Goal: Information Seeking & Learning: Learn about a topic

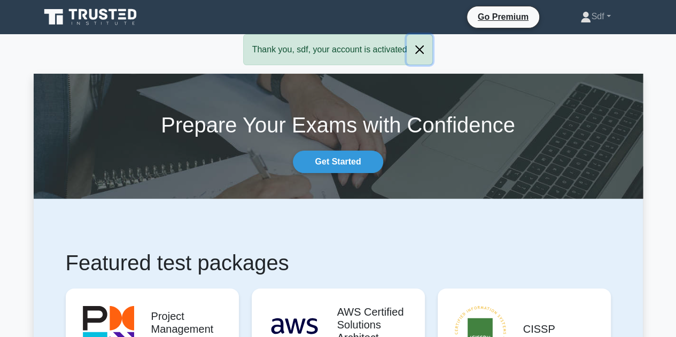
click at [420, 49] on button "Close" at bounding box center [420, 50] width 26 height 30
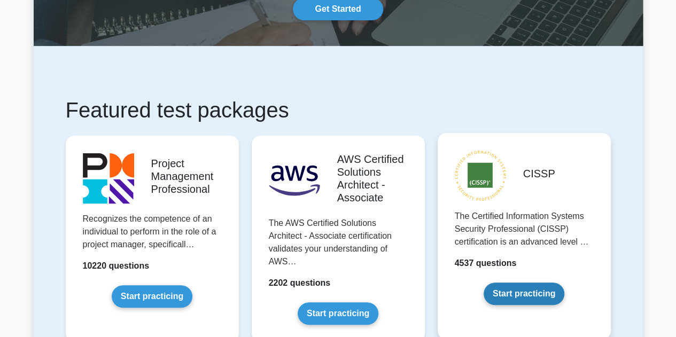
scroll to position [160, 0]
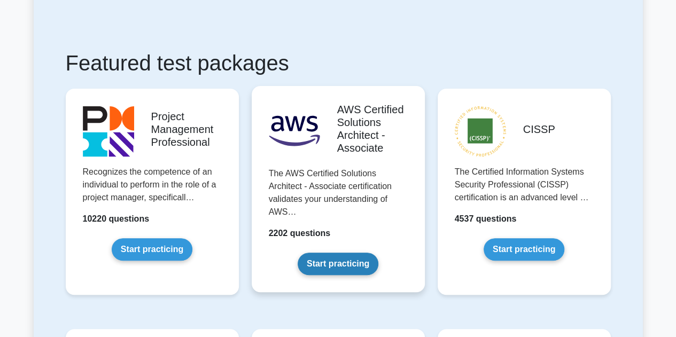
click at [335, 266] on link "Start practicing" at bounding box center [338, 264] width 81 height 22
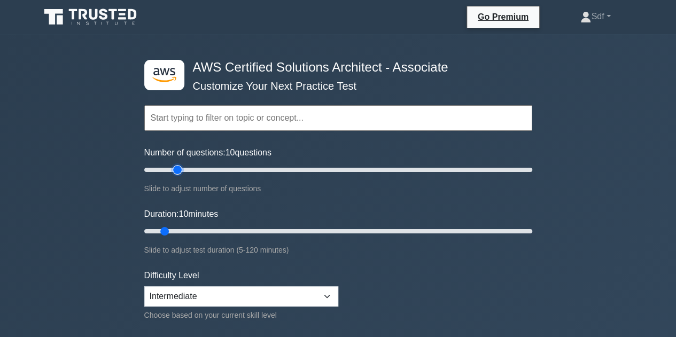
type input "20"
click at [176, 168] on input "Number of questions: 10 questions" at bounding box center [338, 170] width 388 height 13
click at [188, 228] on input "Duration: 10 minutes" at bounding box center [338, 231] width 388 height 13
type input "20"
click at [191, 228] on input "Duration: 15 minutes" at bounding box center [338, 231] width 388 height 13
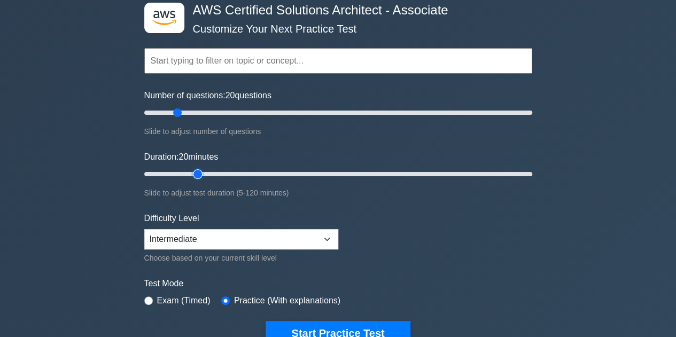
scroll to position [107, 0]
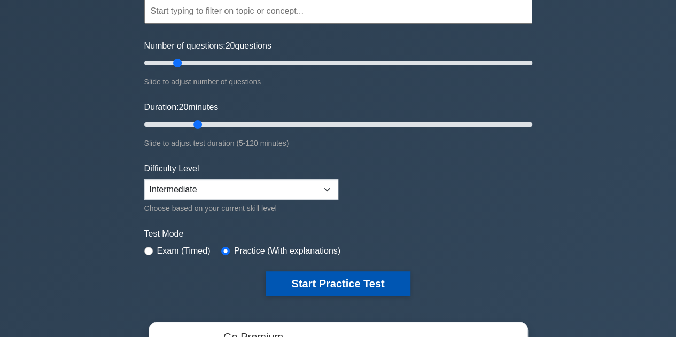
click at [341, 283] on button "Start Practice Test" at bounding box center [338, 284] width 144 height 25
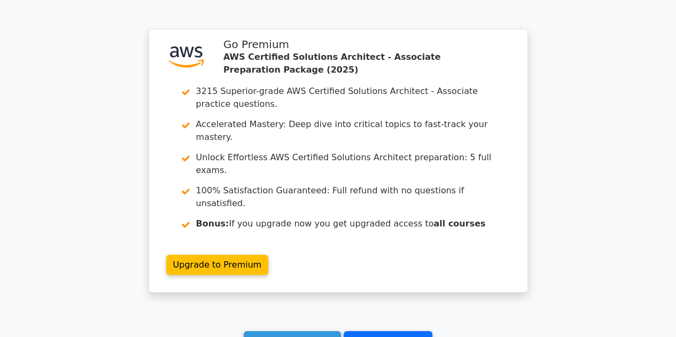
scroll to position [1654, 0]
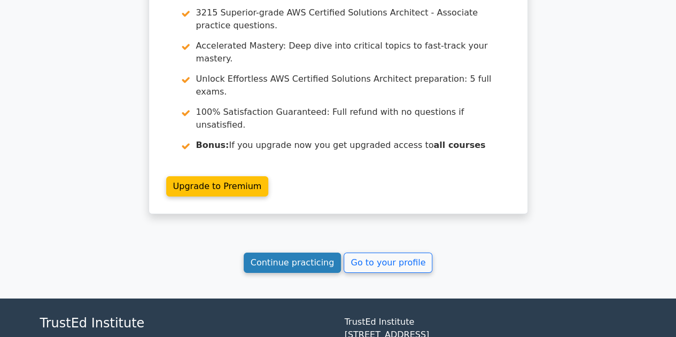
click at [307, 253] on link "Continue practicing" at bounding box center [293, 263] width 98 height 20
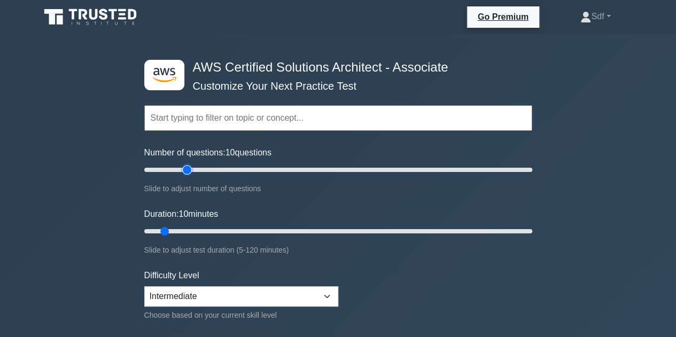
click at [183, 172] on input "Number of questions: 10 questions" at bounding box center [338, 170] width 388 height 13
type input "20"
click at [181, 170] on input "Number of questions: 25 questions" at bounding box center [338, 170] width 388 height 13
click at [184, 228] on input "Duration: 15 minutes" at bounding box center [338, 231] width 388 height 13
type input "20"
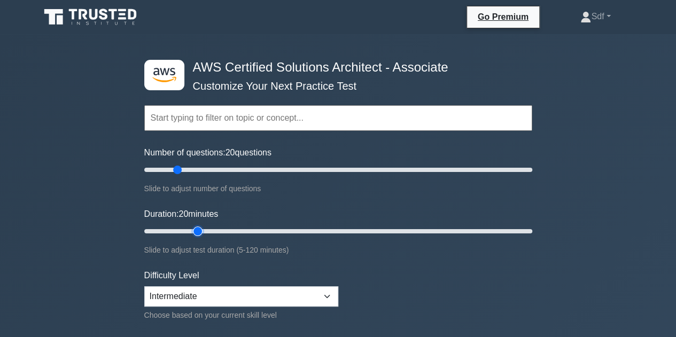
click at [191, 230] on input "Duration: 20 minutes" at bounding box center [338, 231] width 388 height 13
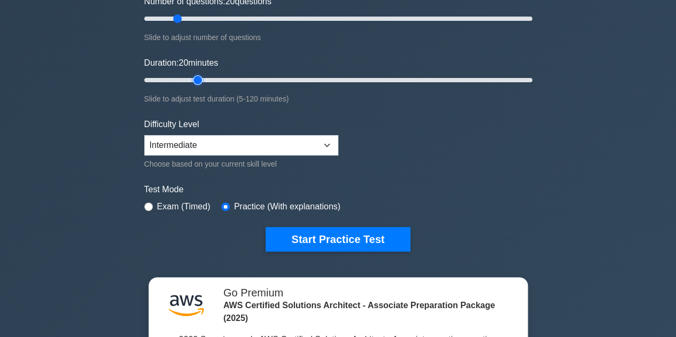
scroll to position [160, 0]
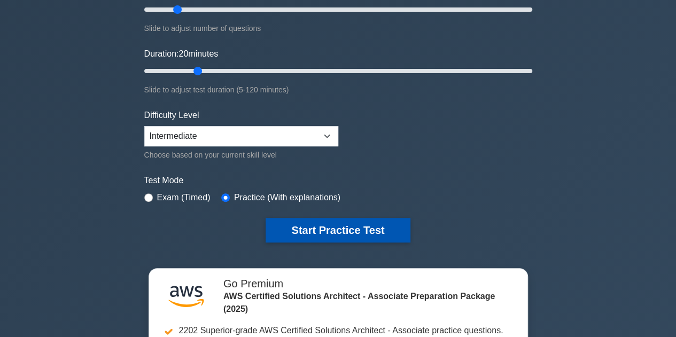
click at [343, 233] on button "Start Practice Test" at bounding box center [338, 230] width 144 height 25
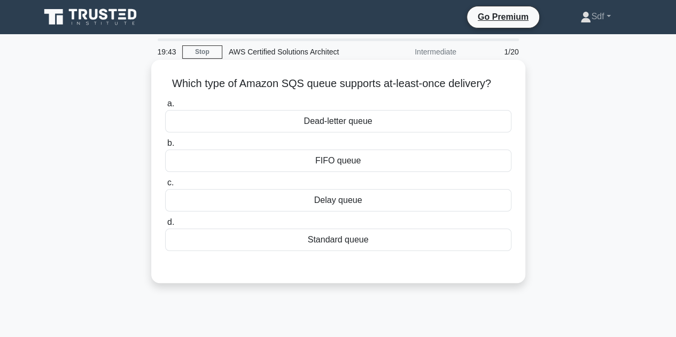
click at [345, 243] on div "Standard queue" at bounding box center [338, 240] width 346 height 22
click at [165, 226] on input "d. Standard queue" at bounding box center [165, 222] width 0 height 7
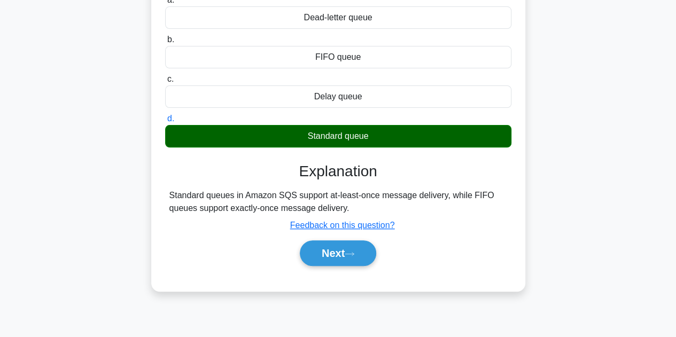
scroll to position [107, 0]
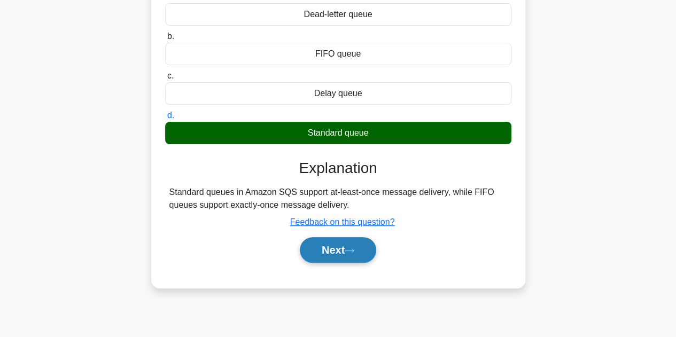
click at [344, 248] on button "Next" at bounding box center [338, 250] width 76 height 26
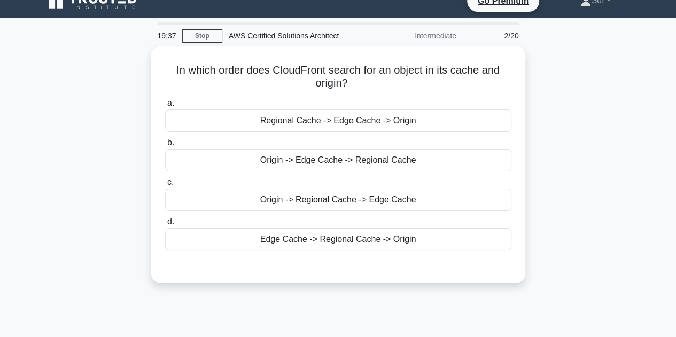
scroll to position [0, 0]
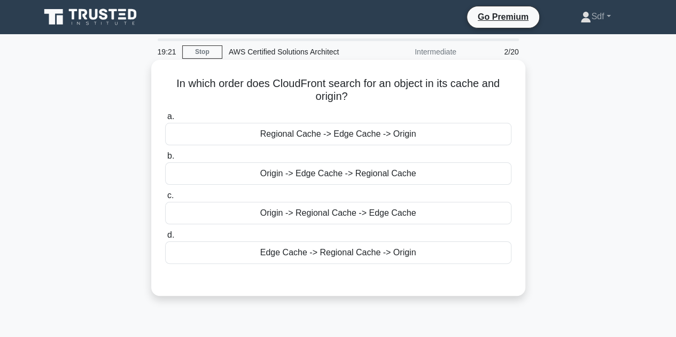
click at [377, 258] on div "Edge Cache -> Regional Cache -> Origin" at bounding box center [338, 253] width 346 height 22
click at [165, 239] on input "d. Edge Cache -> Regional Cache -> Origin" at bounding box center [165, 235] width 0 height 7
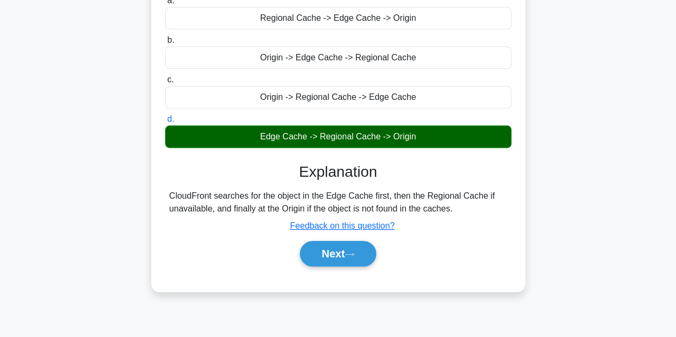
scroll to position [214, 0]
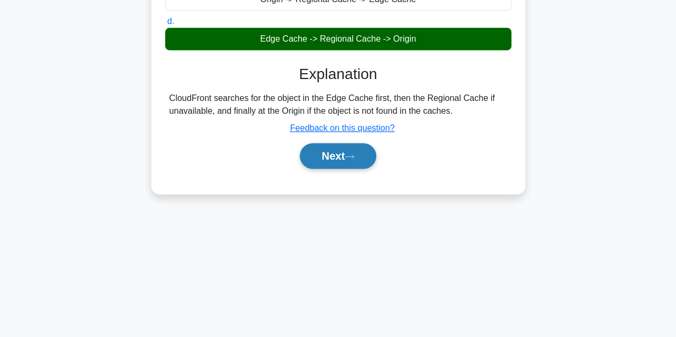
click at [331, 154] on button "Next" at bounding box center [338, 156] width 76 height 26
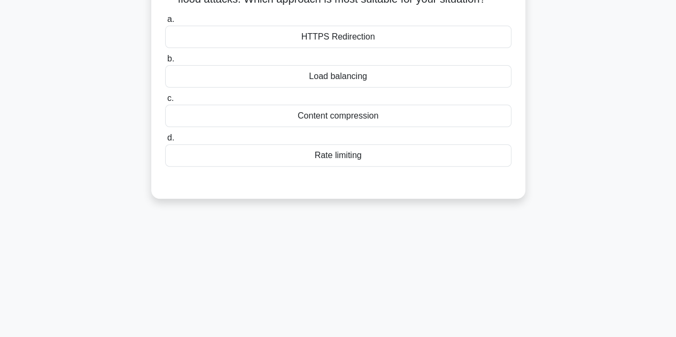
scroll to position [53, 0]
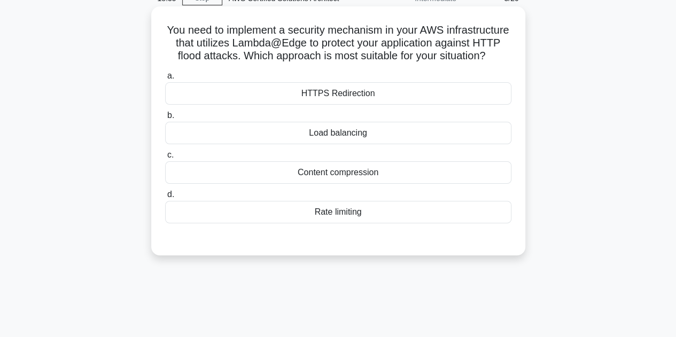
click at [327, 223] on div "Rate limiting" at bounding box center [338, 212] width 346 height 22
click at [165, 198] on input "d. Rate limiting" at bounding box center [165, 194] width 0 height 7
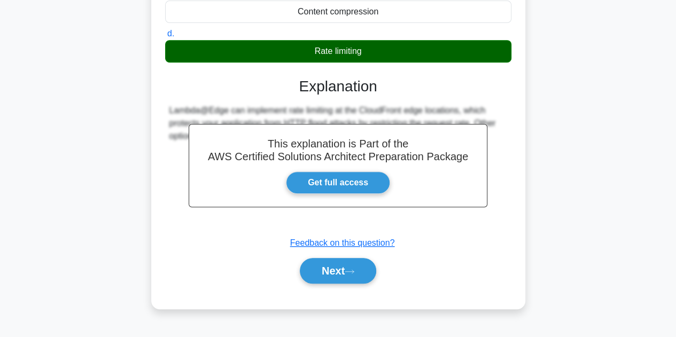
scroll to position [240, 0]
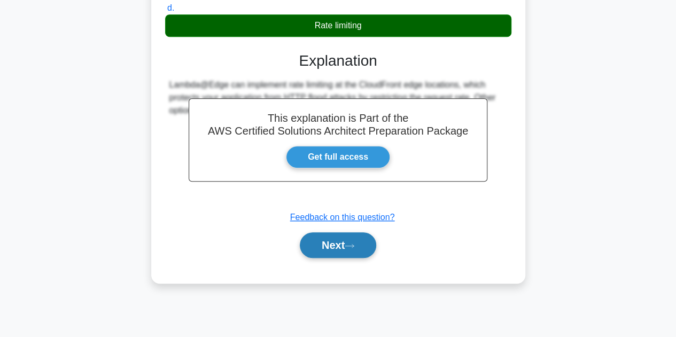
drag, startPoint x: 338, startPoint y: 256, endPoint x: 345, endPoint y: 253, distance: 7.9
click at [339, 255] on button "Next" at bounding box center [338, 246] width 76 height 26
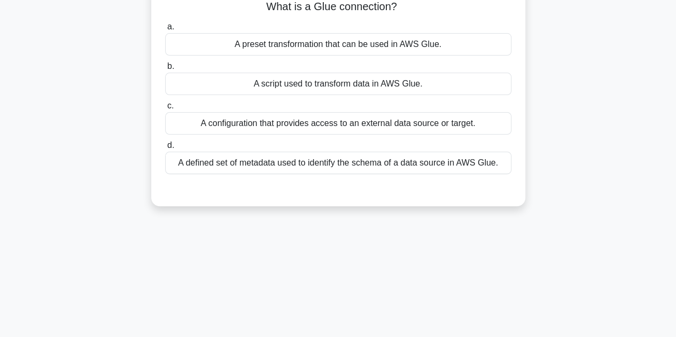
scroll to position [26, 0]
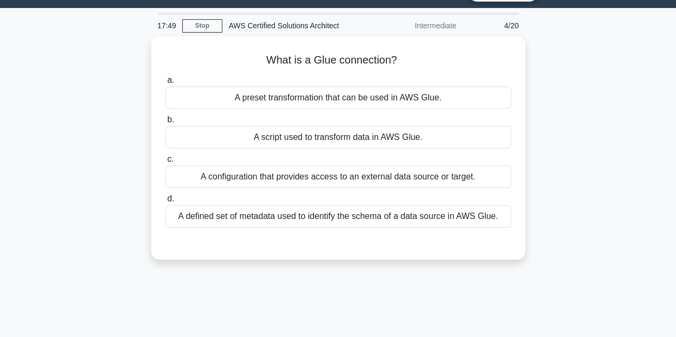
click at [560, 146] on div "What is a Glue connection? .spinner_0XTQ{transform-origin:center;animation:spin…" at bounding box center [339, 154] width 610 height 236
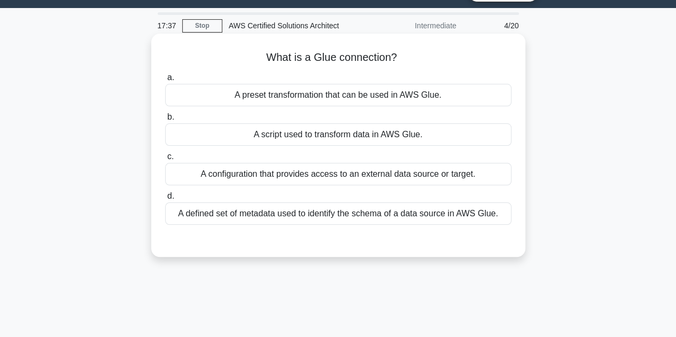
click at [436, 138] on div "A script used to transform data in AWS Glue." at bounding box center [338, 135] width 346 height 22
click at [165, 121] on input "b. A script used to transform data in AWS Glue." at bounding box center [165, 117] width 0 height 7
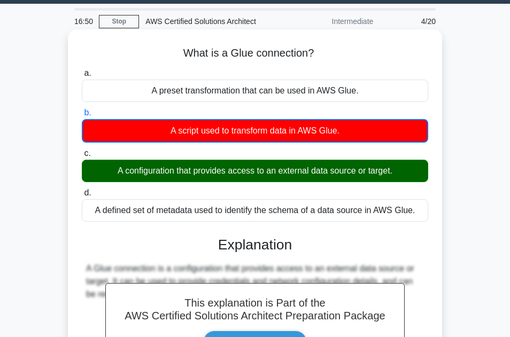
click at [303, 95] on div "A preset transformation that can be used in AWS Glue." at bounding box center [255, 91] width 346 height 22
click at [82, 77] on input "a. A preset transformation that can be used in AWS Glue." at bounding box center [82, 73] width 0 height 7
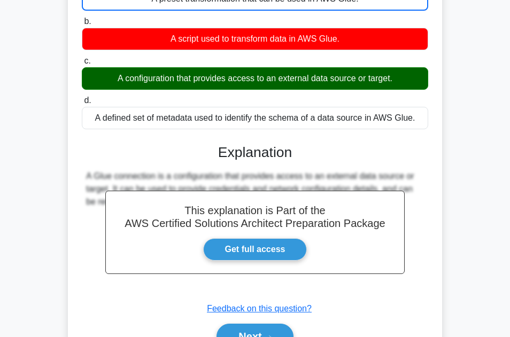
scroll to position [187, 0]
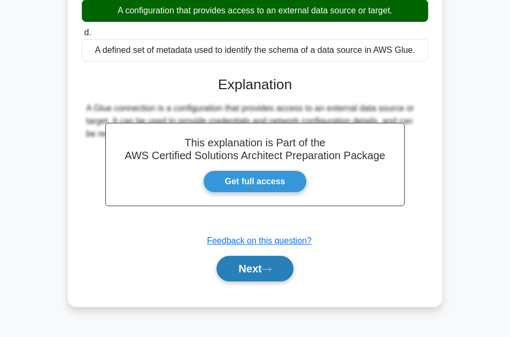
click at [244, 267] on button "Next" at bounding box center [255, 269] width 76 height 26
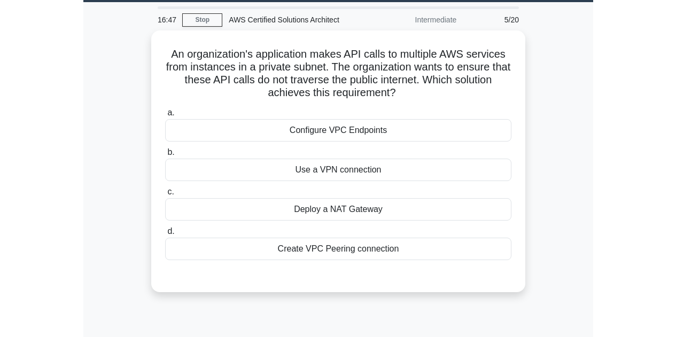
scroll to position [26, 0]
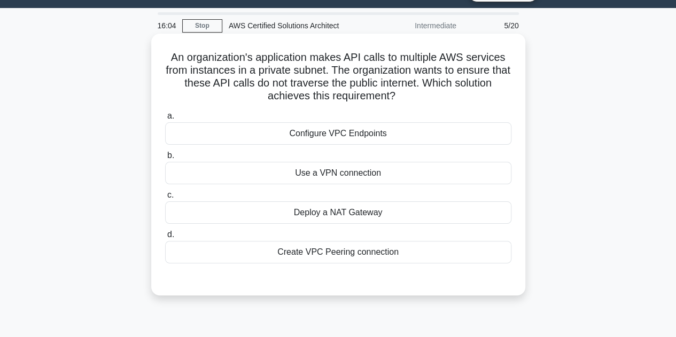
click at [371, 136] on div "Configure VPC Endpoints" at bounding box center [338, 133] width 346 height 22
click at [165, 120] on input "a. Configure VPC Endpoints" at bounding box center [165, 116] width 0 height 7
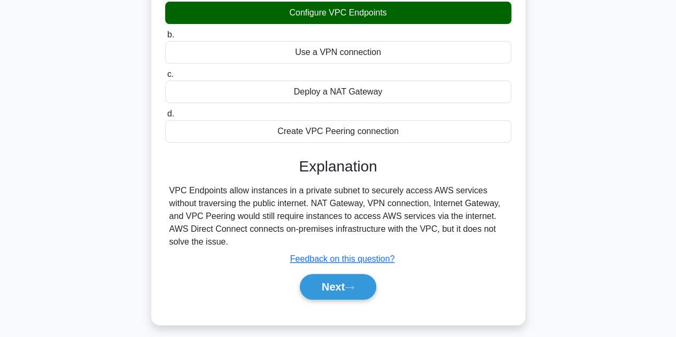
scroll to position [133, 0]
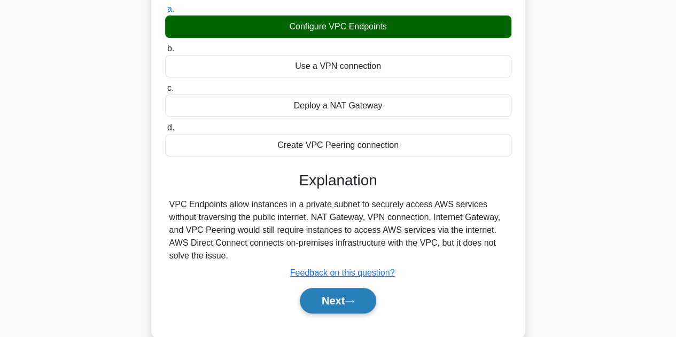
click at [325, 302] on button "Next" at bounding box center [338, 301] width 76 height 26
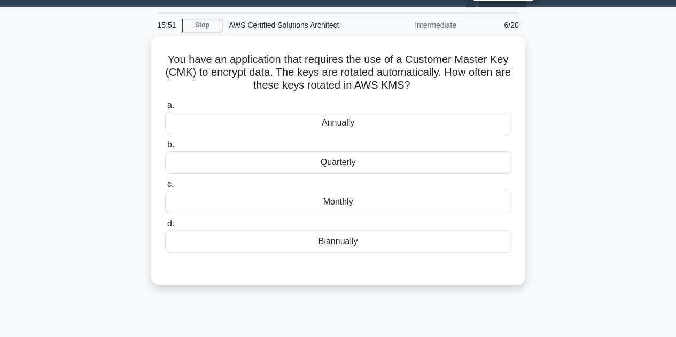
scroll to position [26, 0]
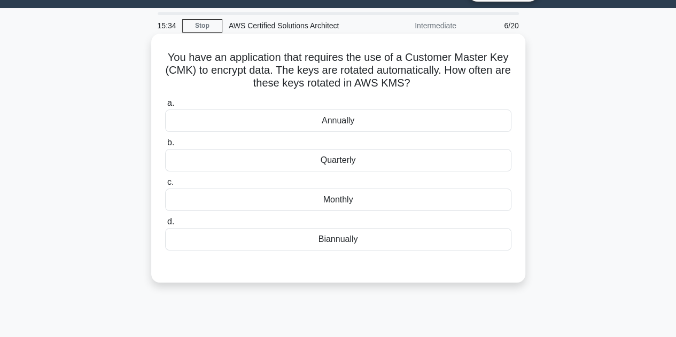
click at [380, 160] on div "Quarterly" at bounding box center [338, 160] width 346 height 22
click at [165, 147] on input "b. Quarterly" at bounding box center [165, 143] width 0 height 7
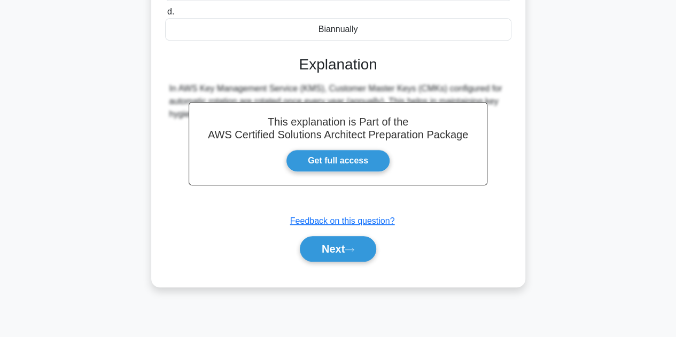
scroll to position [235, 0]
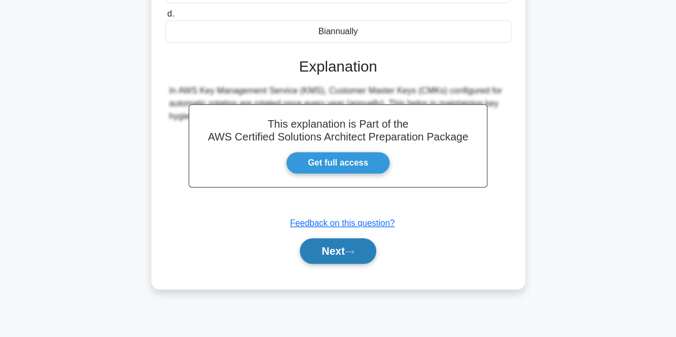
click at [344, 244] on button "Next" at bounding box center [338, 251] width 76 height 26
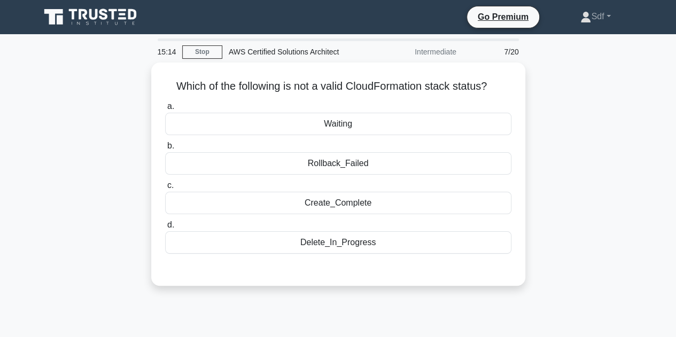
scroll to position [0, 0]
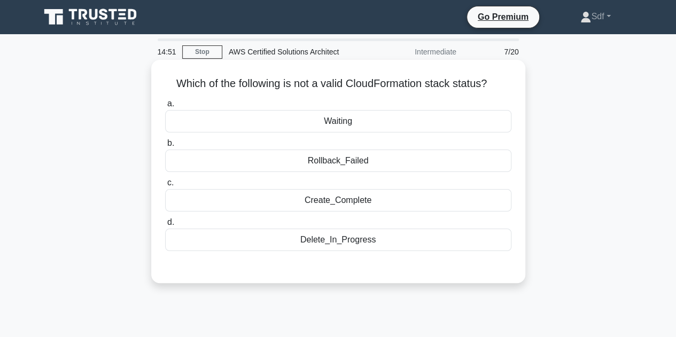
click at [388, 240] on div "Delete_In_Progress" at bounding box center [338, 240] width 346 height 22
click at [165, 226] on input "d. Delete_In_Progress" at bounding box center [165, 222] width 0 height 7
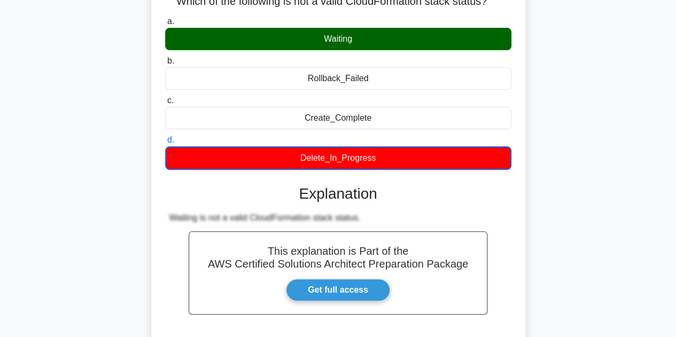
scroll to position [214, 0]
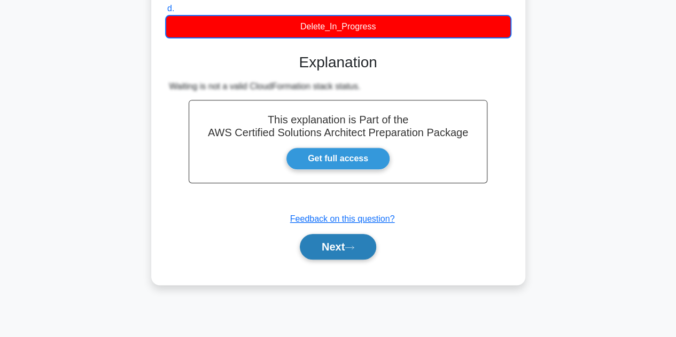
click at [327, 247] on button "Next" at bounding box center [338, 247] width 76 height 26
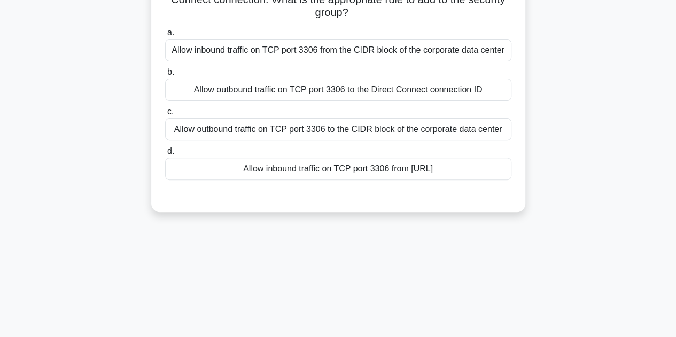
scroll to position [53, 0]
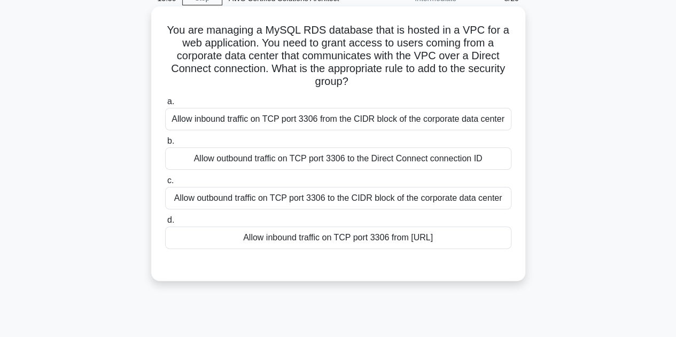
click at [400, 126] on div "Allow inbound traffic on TCP port 3306 from the CIDR block of the corporate dat…" at bounding box center [338, 119] width 346 height 22
click at [165, 105] on input "a. Allow inbound traffic on TCP port 3306 from the CIDR block of the corporate …" at bounding box center [165, 101] width 0 height 7
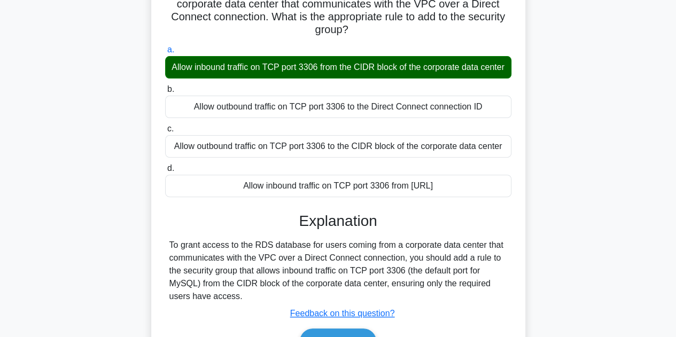
scroll to position [160, 0]
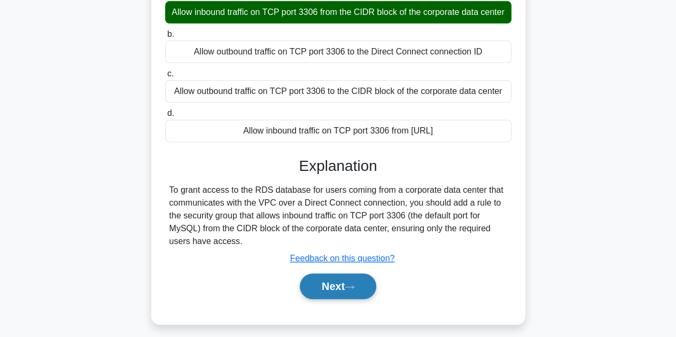
click at [343, 299] on button "Next" at bounding box center [338, 287] width 76 height 26
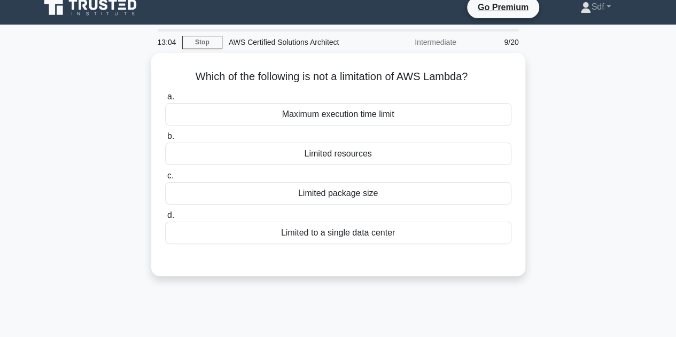
scroll to position [0, 0]
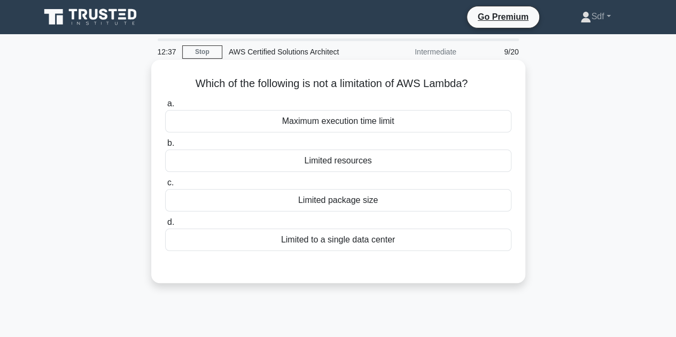
click at [337, 197] on div "Limited package size" at bounding box center [338, 200] width 346 height 22
click at [165, 187] on input "c. Limited package size" at bounding box center [165, 183] width 0 height 7
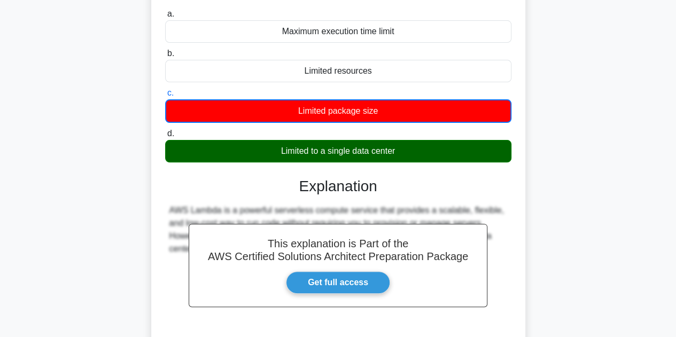
scroll to position [160, 0]
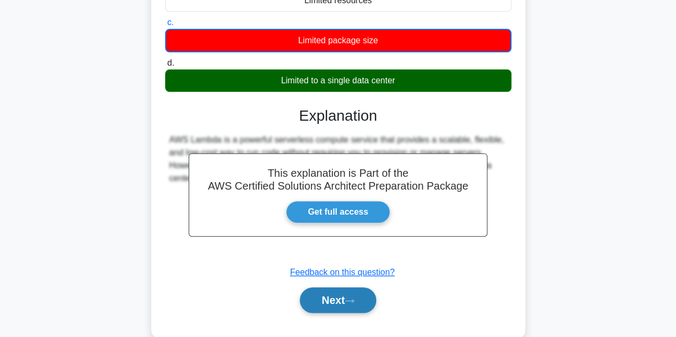
click at [325, 298] on button "Next" at bounding box center [338, 301] width 76 height 26
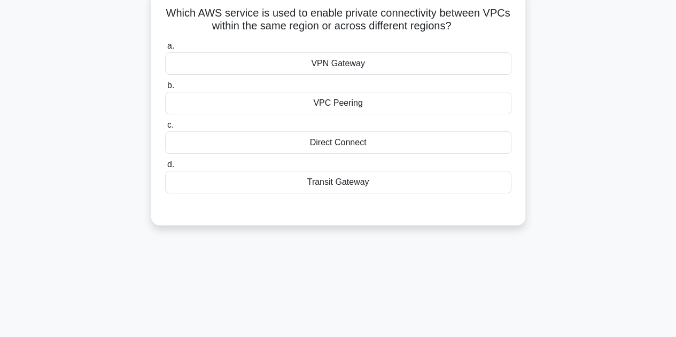
scroll to position [0, 0]
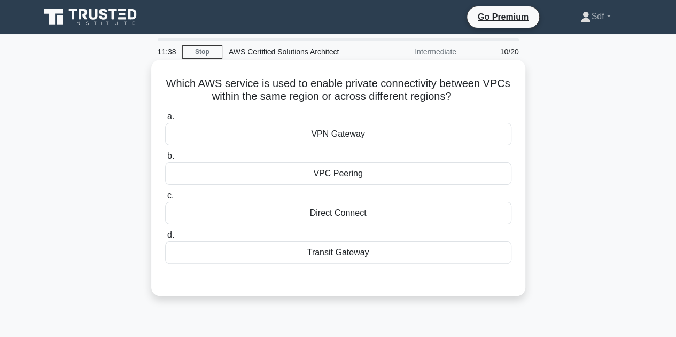
click at [384, 171] on div "VPC Peering" at bounding box center [338, 174] width 346 height 22
click at [165, 160] on input "b. VPC Peering" at bounding box center [165, 156] width 0 height 7
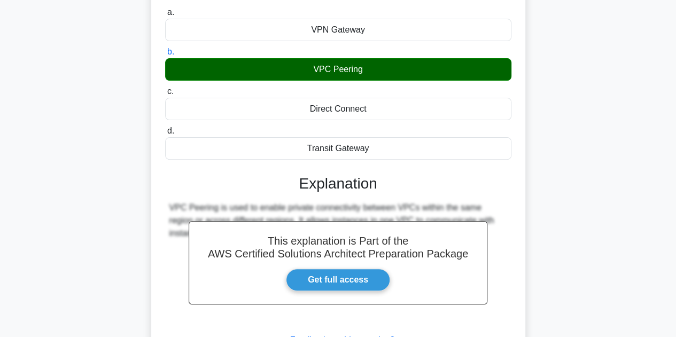
scroll to position [240, 0]
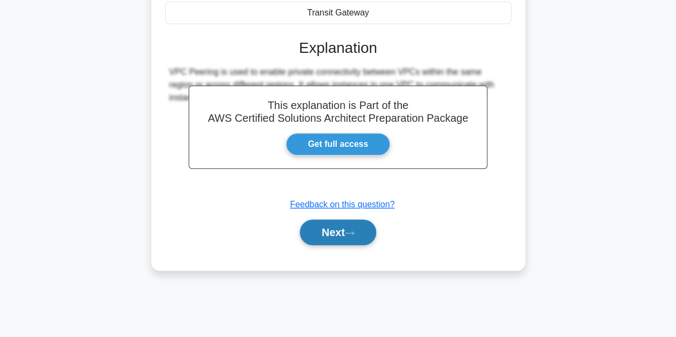
click at [344, 230] on button "Next" at bounding box center [338, 233] width 76 height 26
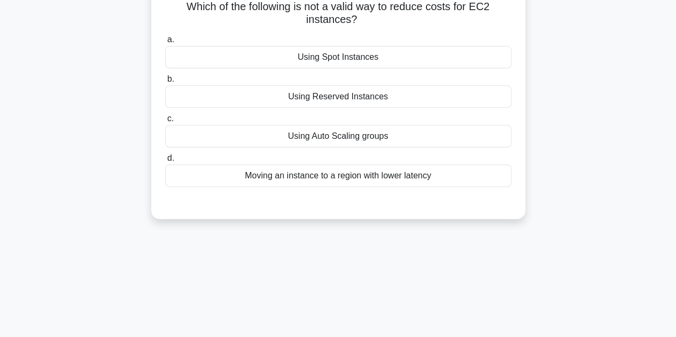
scroll to position [0, 0]
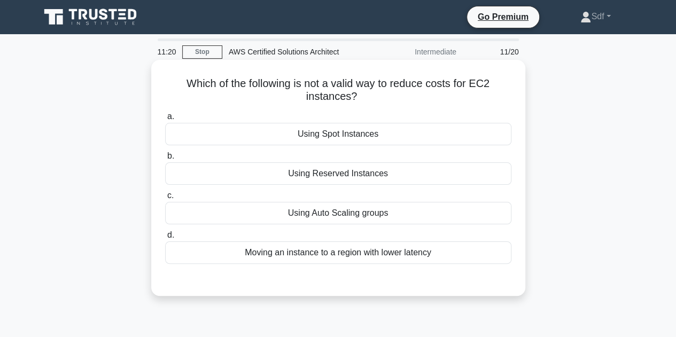
click at [414, 254] on div "Moving an instance to a region with lower latency" at bounding box center [338, 253] width 346 height 22
click at [165, 239] on input "d. Moving an instance to a region with lower latency" at bounding box center [165, 235] width 0 height 7
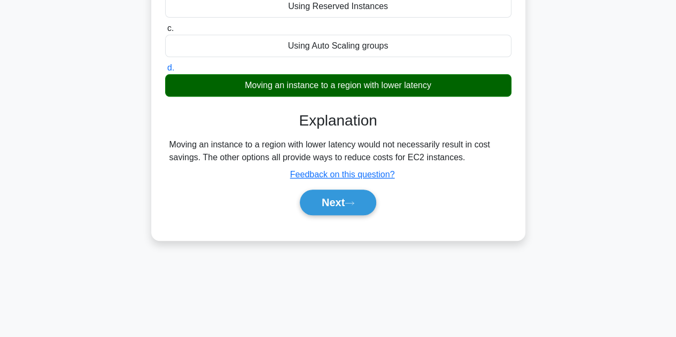
scroll to position [214, 0]
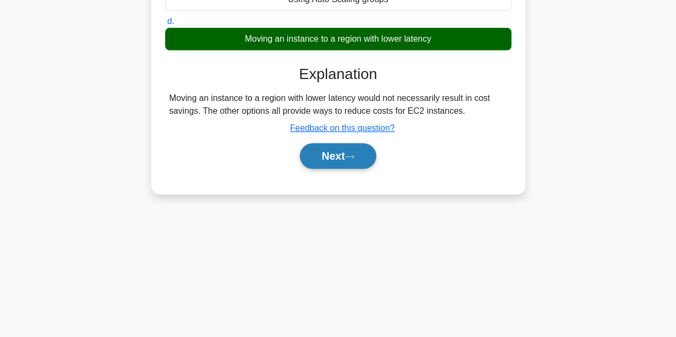
click at [346, 155] on button "Next" at bounding box center [338, 156] width 76 height 26
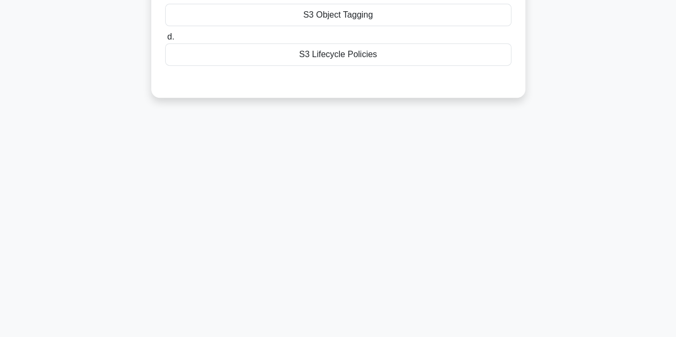
scroll to position [0, 0]
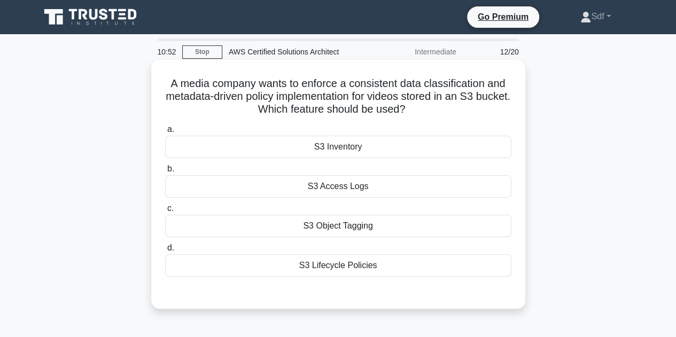
click at [399, 147] on div "S3 Inventory" at bounding box center [338, 147] width 346 height 22
click at [165, 133] on input "a. S3 Inventory" at bounding box center [165, 129] width 0 height 7
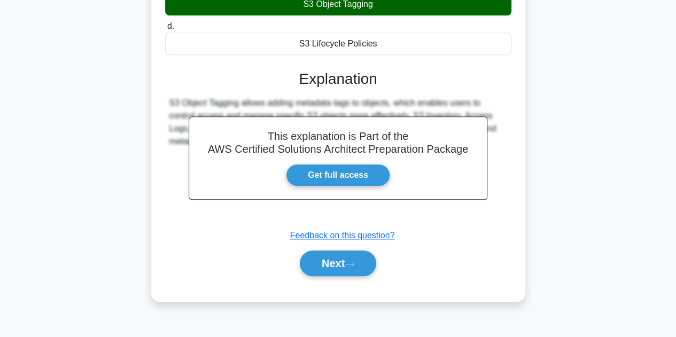
scroll to position [240, 0]
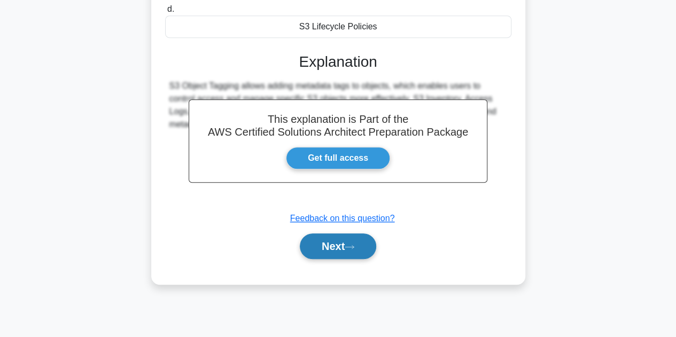
drag, startPoint x: 338, startPoint y: 243, endPoint x: 367, endPoint y: 234, distance: 30.9
click at [338, 245] on button "Next" at bounding box center [338, 247] width 76 height 26
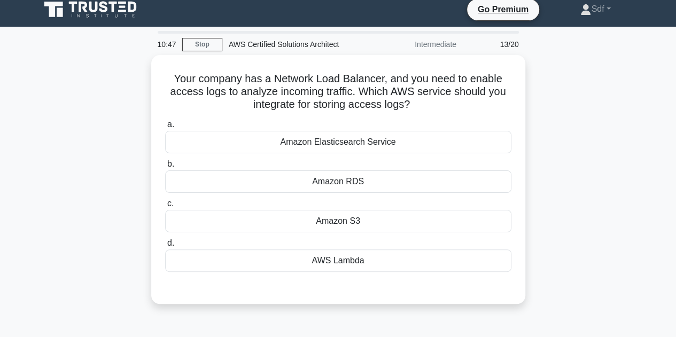
scroll to position [0, 0]
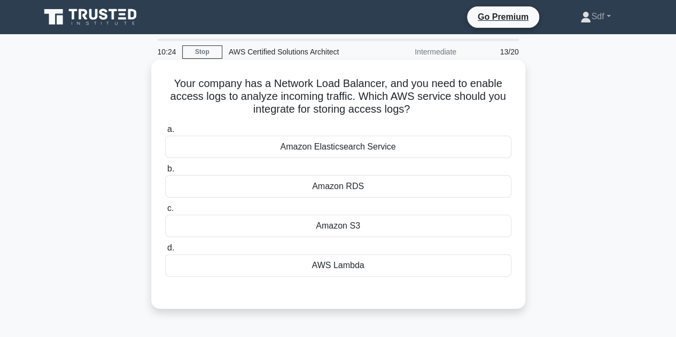
click at [389, 148] on div "Amazon Elasticsearch Service" at bounding box center [338, 147] width 346 height 22
click at [165, 133] on input "a. Amazon Elasticsearch Service" at bounding box center [165, 129] width 0 height 7
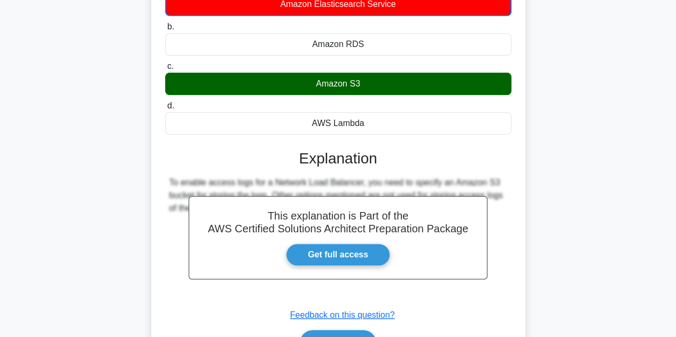
scroll to position [240, 0]
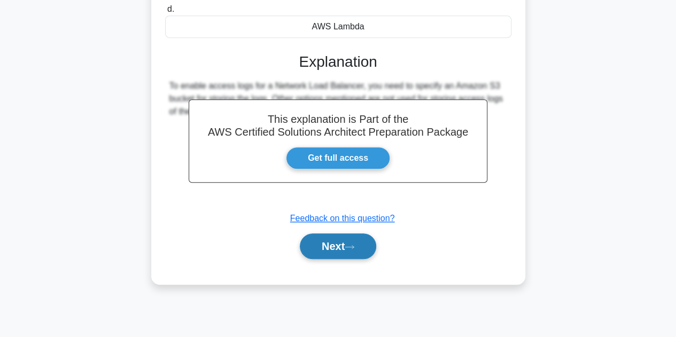
click at [351, 240] on button "Next" at bounding box center [338, 247] width 76 height 26
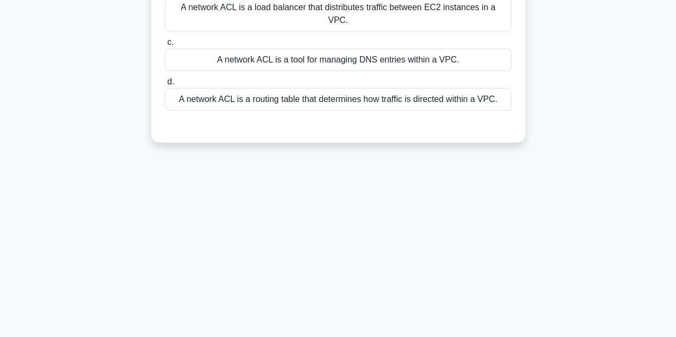
scroll to position [26, 0]
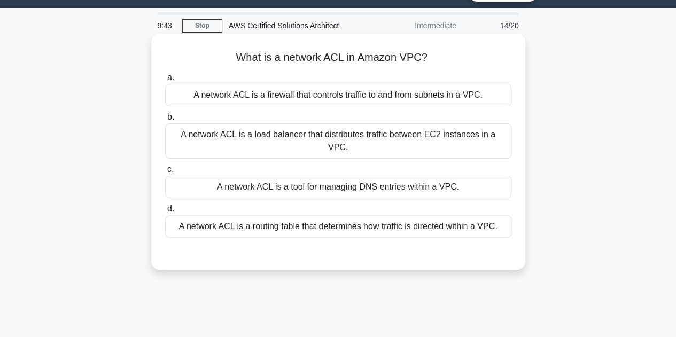
click at [457, 97] on div "A network ACL is a firewall that controls traffic to and from subnets in a VPC." at bounding box center [338, 95] width 346 height 22
click at [165, 81] on input "a. A network ACL is a firewall that controls traffic to and from subnets in a V…" at bounding box center [165, 77] width 0 height 7
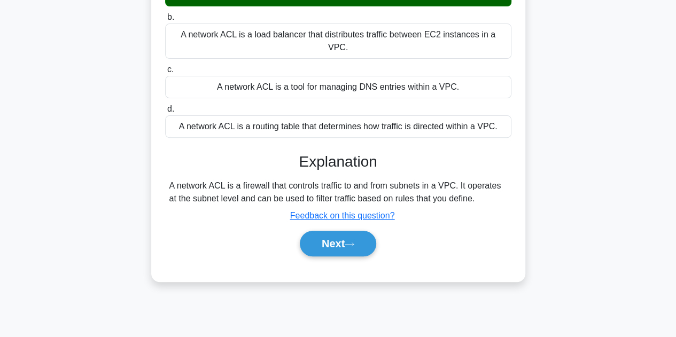
scroll to position [133, 0]
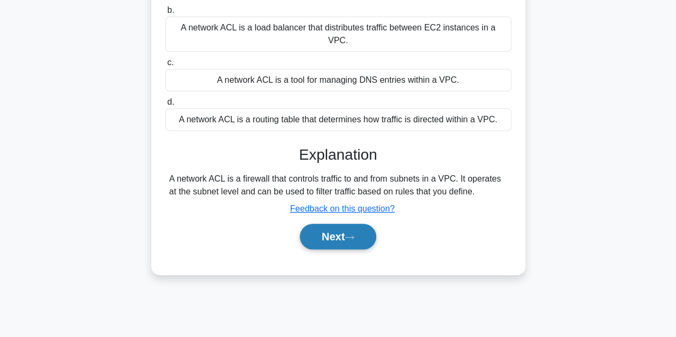
click at [330, 224] on button "Next" at bounding box center [338, 237] width 76 height 26
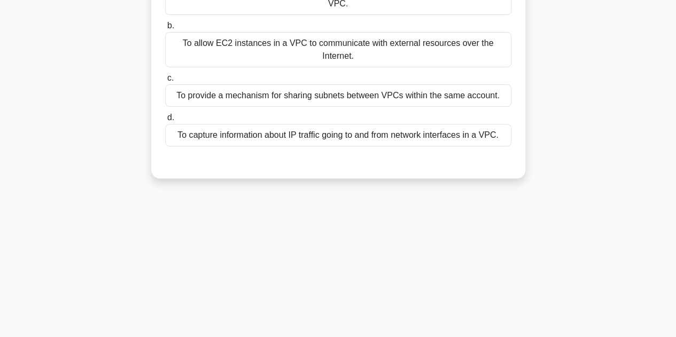
scroll to position [26, 0]
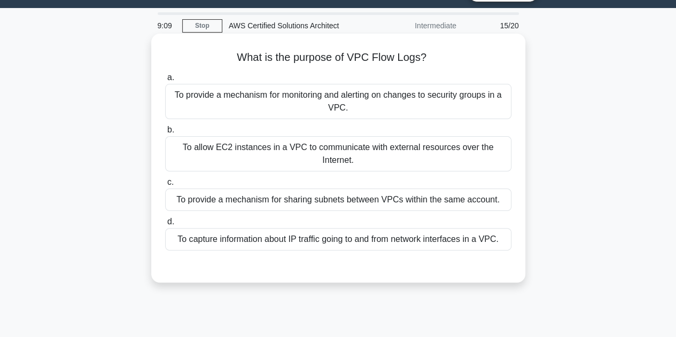
click at [396, 238] on div "To capture information about IP traffic going to and from network interfaces in…" at bounding box center [338, 239] width 346 height 22
click at [165, 226] on input "d. To capture information about IP traffic going to and from network interfaces…" at bounding box center [165, 222] width 0 height 7
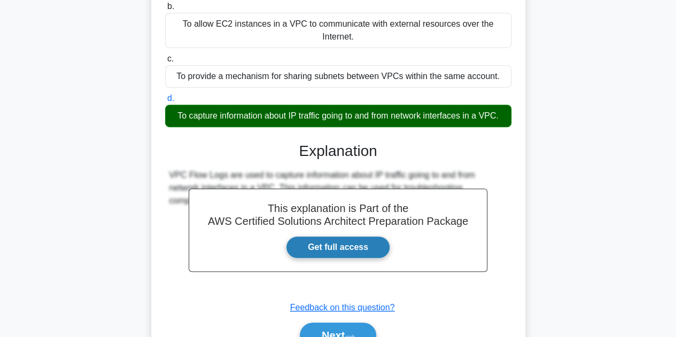
scroll to position [187, 0]
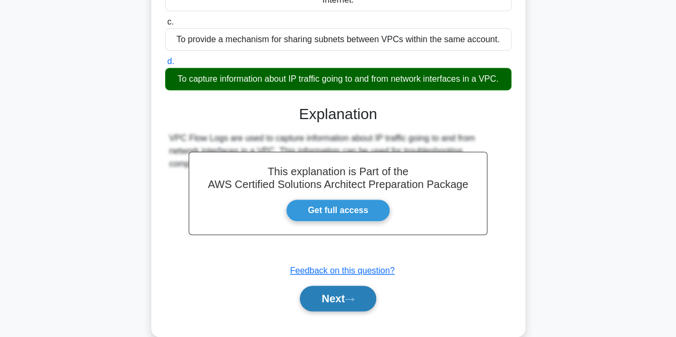
click at [339, 292] on button "Next" at bounding box center [338, 299] width 76 height 26
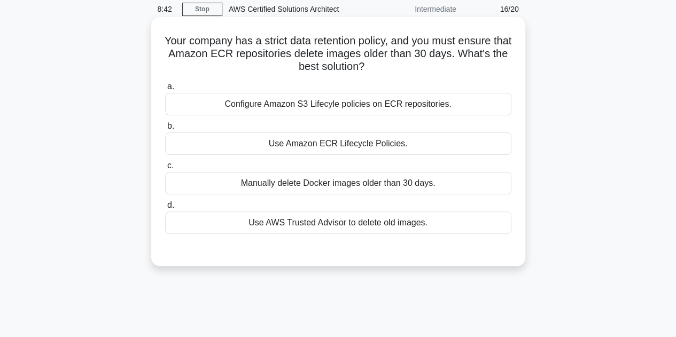
scroll to position [26, 0]
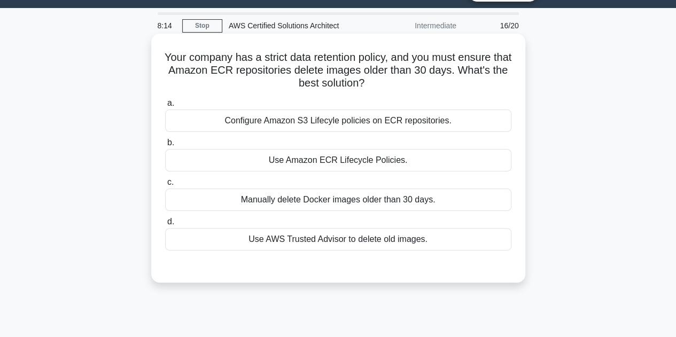
click at [412, 166] on div "Use Amazon ECR Lifecycle Policies." at bounding box center [338, 160] width 346 height 22
click at [165, 147] on input "b. Use Amazon ECR Lifecycle Policies." at bounding box center [165, 143] width 0 height 7
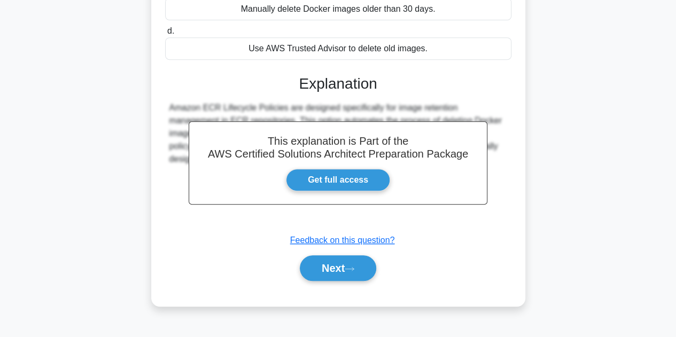
scroll to position [240, 0]
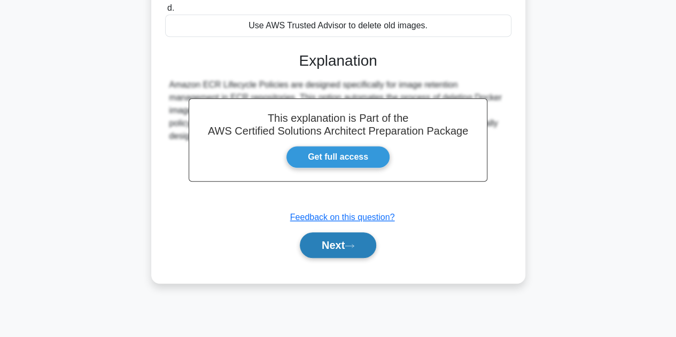
click at [329, 242] on button "Next" at bounding box center [338, 246] width 76 height 26
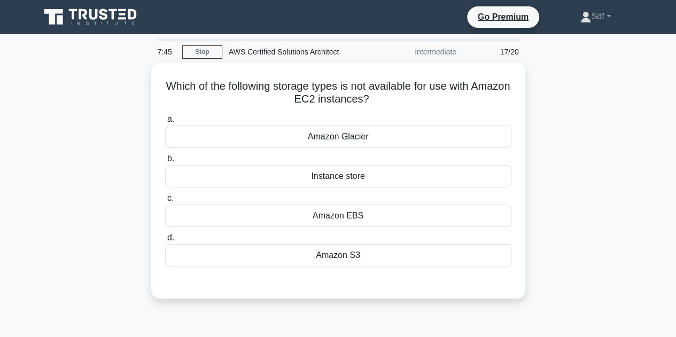
scroll to position [0, 0]
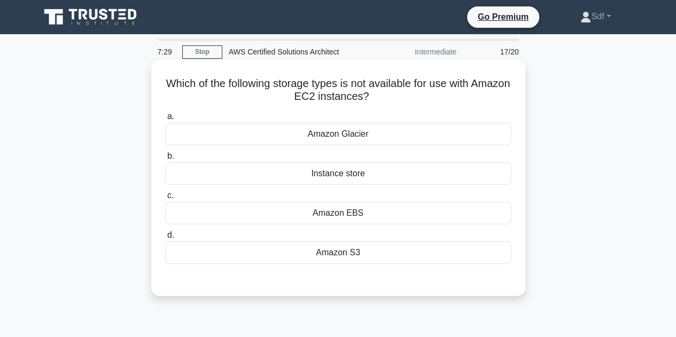
click at [364, 137] on div "Amazon Glacier" at bounding box center [338, 134] width 346 height 22
click at [165, 120] on input "a. Amazon Glacier" at bounding box center [165, 116] width 0 height 7
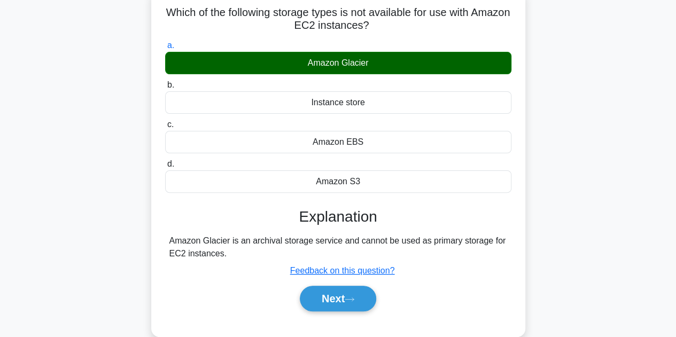
scroll to position [160, 0]
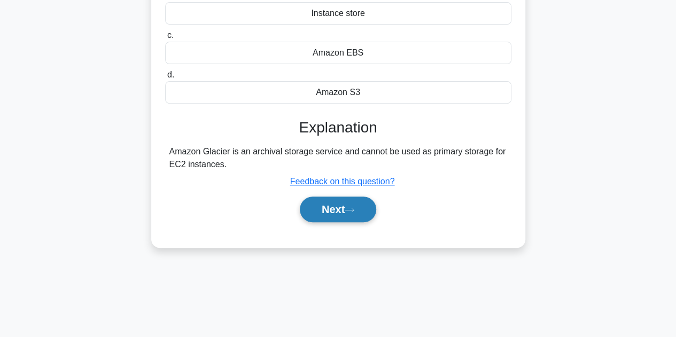
click at [332, 201] on button "Next" at bounding box center [338, 210] width 76 height 26
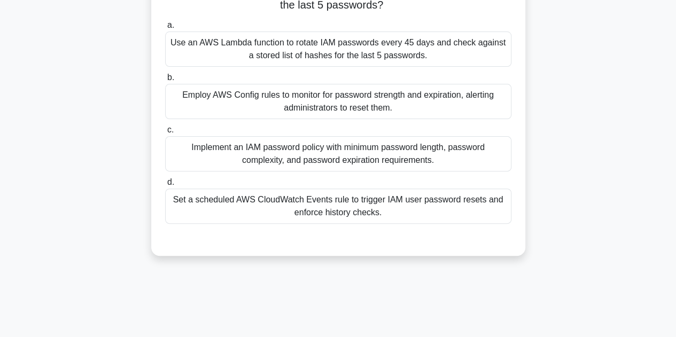
scroll to position [53, 0]
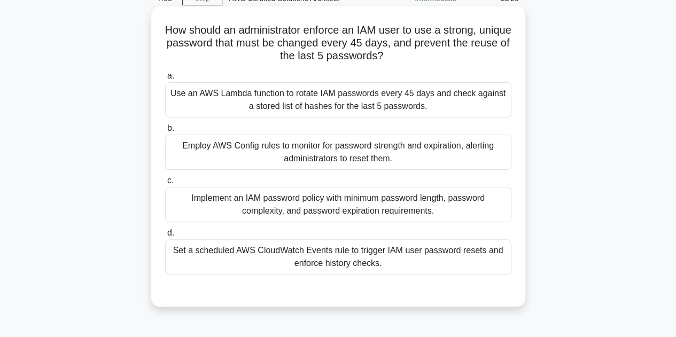
click at [427, 203] on div "Implement an IAM password policy with minimum password length, password complex…" at bounding box center [338, 204] width 346 height 35
click at [165, 184] on input "c. Implement an IAM password policy with minimum password length, password comp…" at bounding box center [165, 181] width 0 height 7
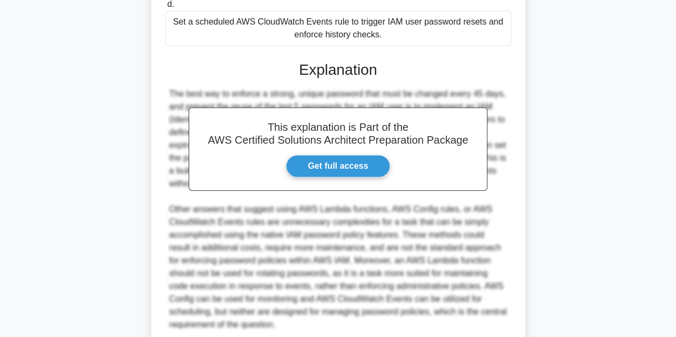
scroll to position [321, 0]
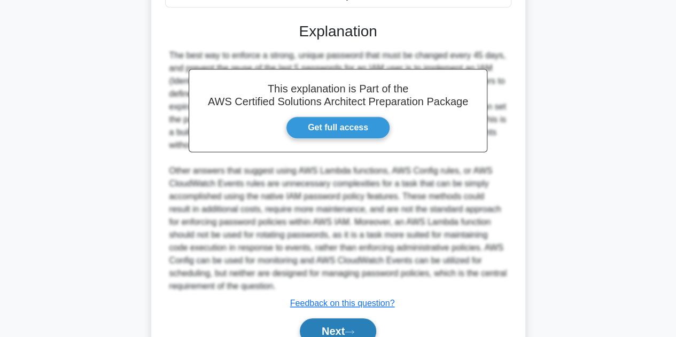
click at [327, 328] on button "Next" at bounding box center [338, 332] width 76 height 26
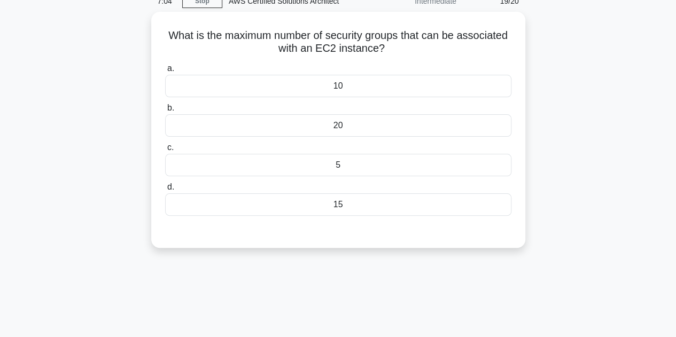
scroll to position [26, 0]
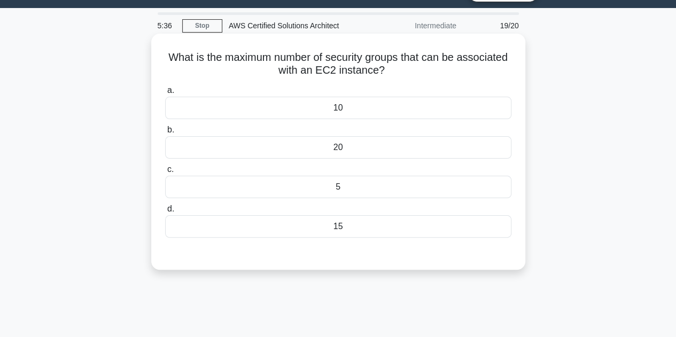
click at [382, 186] on div "5" at bounding box center [338, 187] width 346 height 22
click at [165, 173] on input "c. 5" at bounding box center [165, 169] width 0 height 7
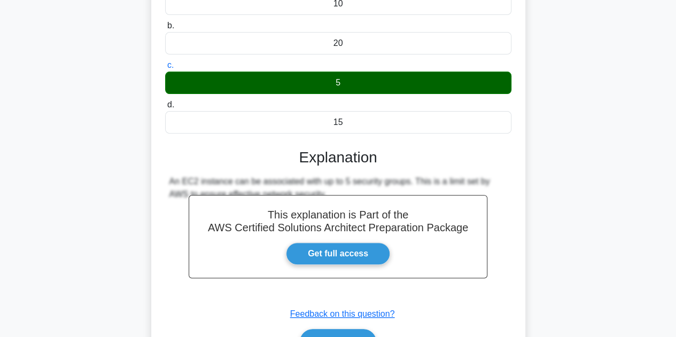
scroll to position [240, 0]
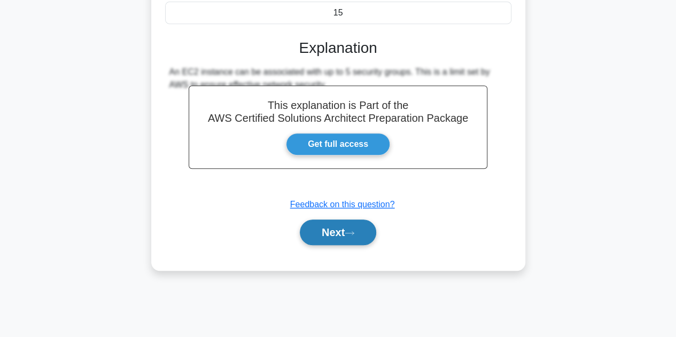
click at [340, 228] on button "Next" at bounding box center [338, 233] width 76 height 26
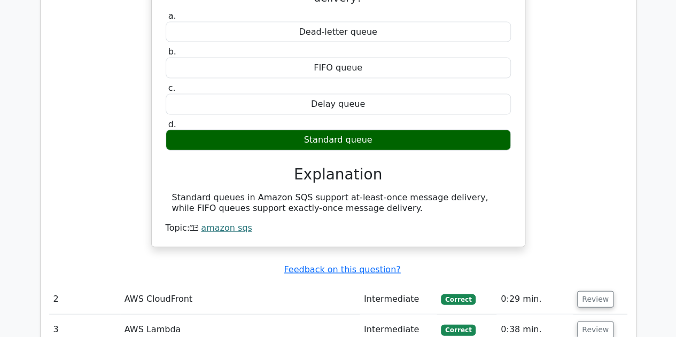
scroll to position [1230, 0]
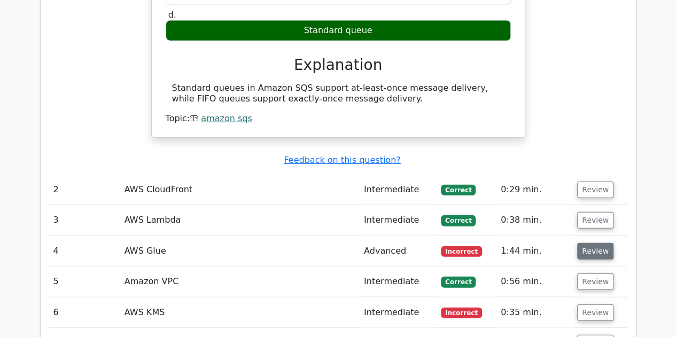
click at [593, 243] on button "Review" at bounding box center [595, 251] width 36 height 17
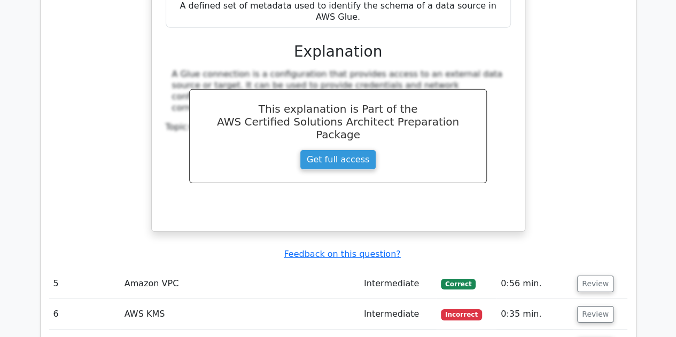
scroll to position [1818, 0]
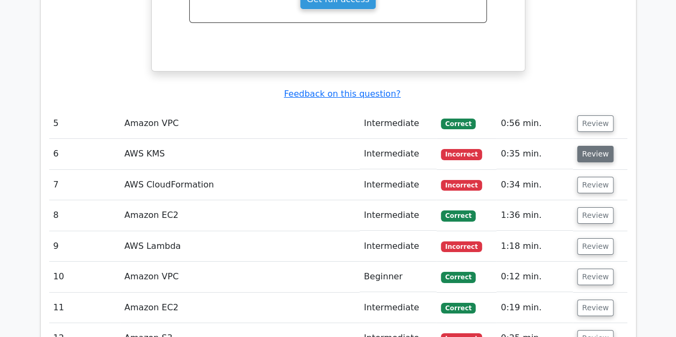
click at [598, 146] on button "Review" at bounding box center [595, 154] width 36 height 17
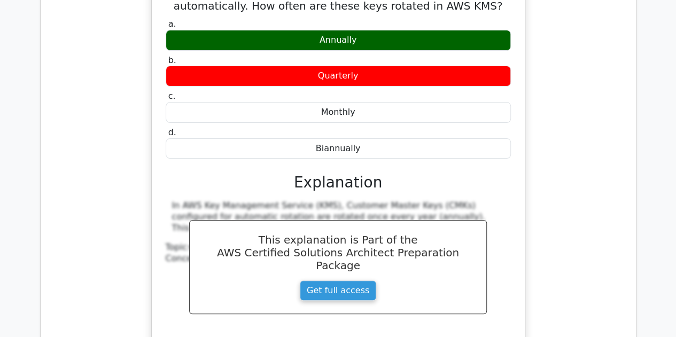
scroll to position [2192, 0]
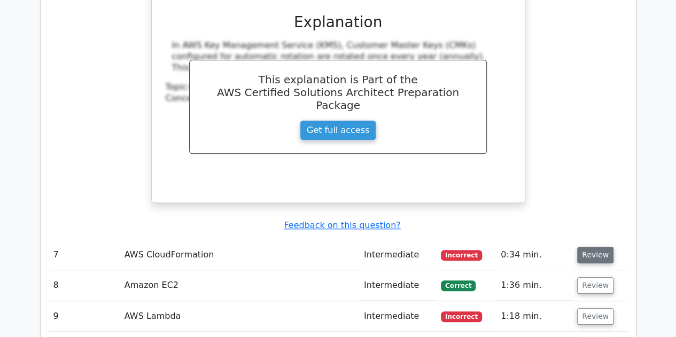
click at [588, 247] on button "Review" at bounding box center [595, 255] width 36 height 17
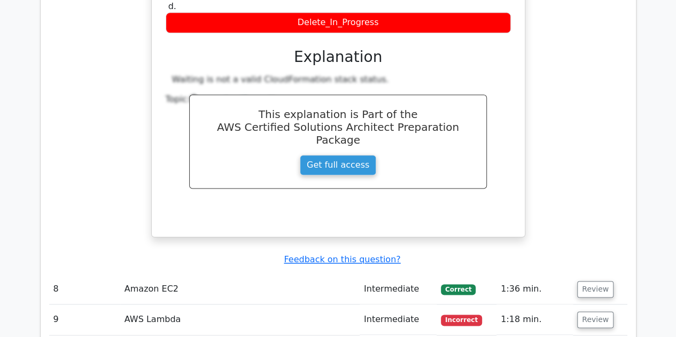
scroll to position [2780, 0]
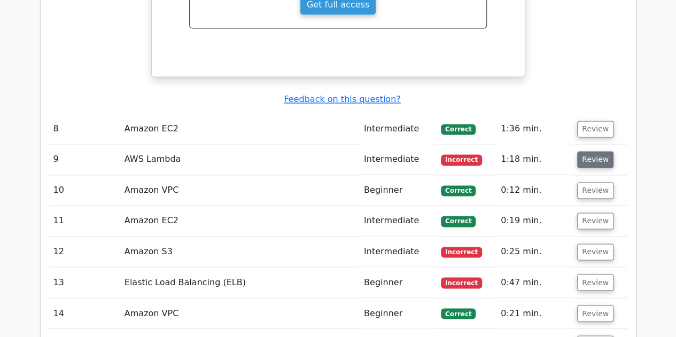
click at [590, 151] on button "Review" at bounding box center [595, 159] width 36 height 17
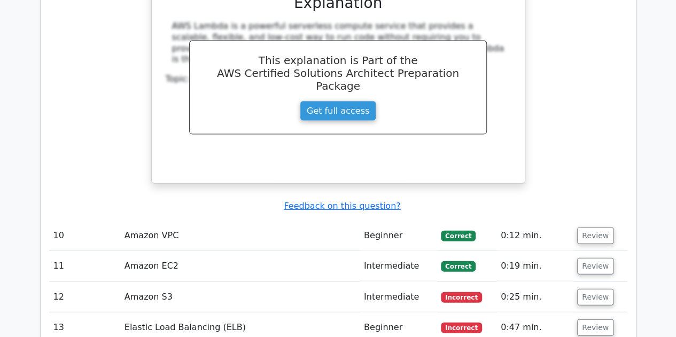
scroll to position [3155, 0]
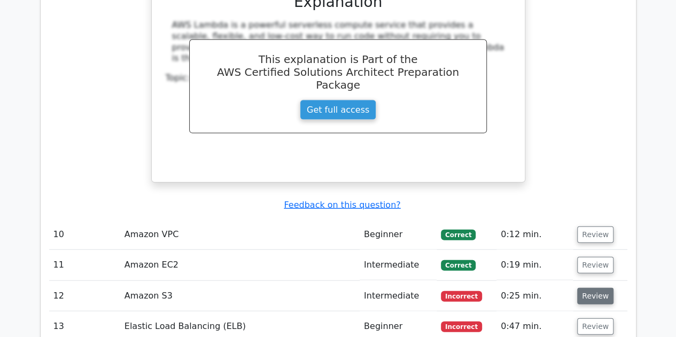
click at [596, 288] on button "Review" at bounding box center [595, 296] width 36 height 17
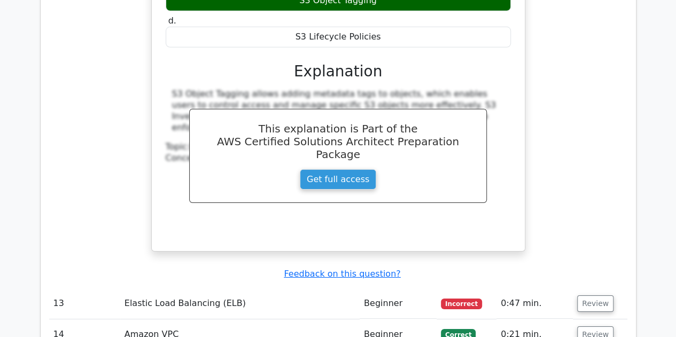
scroll to position [3636, 0]
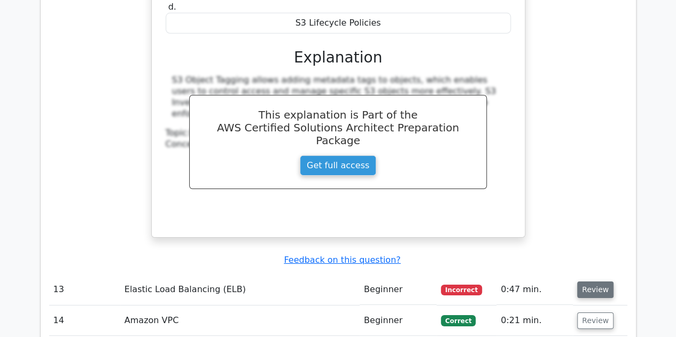
click at [595, 282] on button "Review" at bounding box center [595, 290] width 36 height 17
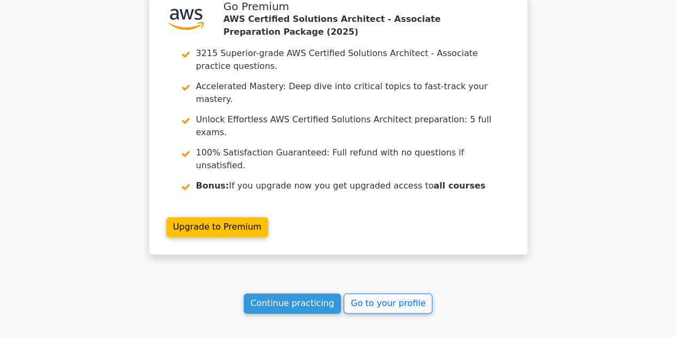
scroll to position [4640, 0]
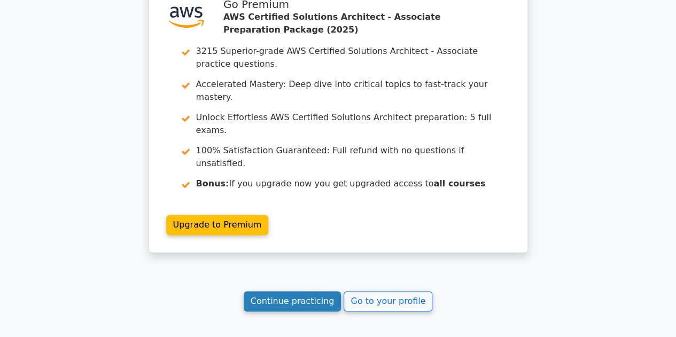
click at [304, 291] on link "Continue practicing" at bounding box center [293, 301] width 98 height 20
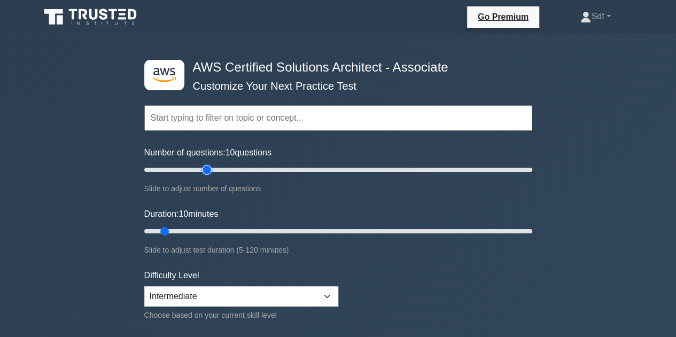
click at [207, 172] on input "Number of questions: 10 questions" at bounding box center [338, 170] width 388 height 13
click at [196, 171] on input "Number of questions: 30 questions" at bounding box center [338, 170] width 388 height 13
type input "25"
click at [190, 169] on input "Number of questions: 30 questions" at bounding box center [338, 170] width 388 height 13
click at [196, 230] on input "Duration: 10 minutes" at bounding box center [338, 231] width 388 height 13
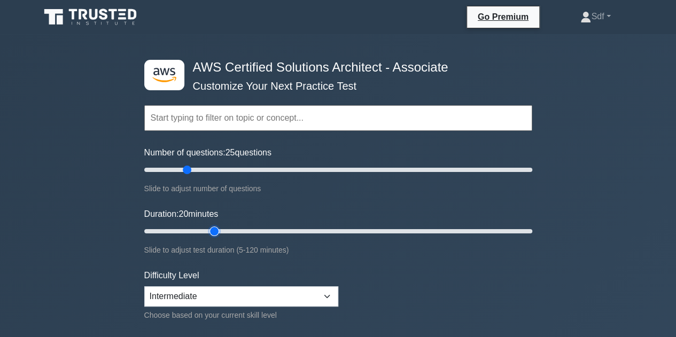
type input "25"
click at [207, 232] on input "Duration: 20 minutes" at bounding box center [338, 231] width 388 height 13
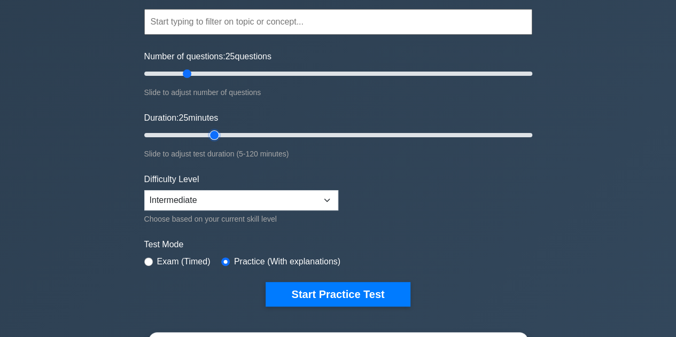
scroll to position [160, 0]
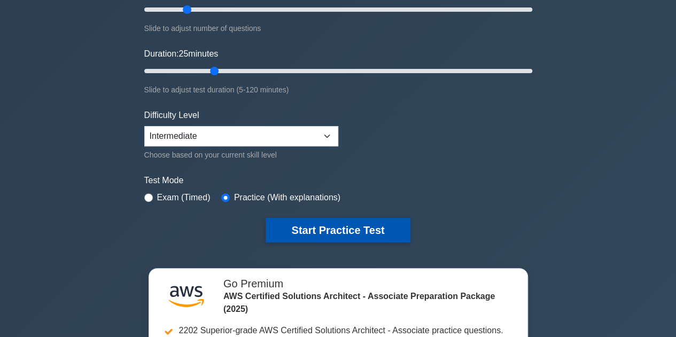
click at [351, 230] on button "Start Practice Test" at bounding box center [338, 230] width 144 height 25
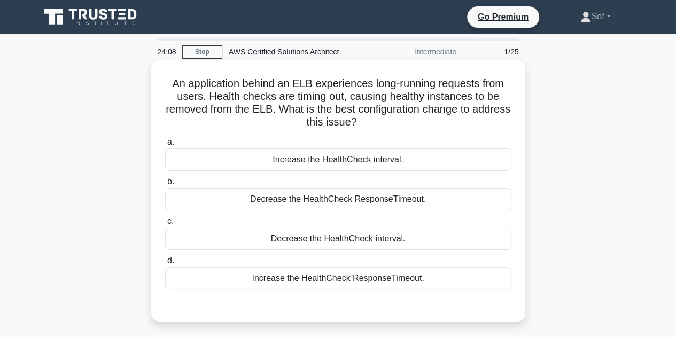
click at [359, 162] on div "Increase the HealthCheck interval." at bounding box center [338, 160] width 346 height 22
click at [165, 146] on input "a. Increase the HealthCheck interval." at bounding box center [165, 142] width 0 height 7
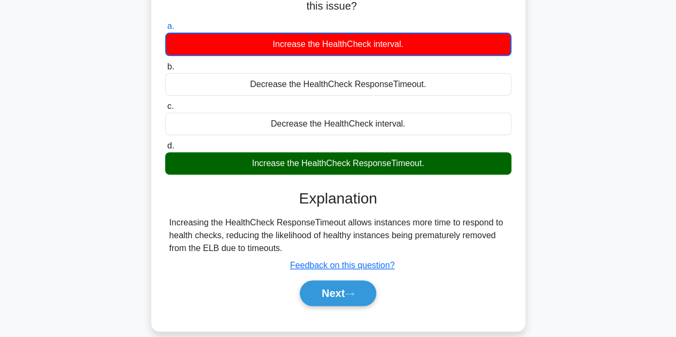
scroll to position [214, 0]
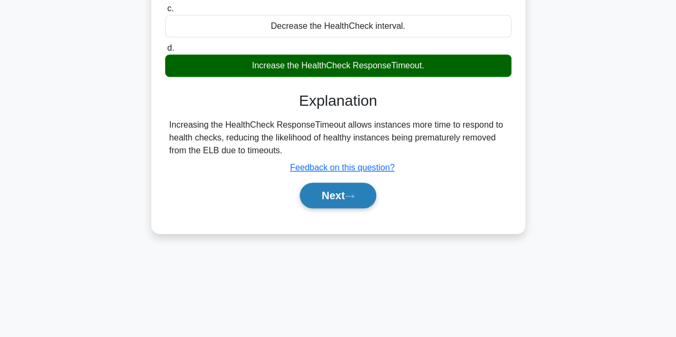
click at [346, 200] on button "Next" at bounding box center [338, 196] width 76 height 26
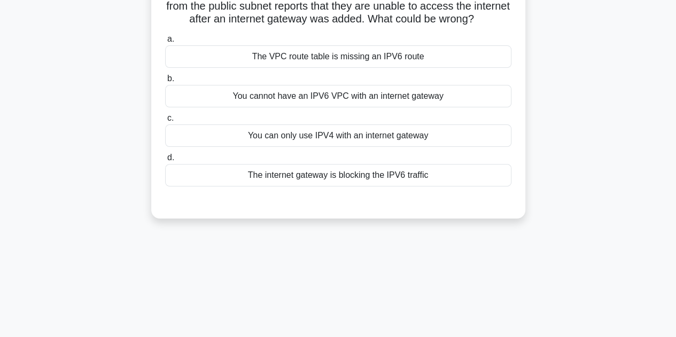
scroll to position [0, 0]
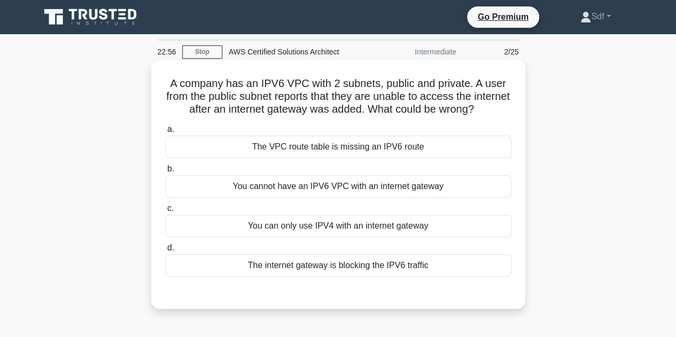
click at [422, 237] on div "You can only use IPV4 with an internet gateway" at bounding box center [338, 226] width 346 height 22
click at [165, 212] on input "c. You can only use IPV4 with an internet gateway" at bounding box center [165, 208] width 0 height 7
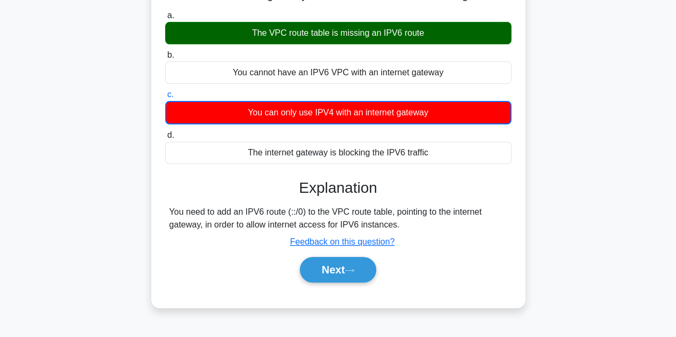
scroll to position [160, 0]
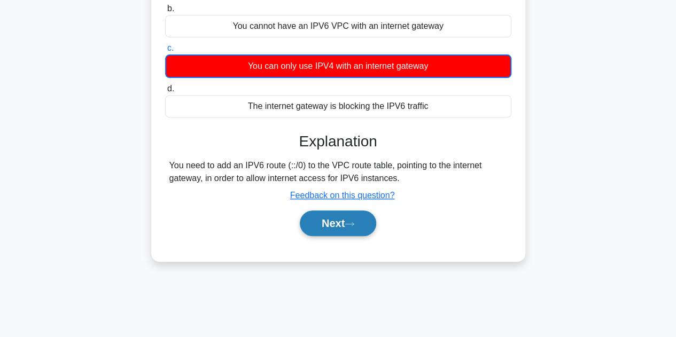
click at [330, 236] on button "Next" at bounding box center [338, 224] width 76 height 26
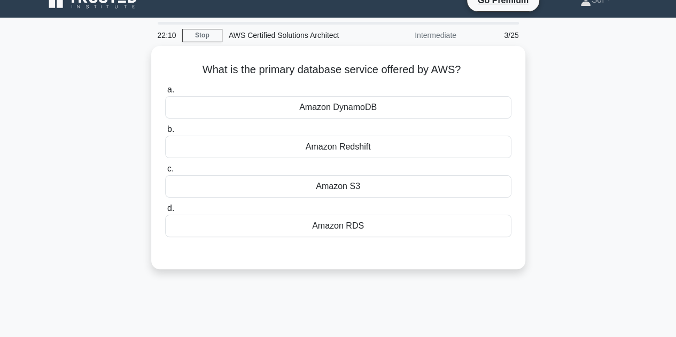
scroll to position [0, 0]
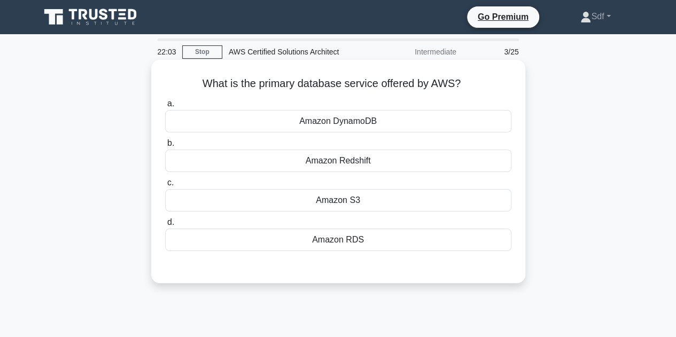
click at [351, 241] on div "Amazon RDS" at bounding box center [338, 240] width 346 height 22
click at [165, 226] on input "d. Amazon RDS" at bounding box center [165, 222] width 0 height 7
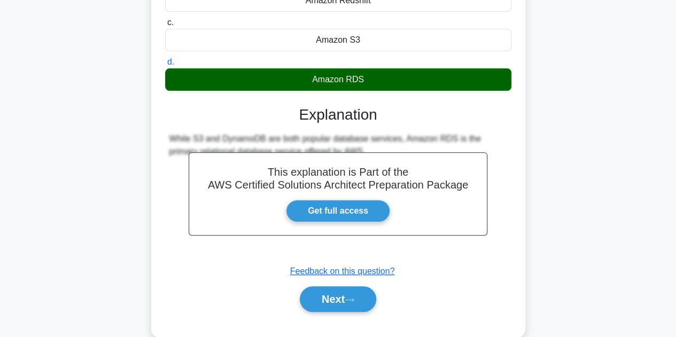
scroll to position [240, 0]
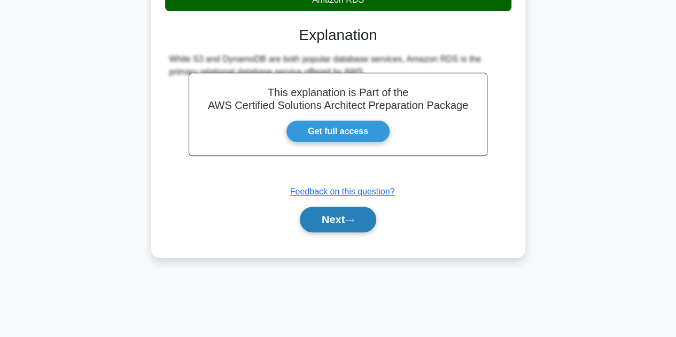
click at [344, 217] on button "Next" at bounding box center [338, 220] width 76 height 26
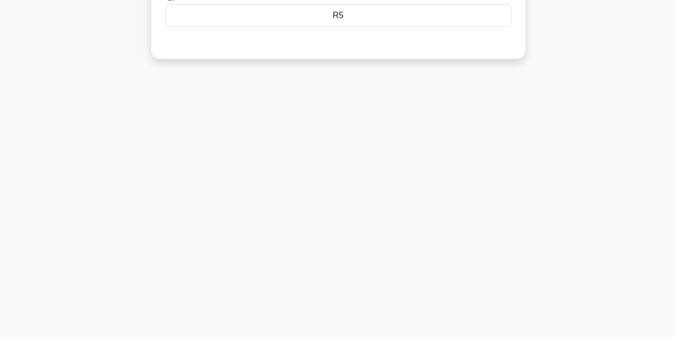
scroll to position [26, 0]
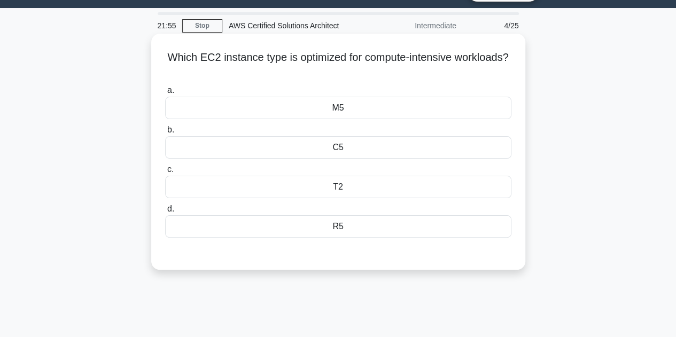
click at [399, 148] on div "C5" at bounding box center [338, 147] width 346 height 22
click at [165, 134] on input "b. C5" at bounding box center [165, 130] width 0 height 7
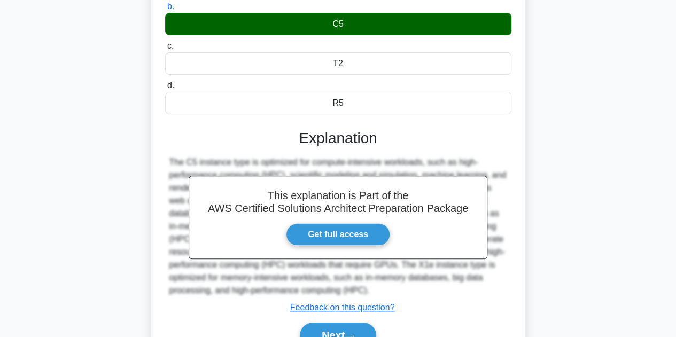
scroll to position [187, 0]
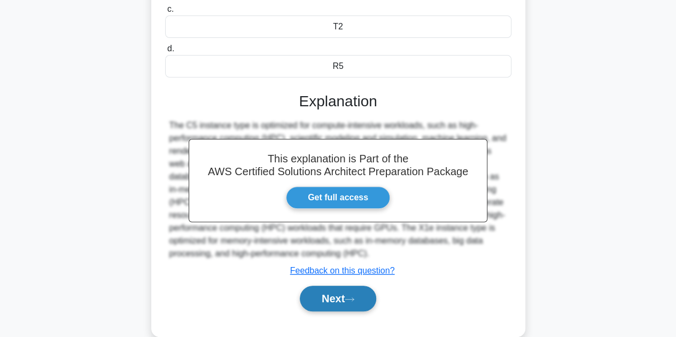
click at [333, 292] on button "Next" at bounding box center [338, 299] width 76 height 26
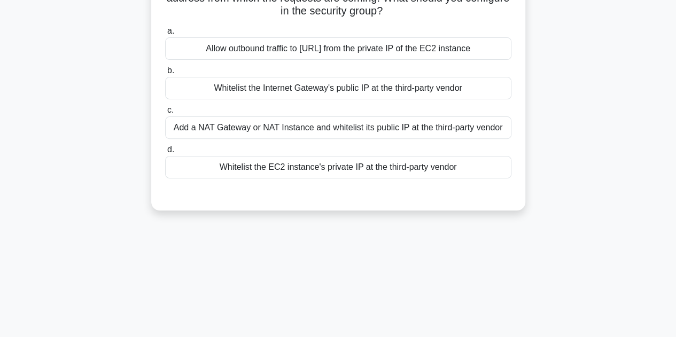
scroll to position [26, 0]
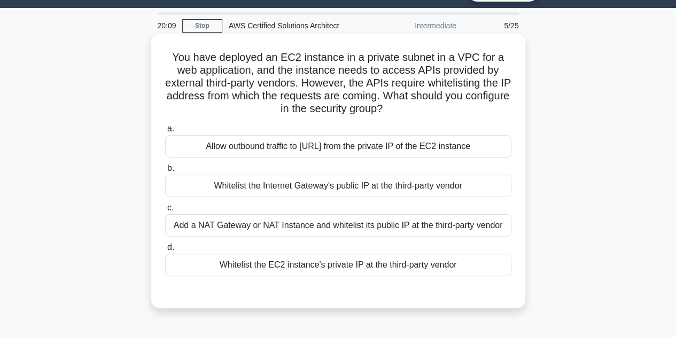
click at [408, 226] on div "Add a NAT Gateway or NAT Instance and whitelist its public IP at the third-part…" at bounding box center [338, 225] width 346 height 22
click at [165, 212] on input "c. Add a NAT Gateway or NAT Instance and whitelist its public IP at the third-p…" at bounding box center [165, 208] width 0 height 7
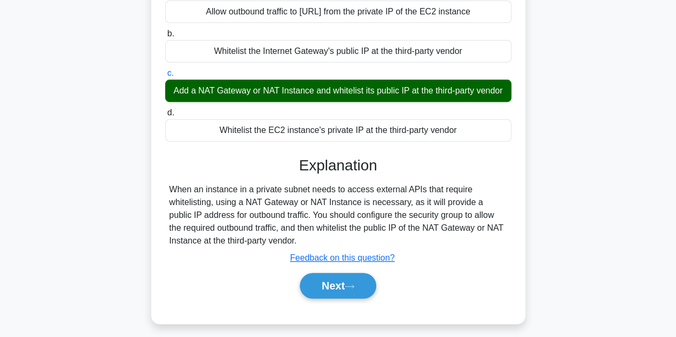
scroll to position [187, 0]
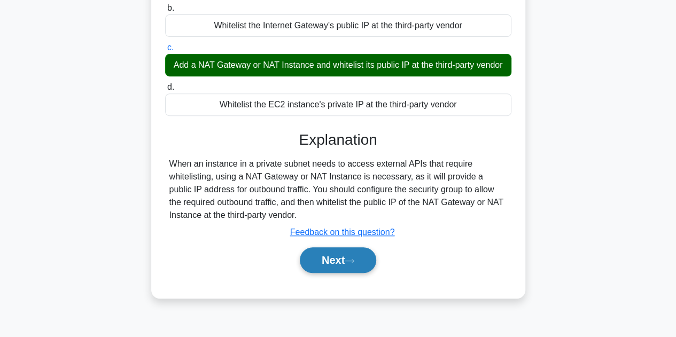
click at [334, 271] on button "Next" at bounding box center [338, 261] width 76 height 26
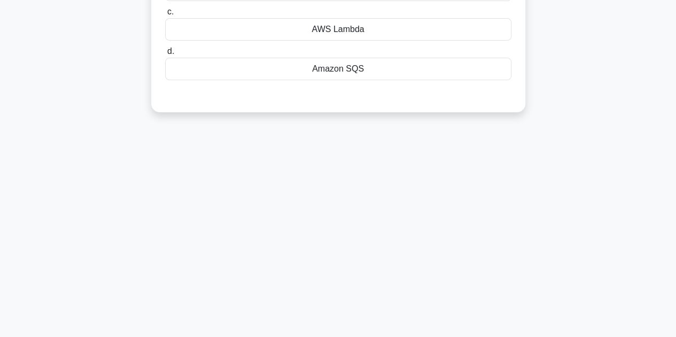
scroll to position [26, 0]
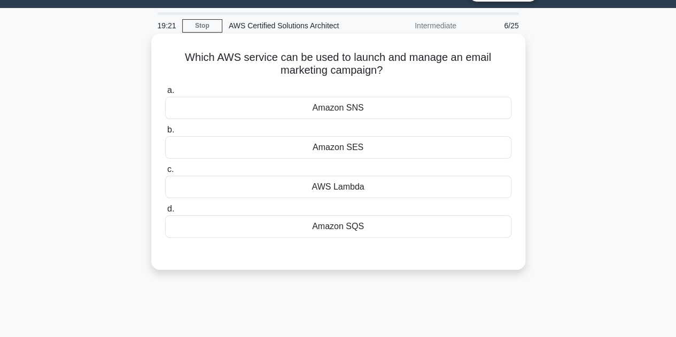
click at [405, 110] on div "Amazon SNS" at bounding box center [338, 108] width 346 height 22
click at [165, 94] on input "a. Amazon SNS" at bounding box center [165, 90] width 0 height 7
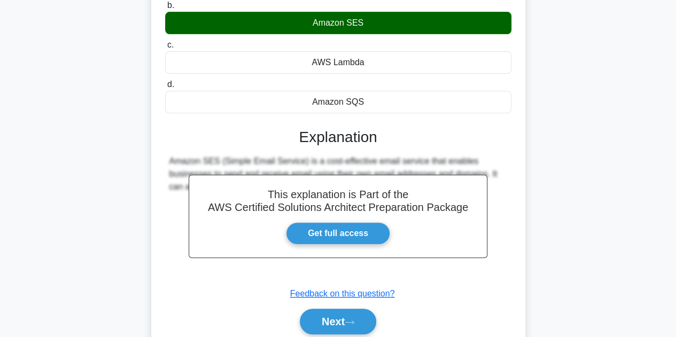
scroll to position [240, 0]
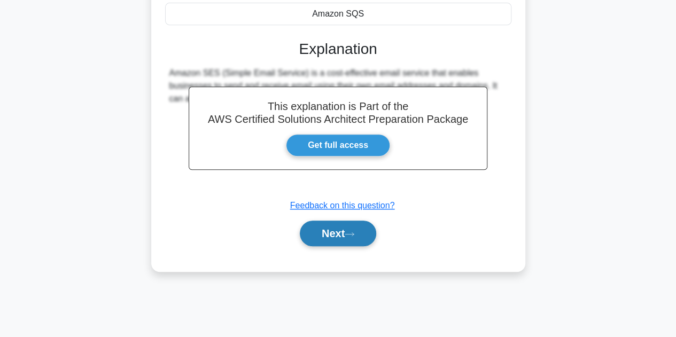
click at [336, 235] on button "Next" at bounding box center [338, 234] width 76 height 26
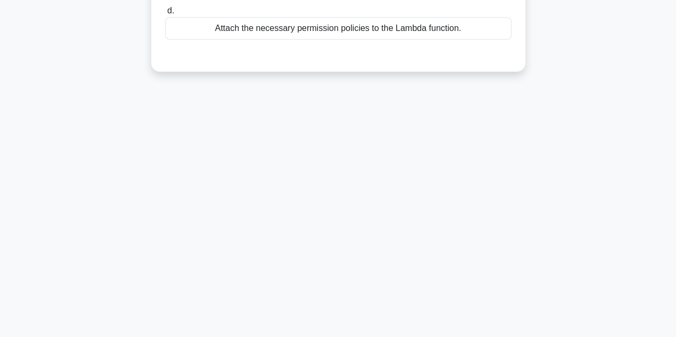
scroll to position [0, 0]
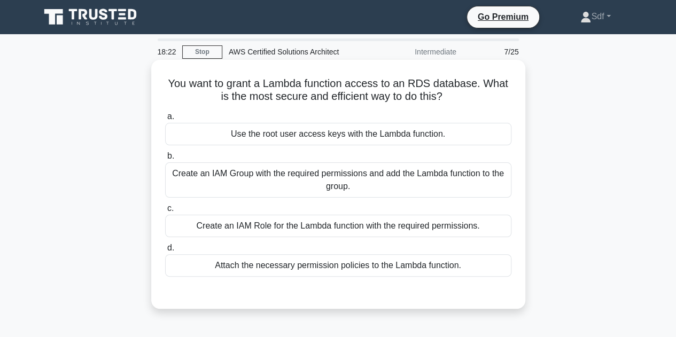
click at [415, 229] on div "Create an IAM Role for the Lambda function with the required permissions." at bounding box center [338, 226] width 346 height 22
click at [165, 212] on input "c. Create an IAM Role for the Lambda function with the required permissions." at bounding box center [165, 208] width 0 height 7
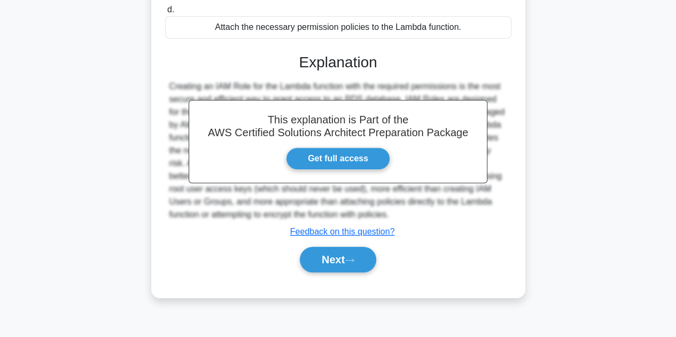
scroll to position [240, 0]
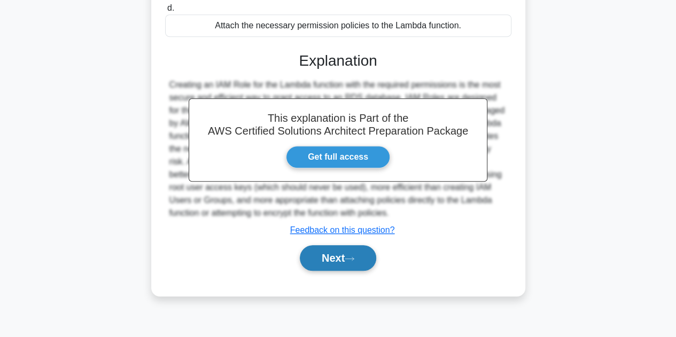
click at [326, 264] on button "Next" at bounding box center [338, 258] width 76 height 26
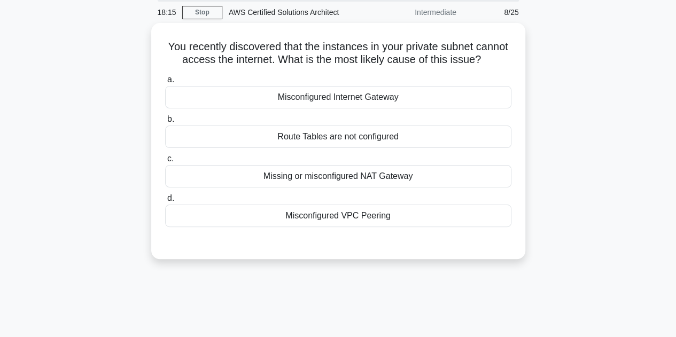
scroll to position [0, 0]
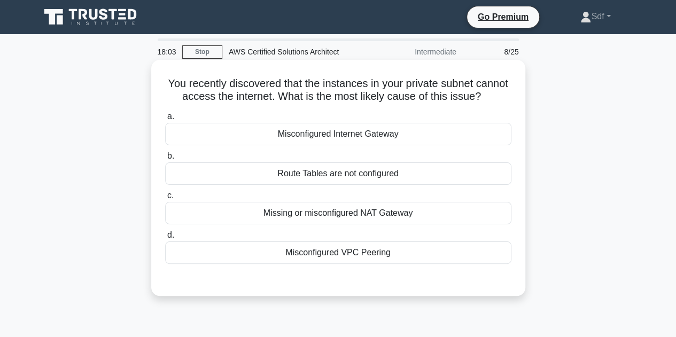
click at [384, 225] on div "Missing or misconfigured NAT Gateway" at bounding box center [338, 213] width 346 height 22
click at [165, 199] on input "c. Missing or misconfigured NAT Gateway" at bounding box center [165, 195] width 0 height 7
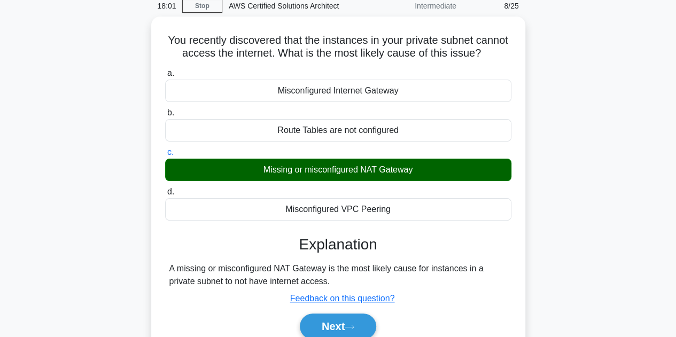
scroll to position [107, 0]
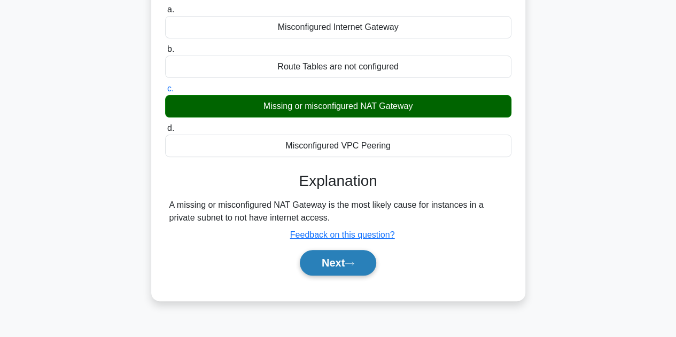
click at [338, 271] on button "Next" at bounding box center [338, 263] width 76 height 26
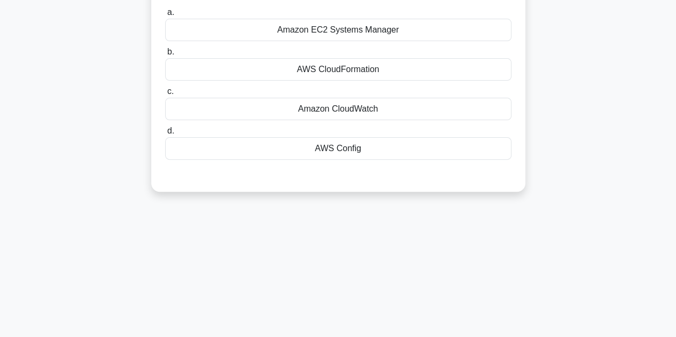
scroll to position [0, 0]
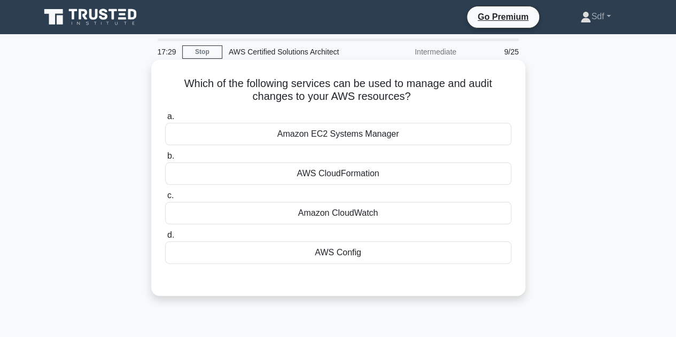
click at [335, 138] on div "Amazon EC2 Systems Manager" at bounding box center [338, 134] width 346 height 22
click at [165, 120] on input "a. Amazon EC2 Systems Manager" at bounding box center [165, 116] width 0 height 7
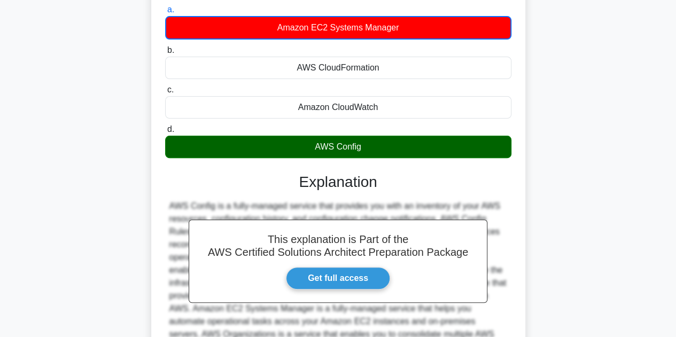
scroll to position [240, 0]
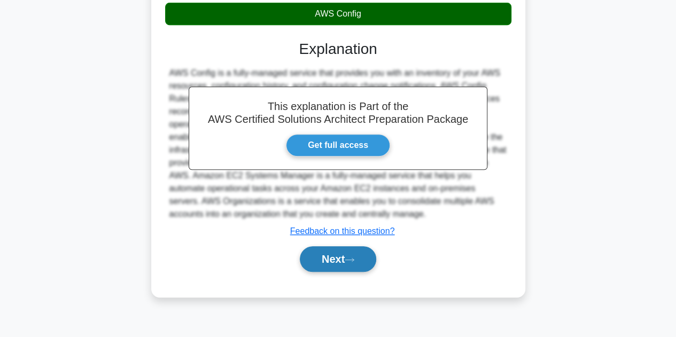
click at [314, 255] on button "Next" at bounding box center [338, 259] width 76 height 26
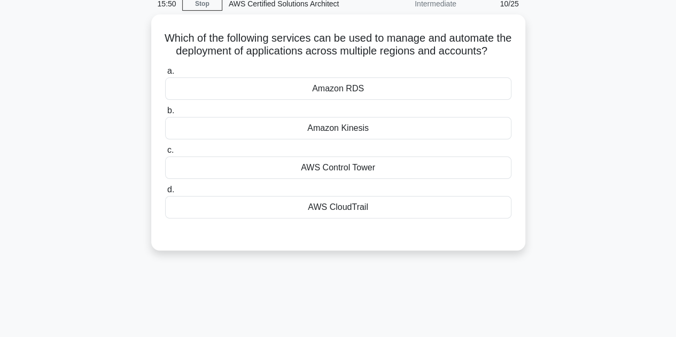
scroll to position [0, 0]
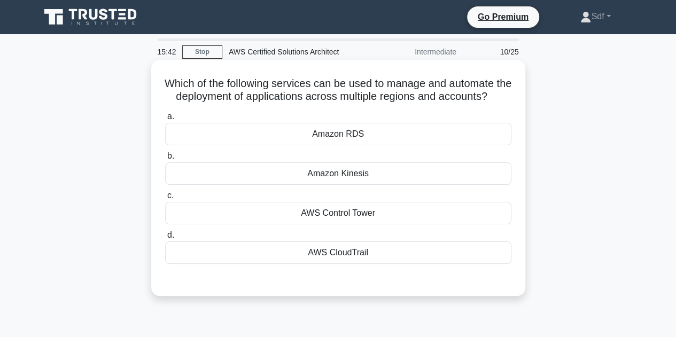
click at [346, 225] on div "AWS Control Tower" at bounding box center [338, 213] width 346 height 22
click at [165, 199] on input "c. AWS Control Tower" at bounding box center [165, 195] width 0 height 7
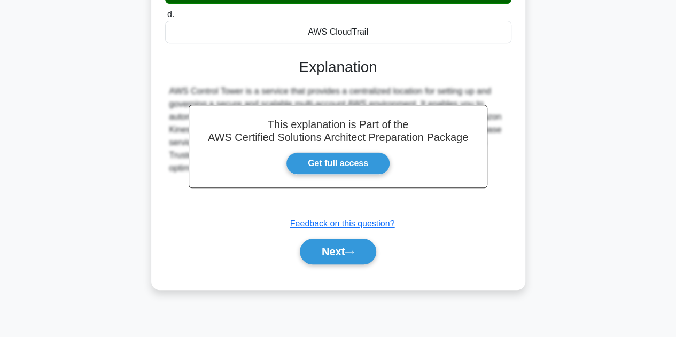
scroll to position [240, 0]
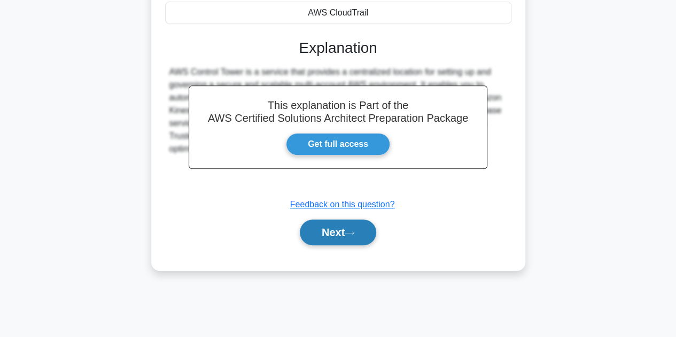
click at [331, 245] on button "Next" at bounding box center [338, 233] width 76 height 26
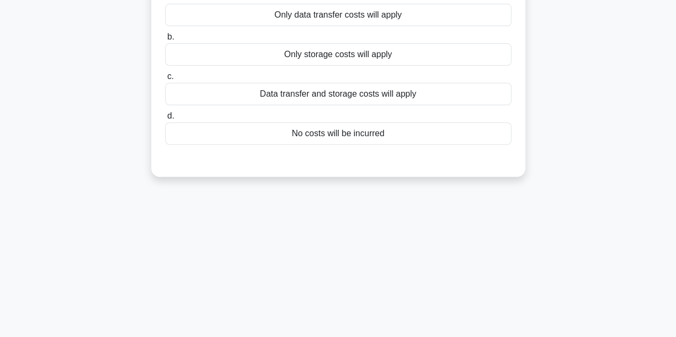
scroll to position [26, 0]
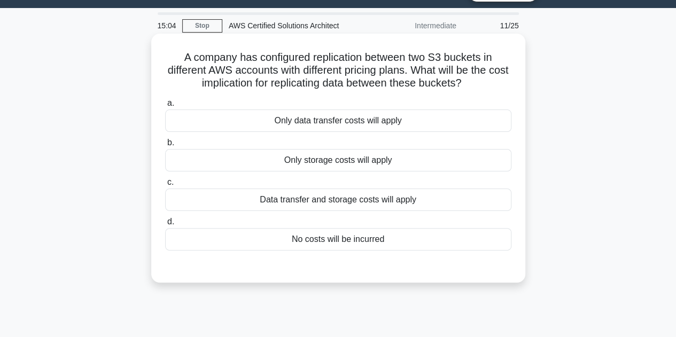
click at [398, 199] on div "Data transfer and storage costs will apply" at bounding box center [338, 200] width 346 height 22
click at [165, 186] on input "c. Data transfer and storage costs will apply" at bounding box center [165, 182] width 0 height 7
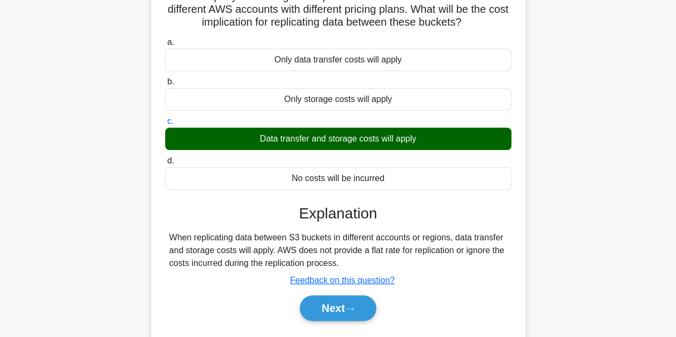
scroll to position [80, 0]
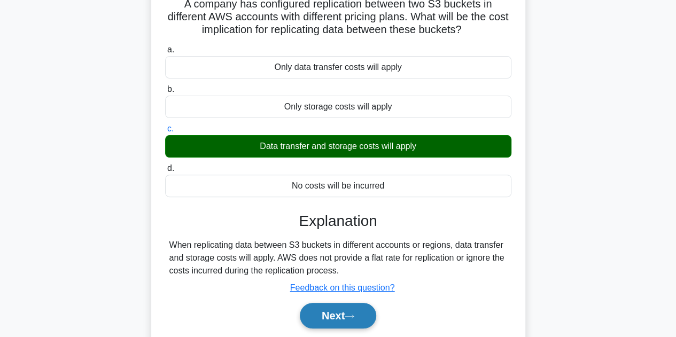
click at [336, 315] on button "Next" at bounding box center [338, 316] width 76 height 26
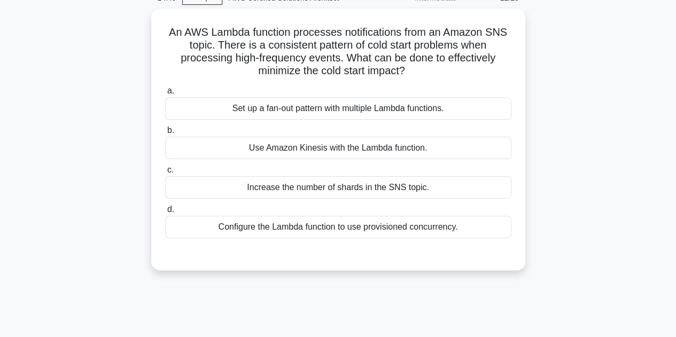
scroll to position [0, 0]
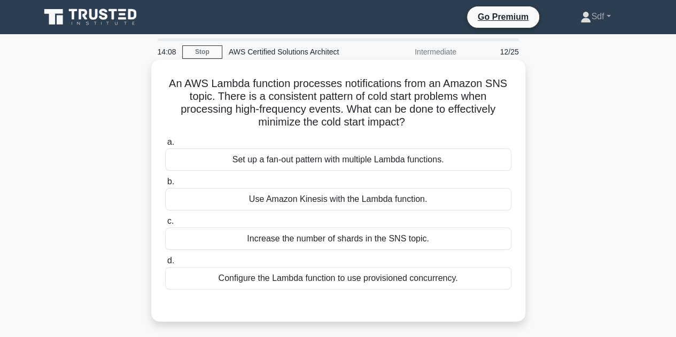
click at [497, 163] on div "Set up a fan-out pattern with multiple Lambda functions." at bounding box center [338, 160] width 346 height 22
click at [165, 146] on input "a. Set up a fan-out pattern with multiple Lambda functions." at bounding box center [165, 142] width 0 height 7
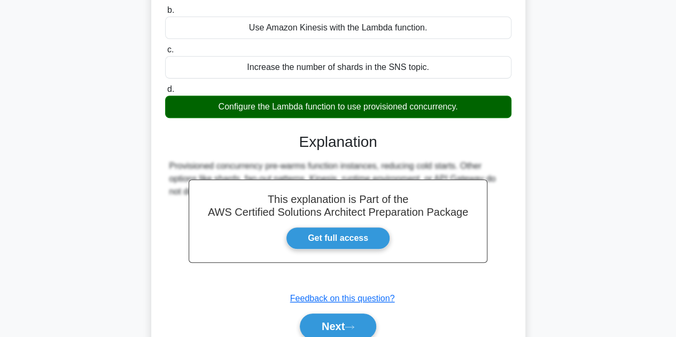
scroll to position [214, 0]
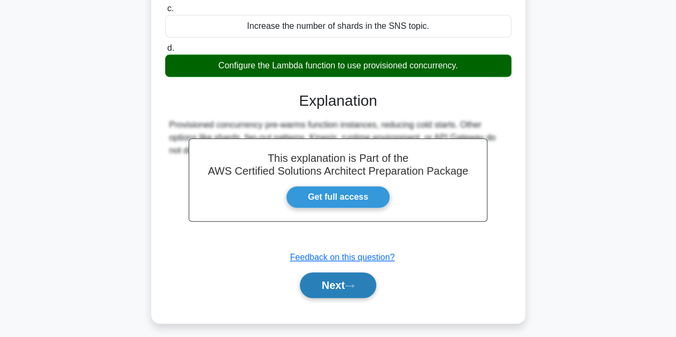
click at [346, 283] on button "Next" at bounding box center [338, 286] width 76 height 26
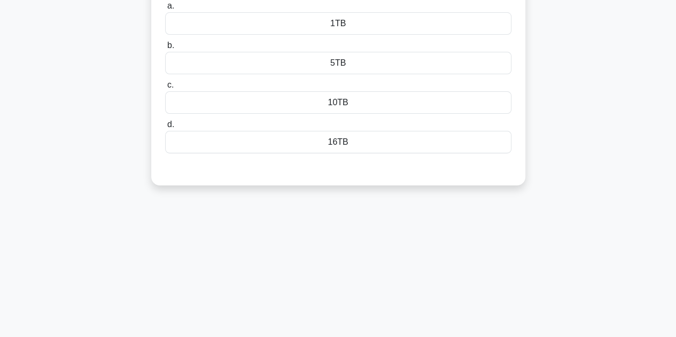
scroll to position [53, 0]
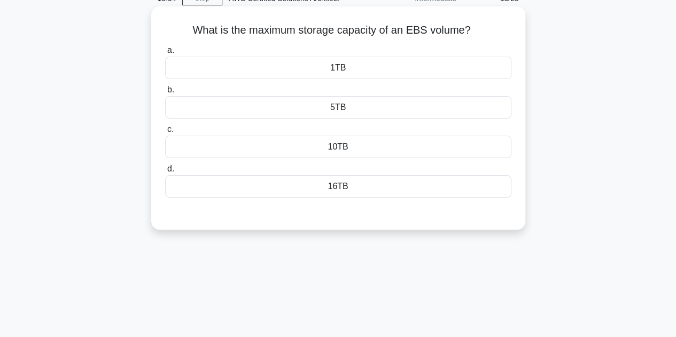
click at [374, 184] on div "16TB" at bounding box center [338, 186] width 346 height 22
click at [165, 173] on input "d. 16TB" at bounding box center [165, 169] width 0 height 7
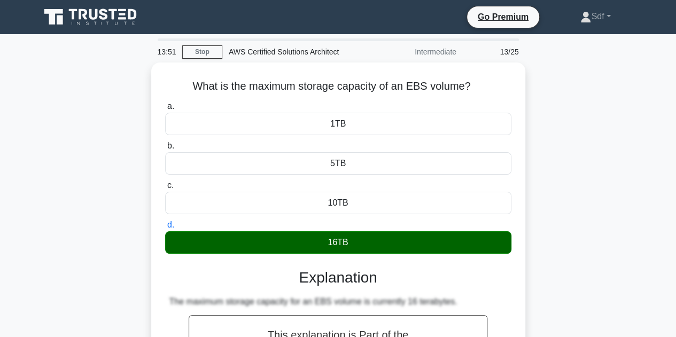
scroll to position [214, 0]
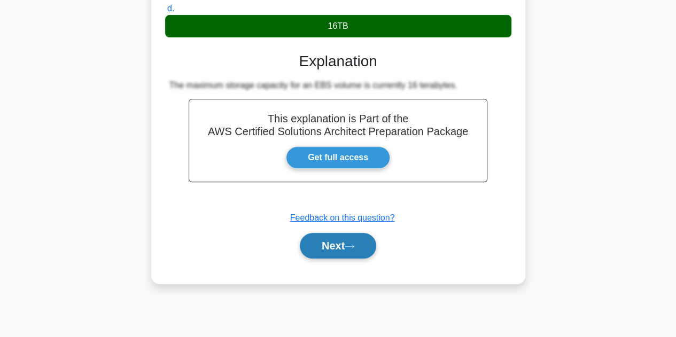
click at [323, 248] on button "Next" at bounding box center [338, 246] width 76 height 26
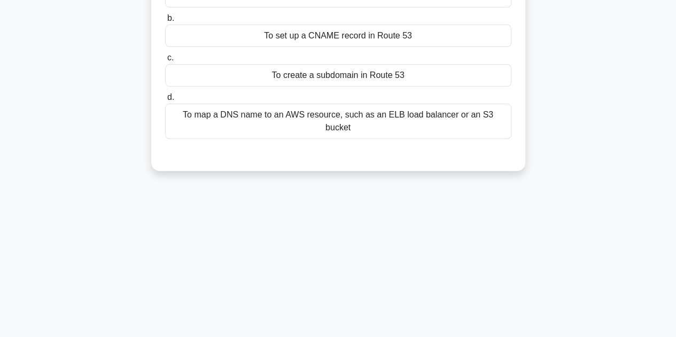
scroll to position [53, 0]
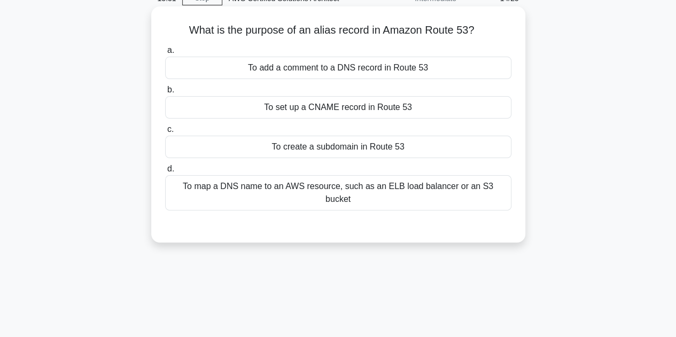
click at [420, 194] on div "To map a DNS name to an AWS resource, such as an ELB load balancer or an S3 buc…" at bounding box center [338, 192] width 346 height 35
click at [165, 173] on input "d. To map a DNS name to an AWS resource, such as an ELB load balancer or an S3 …" at bounding box center [165, 169] width 0 height 7
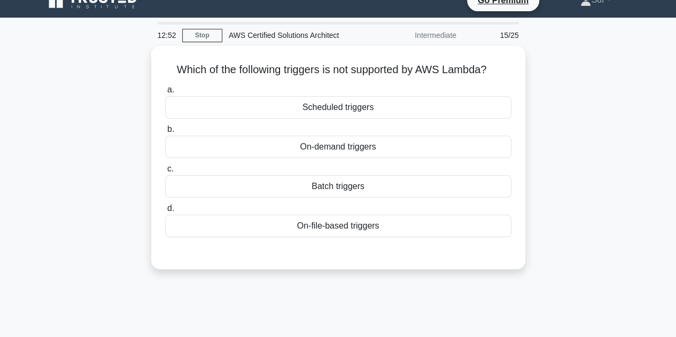
scroll to position [0, 0]
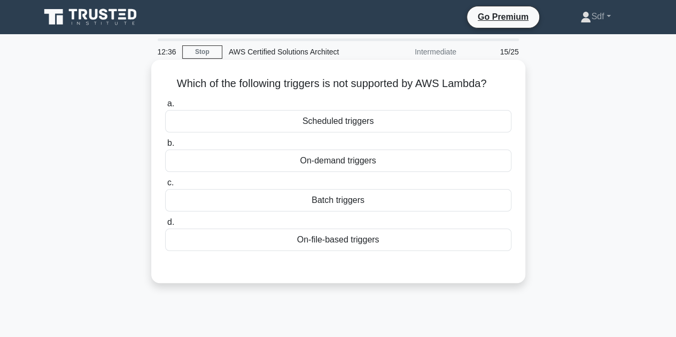
click at [377, 244] on div "On-file-based triggers" at bounding box center [338, 240] width 346 height 22
click at [165, 226] on input "d. On-file-based triggers" at bounding box center [165, 222] width 0 height 7
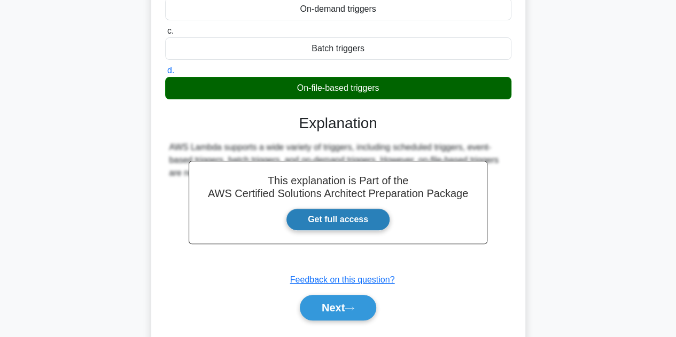
scroll to position [160, 0]
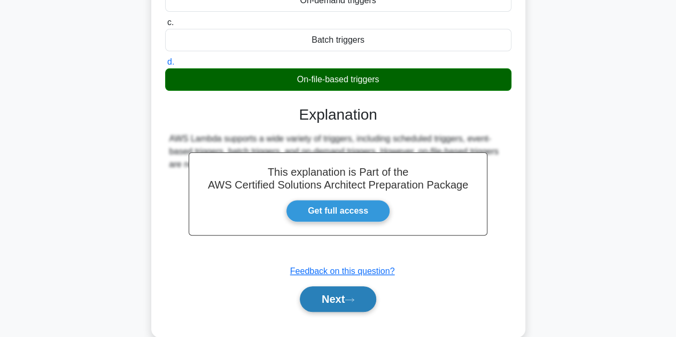
click at [326, 298] on button "Next" at bounding box center [338, 300] width 76 height 26
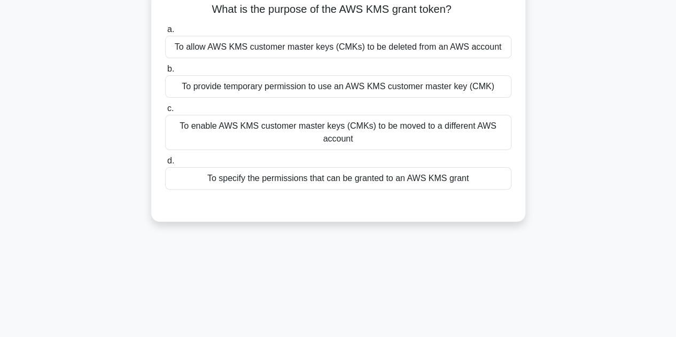
scroll to position [0, 0]
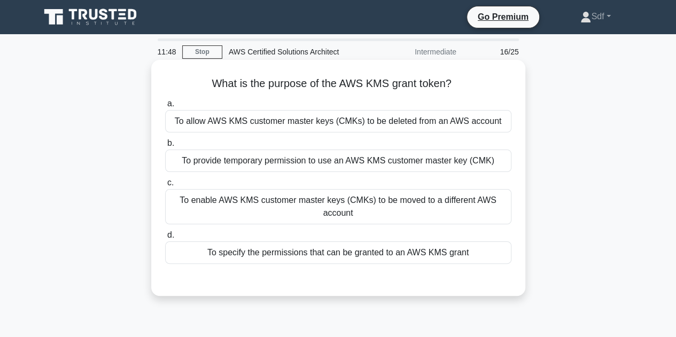
click at [351, 158] on div "To provide temporary permission to use an AWS KMS customer master key (CMK)" at bounding box center [338, 161] width 346 height 22
click at [165, 147] on input "b. To provide temporary permission to use an AWS KMS customer master key (CMK)" at bounding box center [165, 143] width 0 height 7
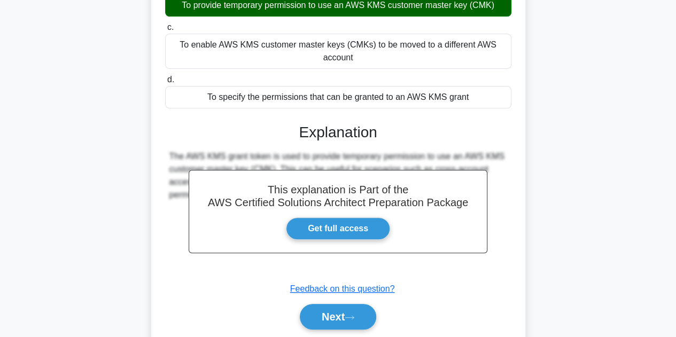
scroll to position [160, 0]
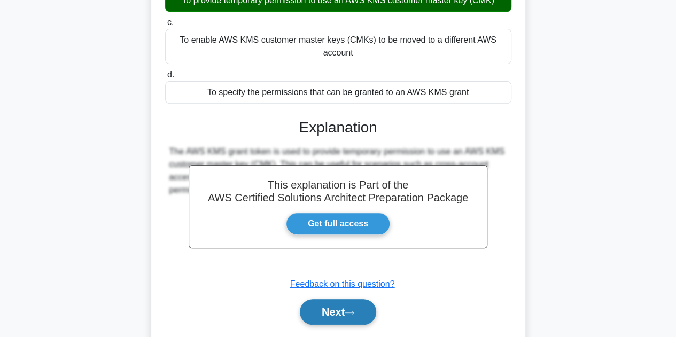
click at [338, 307] on button "Next" at bounding box center [338, 312] width 76 height 26
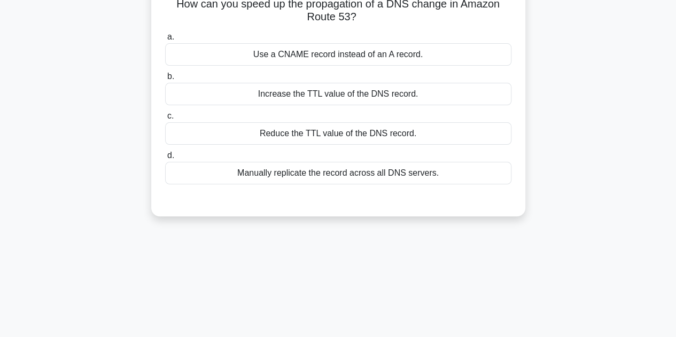
scroll to position [53, 0]
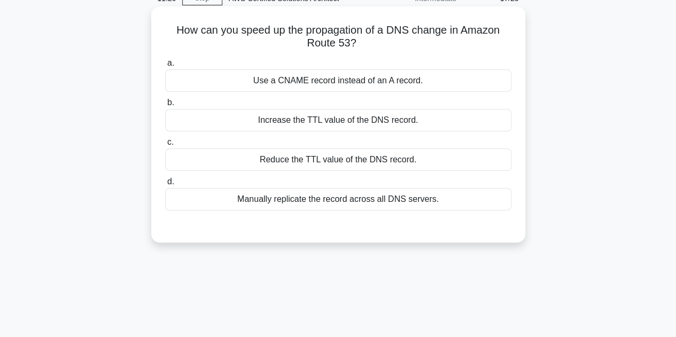
click at [352, 80] on div "Use a CNAME record instead of an A record." at bounding box center [338, 81] width 346 height 22
click at [165, 67] on input "a. Use a CNAME record instead of an A record." at bounding box center [165, 63] width 0 height 7
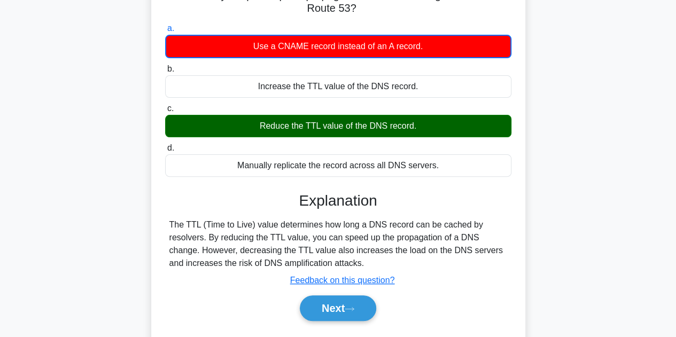
scroll to position [107, 0]
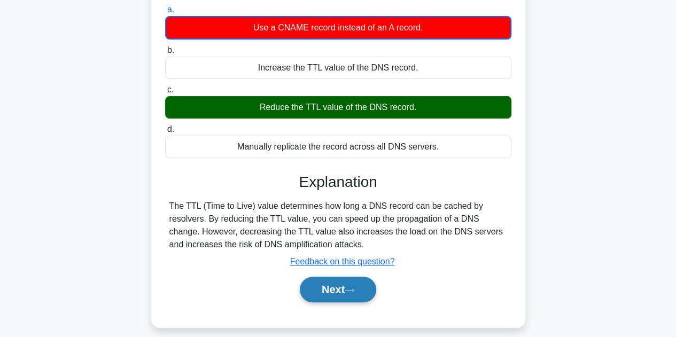
click at [332, 290] on button "Next" at bounding box center [338, 290] width 76 height 26
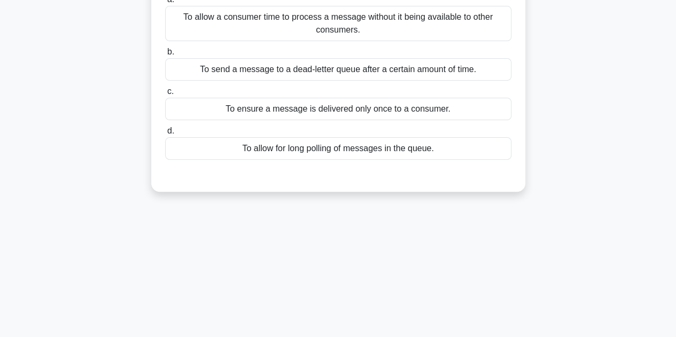
scroll to position [0, 0]
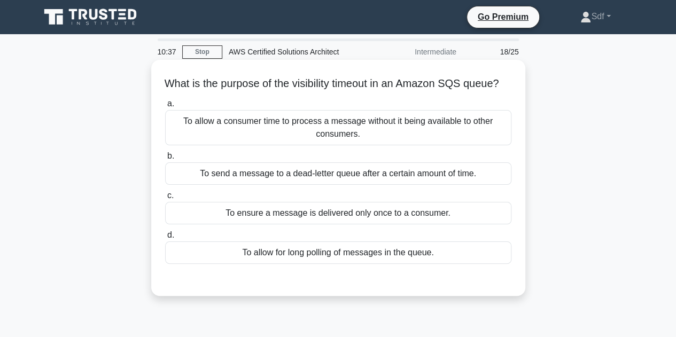
click at [405, 145] on div "To allow a consumer time to process a message without it being available to oth…" at bounding box center [338, 127] width 346 height 35
click at [165, 107] on input "a. To allow a consumer time to process a message without it being available to …" at bounding box center [165, 104] width 0 height 7
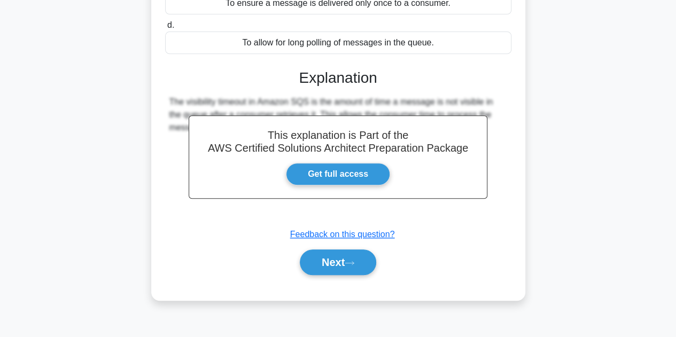
scroll to position [214, 0]
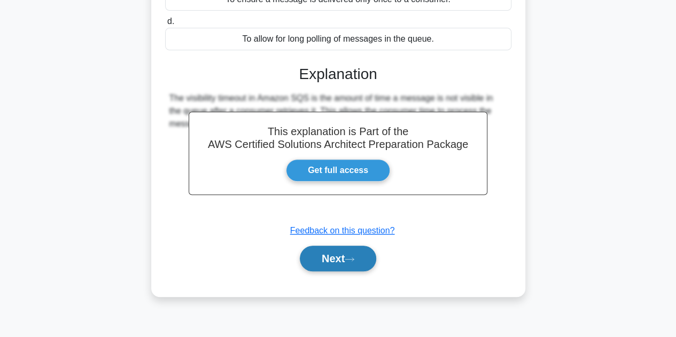
click at [329, 272] on button "Next" at bounding box center [338, 259] width 76 height 26
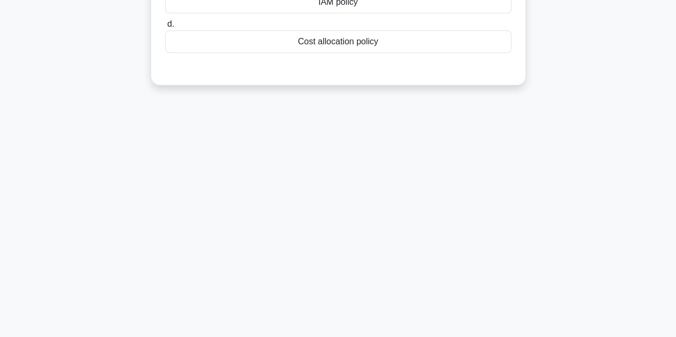
scroll to position [53, 0]
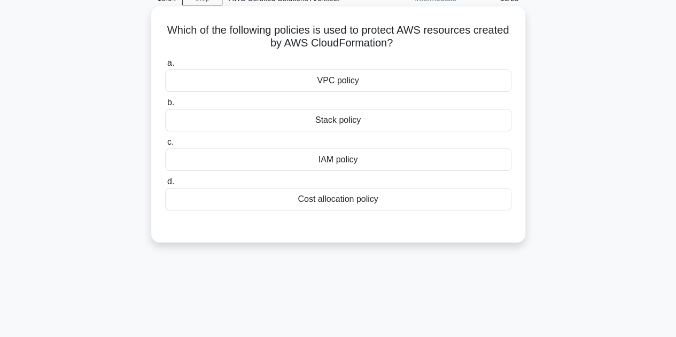
click at [445, 162] on div "IAM policy" at bounding box center [338, 160] width 346 height 22
click at [165, 146] on input "c. IAM policy" at bounding box center [165, 142] width 0 height 7
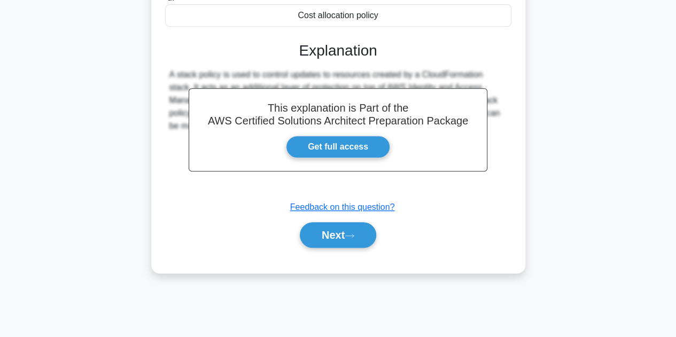
scroll to position [240, 0]
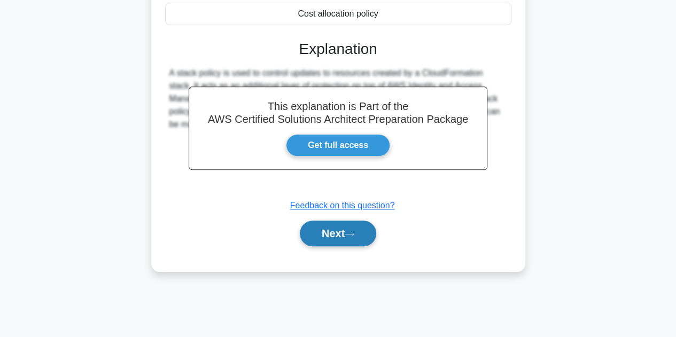
click at [336, 236] on button "Next" at bounding box center [338, 234] width 76 height 26
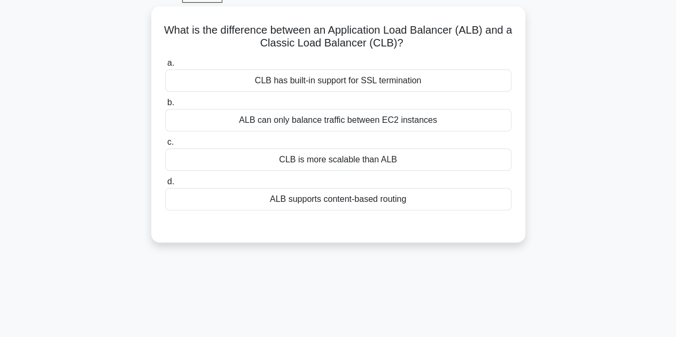
scroll to position [26, 0]
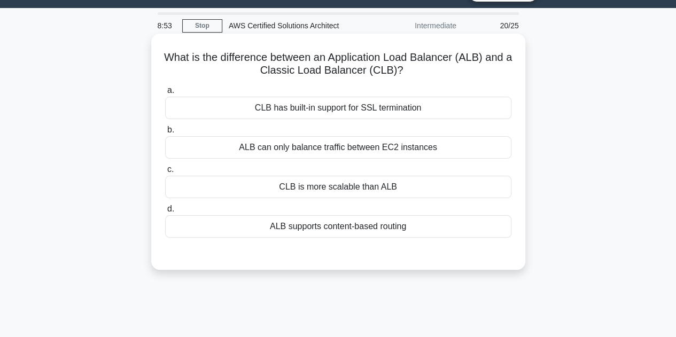
click at [415, 229] on div "ALB supports content-based routing" at bounding box center [338, 226] width 346 height 22
click at [165, 213] on input "d. ALB supports content-based routing" at bounding box center [165, 209] width 0 height 7
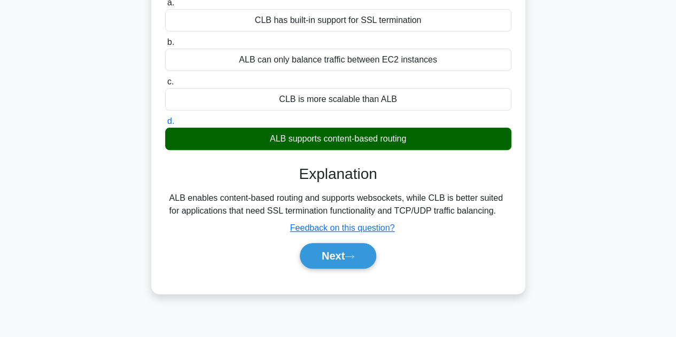
scroll to position [187, 0]
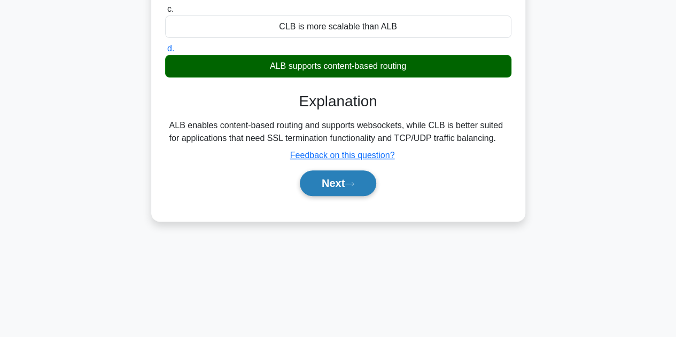
click at [335, 187] on button "Next" at bounding box center [338, 184] width 76 height 26
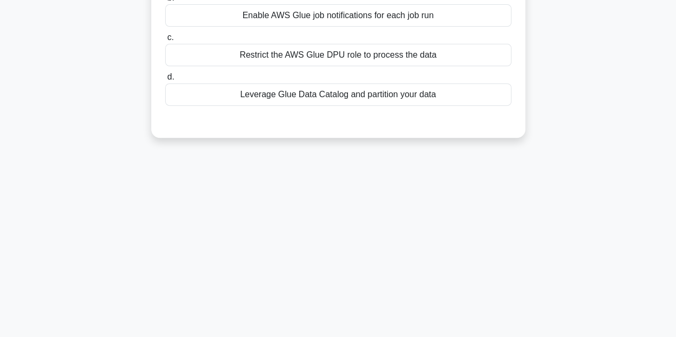
scroll to position [26, 0]
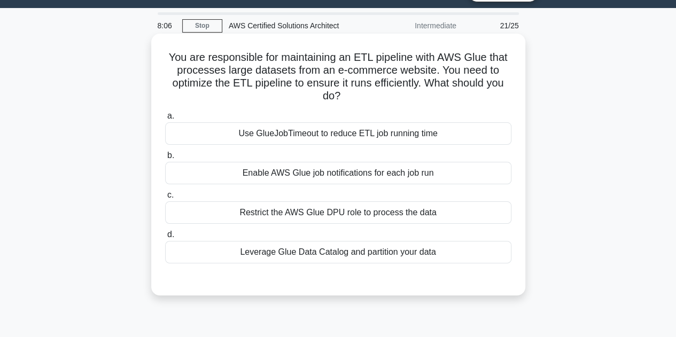
click at [422, 262] on div "Leverage Glue Data Catalog and partition your data" at bounding box center [338, 252] width 346 height 22
click at [165, 238] on input "d. Leverage Glue Data Catalog and partition your data" at bounding box center [165, 235] width 0 height 7
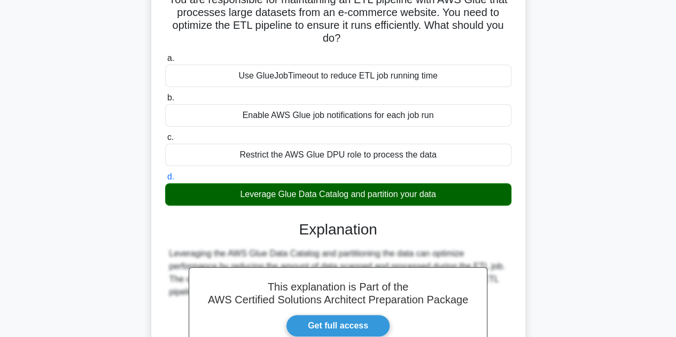
scroll to position [187, 0]
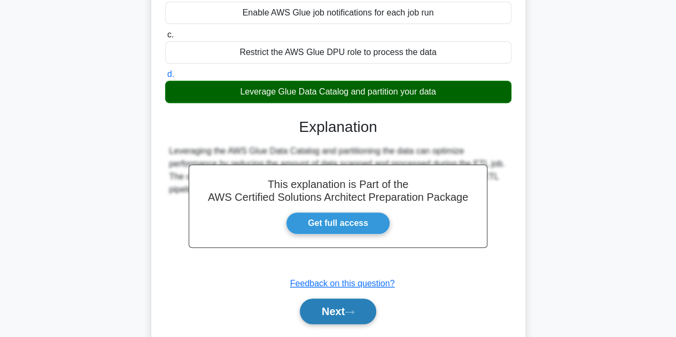
click at [330, 311] on button "Next" at bounding box center [338, 312] width 76 height 26
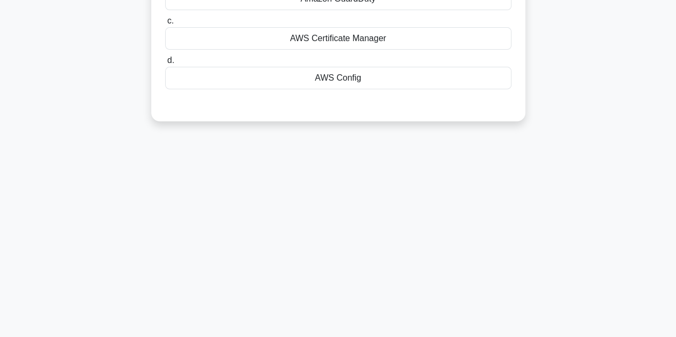
scroll to position [26, 0]
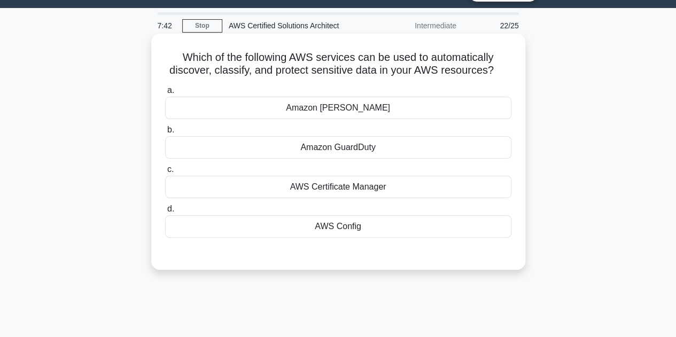
click at [355, 148] on div "Amazon GuardDuty" at bounding box center [338, 147] width 346 height 22
click at [165, 134] on input "b. Amazon GuardDuty" at bounding box center [165, 130] width 0 height 7
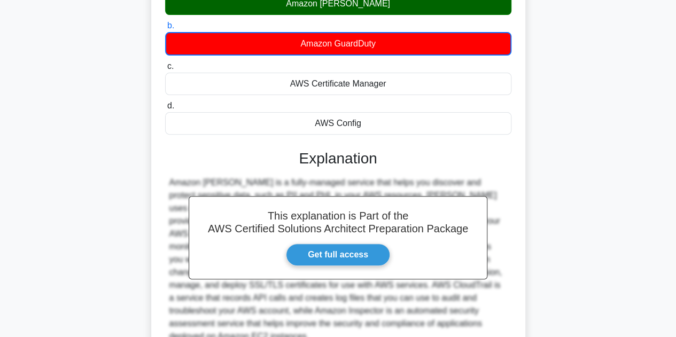
scroll to position [240, 0]
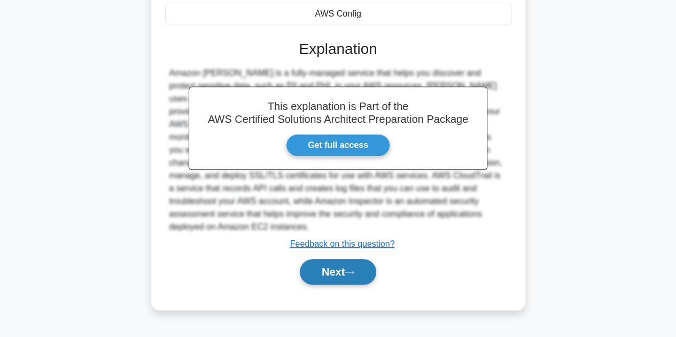
click at [328, 259] on button "Next" at bounding box center [338, 272] width 76 height 26
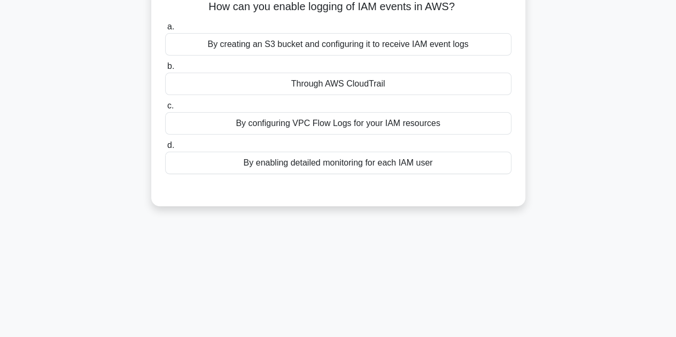
scroll to position [26, 0]
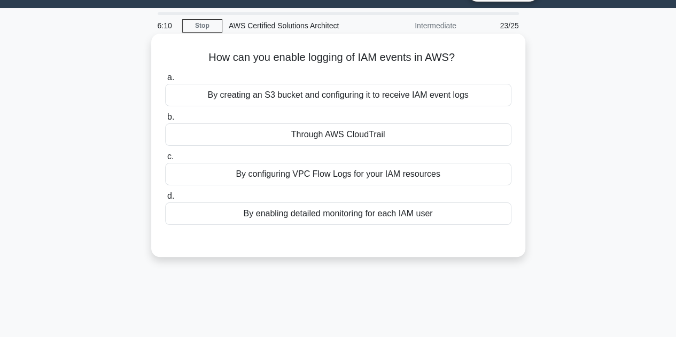
click at [334, 136] on div "Through AWS CloudTrail" at bounding box center [338, 135] width 346 height 22
click at [165, 121] on input "b. Through AWS CloudTrail" at bounding box center [165, 117] width 0 height 7
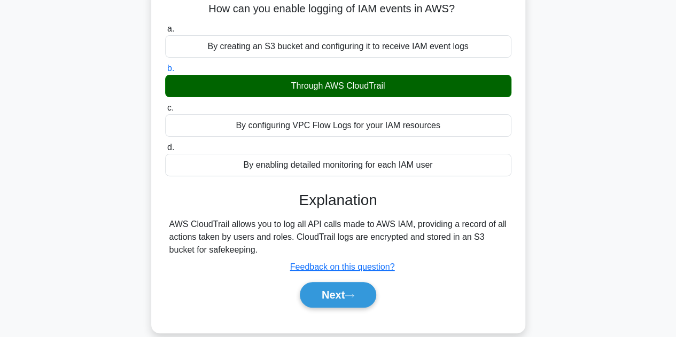
scroll to position [160, 0]
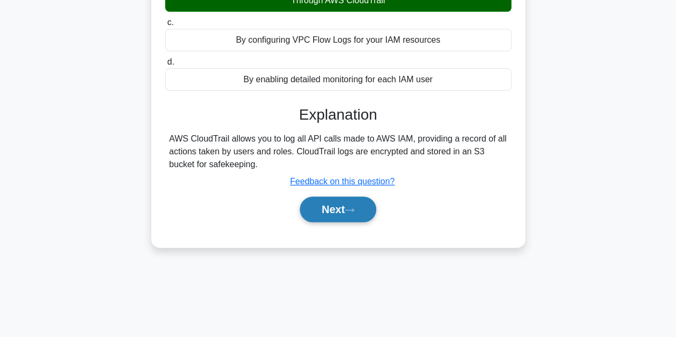
click at [318, 207] on button "Next" at bounding box center [338, 210] width 76 height 26
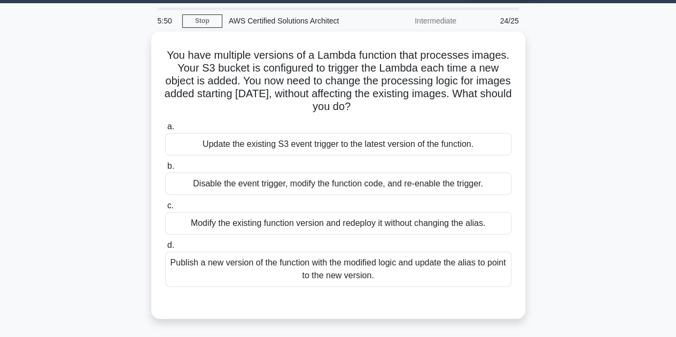
scroll to position [0, 0]
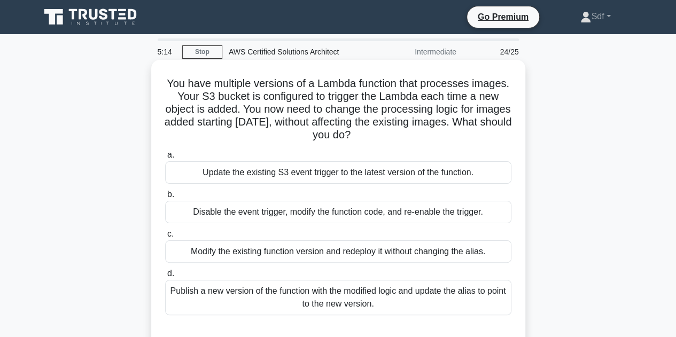
click at [426, 297] on div "Publish a new version of the function with the modified logic and update the al…" at bounding box center [338, 297] width 346 height 35
click at [165, 277] on input "d. Publish a new version of the function with the modified logic and update the…" at bounding box center [165, 274] width 0 height 7
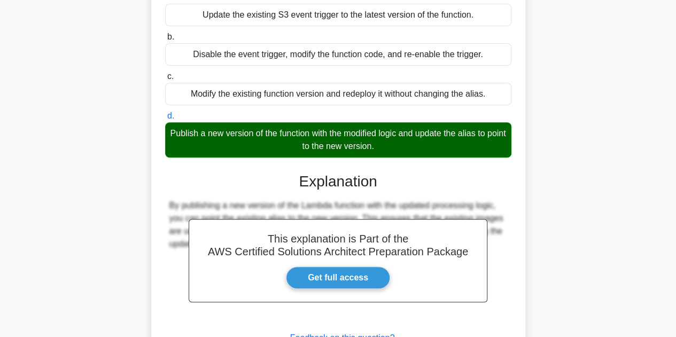
scroll to position [243, 0]
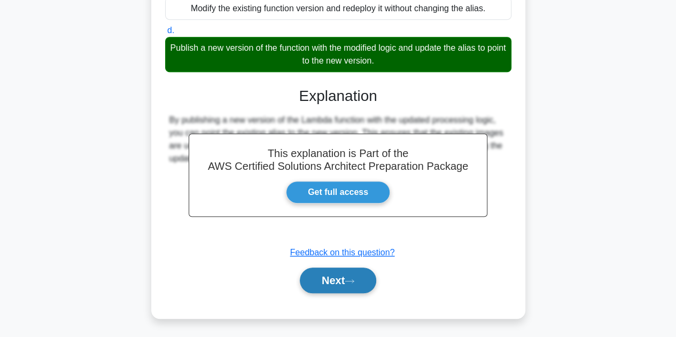
click at [318, 281] on button "Next" at bounding box center [338, 281] width 76 height 26
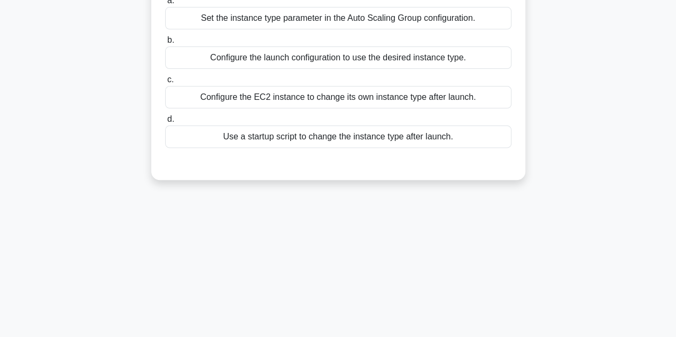
scroll to position [0, 0]
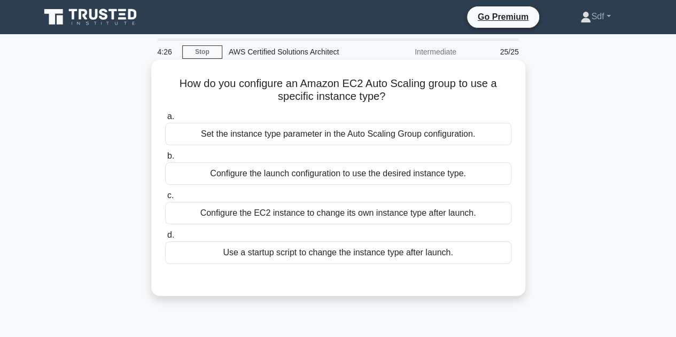
click at [429, 218] on div "Configure the EC2 instance to change its own instance type after launch." at bounding box center [338, 213] width 346 height 22
click at [165, 199] on input "c. Configure the EC2 instance to change its own instance type after launch." at bounding box center [165, 195] width 0 height 7
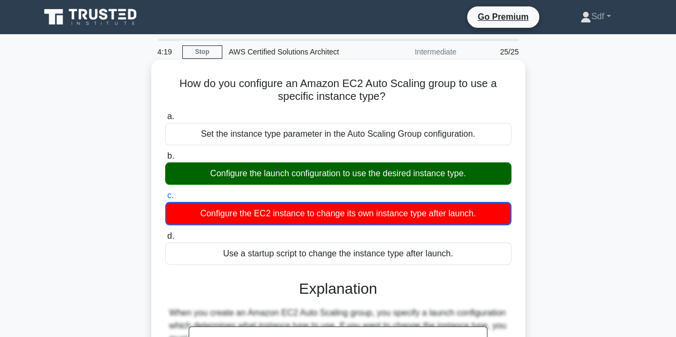
click at [474, 175] on div "Configure the launch configuration to use the desired instance type." at bounding box center [338, 174] width 346 height 22
click at [165, 160] on input "b. Configure the launch configuration to use the desired instance type." at bounding box center [165, 156] width 0 height 7
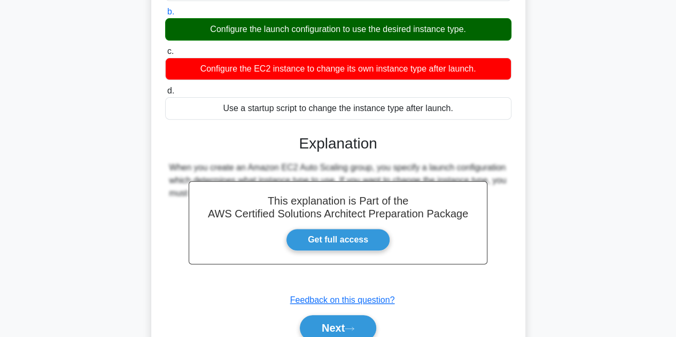
scroll to position [160, 0]
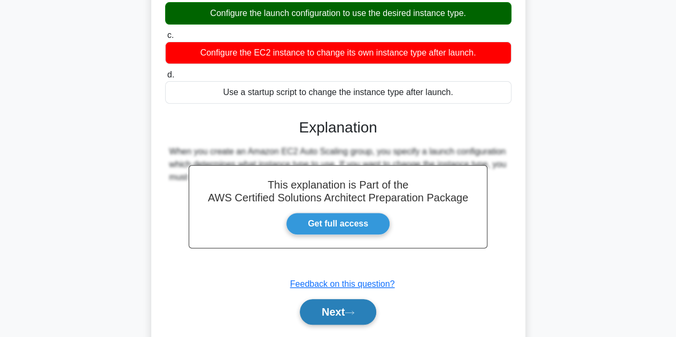
click at [345, 309] on button "Next" at bounding box center [338, 312] width 76 height 26
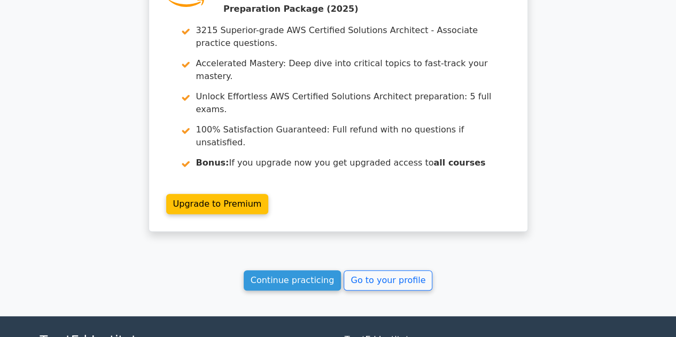
scroll to position [2306, 0]
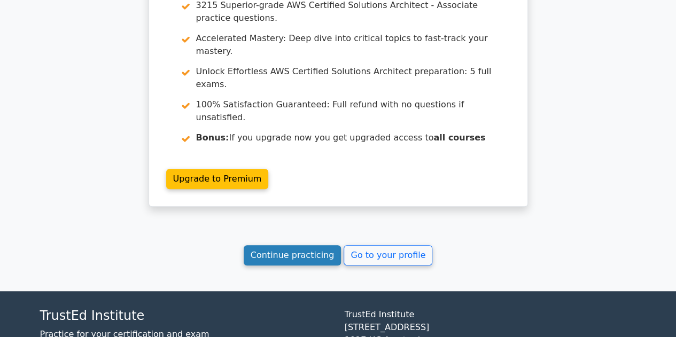
click at [286, 245] on link "Continue practicing" at bounding box center [293, 255] width 98 height 20
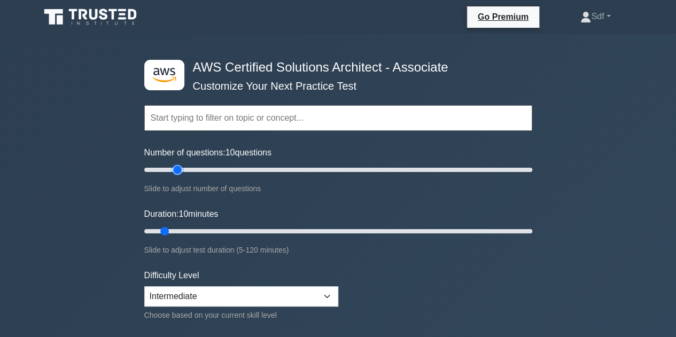
click at [178, 168] on input "Number of questions: 10 questions" at bounding box center [338, 170] width 388 height 13
type input "25"
click at [191, 168] on input "Number of questions: 20 questions" at bounding box center [338, 170] width 388 height 13
click at [185, 228] on input "Duration: 10 minutes" at bounding box center [338, 231] width 388 height 13
click at [198, 228] on input "Duration: 15 minutes" at bounding box center [338, 231] width 388 height 13
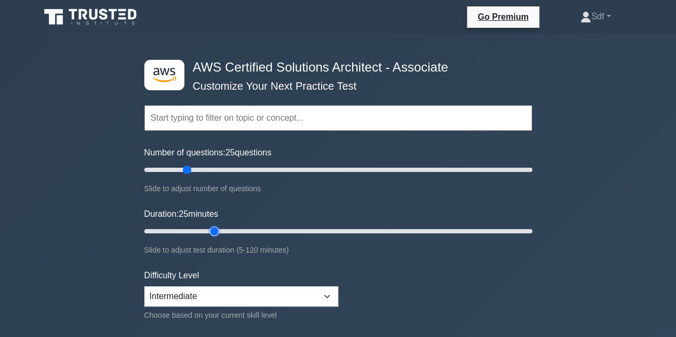
type input "25"
click at [206, 229] on input "Duration: 25 minutes" at bounding box center [338, 231] width 388 height 13
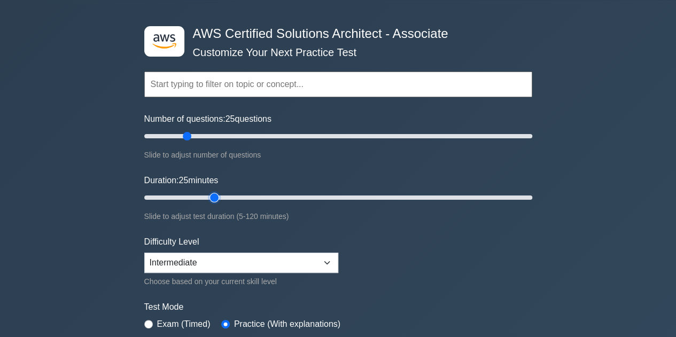
scroll to position [107, 0]
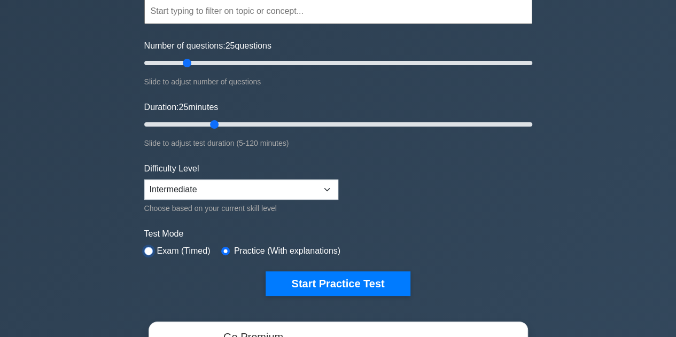
click at [149, 250] on input "radio" at bounding box center [148, 251] width 9 height 9
radio input "true"
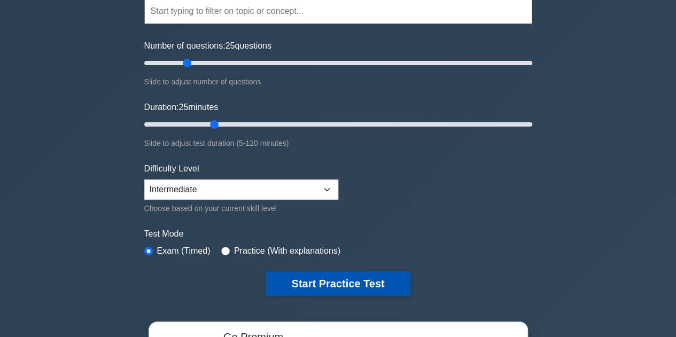
click at [344, 286] on button "Start Practice Test" at bounding box center [338, 284] width 144 height 25
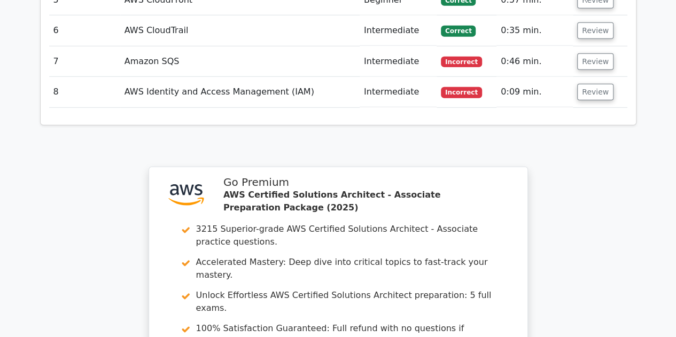
scroll to position [1551, 0]
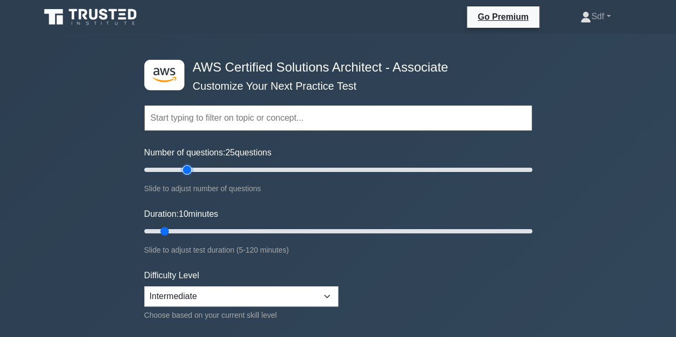
click at [189, 167] on input "Number of questions: 25 questions" at bounding box center [338, 170] width 388 height 13
type input "20"
click at [180, 166] on input "Number of questions: 20 questions" at bounding box center [338, 170] width 388 height 13
click at [186, 230] on input "Duration: 15 minutes" at bounding box center [338, 231] width 388 height 13
type input "20"
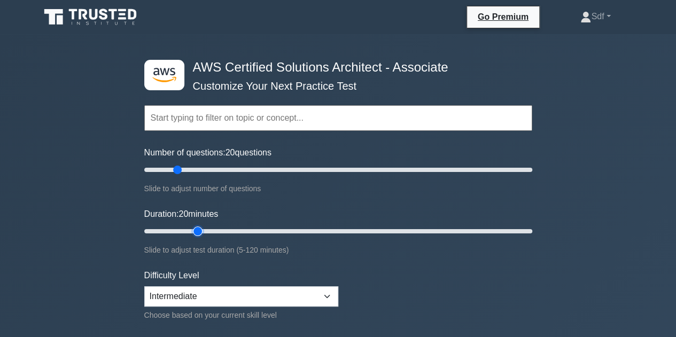
click at [196, 232] on input "Duration: 20 minutes" at bounding box center [338, 231] width 388 height 13
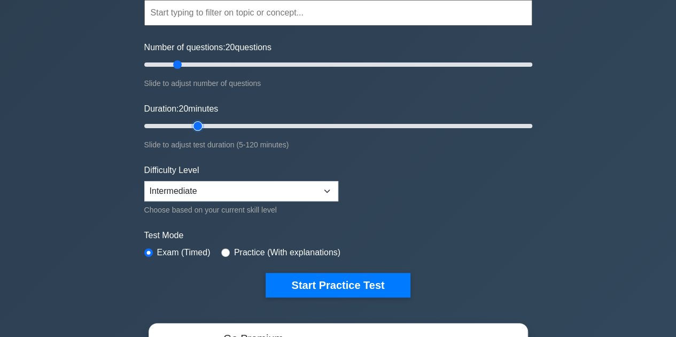
scroll to position [107, 0]
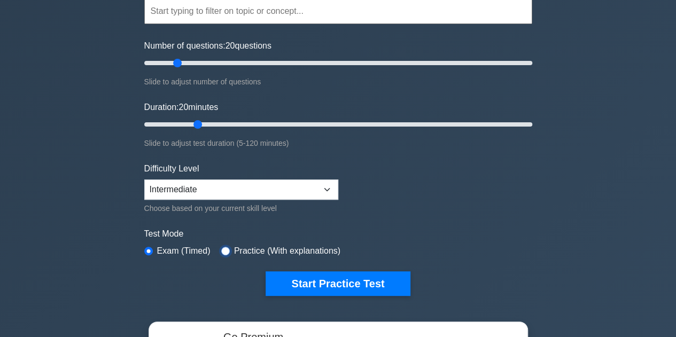
click at [223, 251] on input "radio" at bounding box center [225, 251] width 9 height 9
radio input "true"
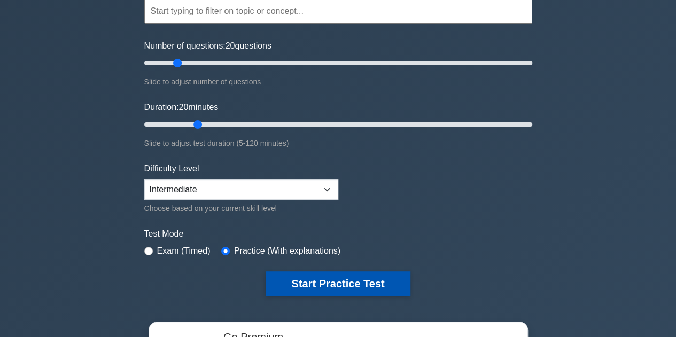
click at [334, 282] on button "Start Practice Test" at bounding box center [338, 284] width 144 height 25
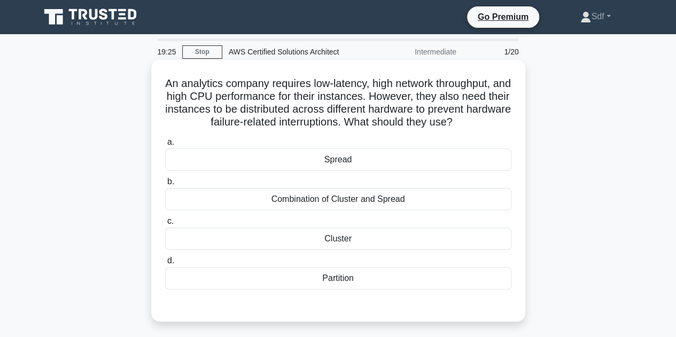
click at [361, 281] on div "Partition" at bounding box center [338, 278] width 346 height 22
click at [165, 265] on input "d. Partition" at bounding box center [165, 261] width 0 height 7
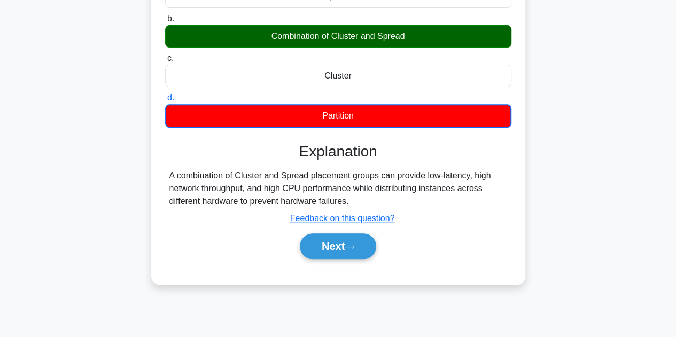
scroll to position [214, 0]
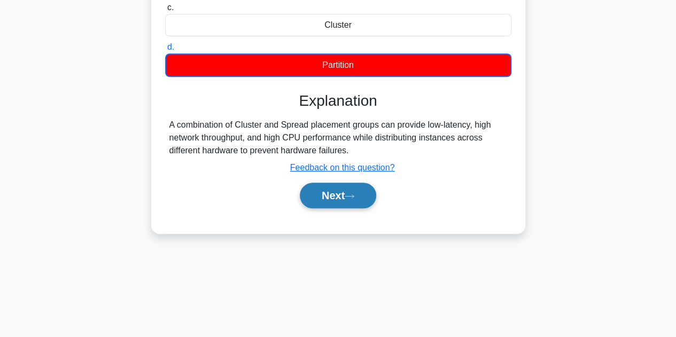
click at [338, 190] on button "Next" at bounding box center [338, 196] width 76 height 26
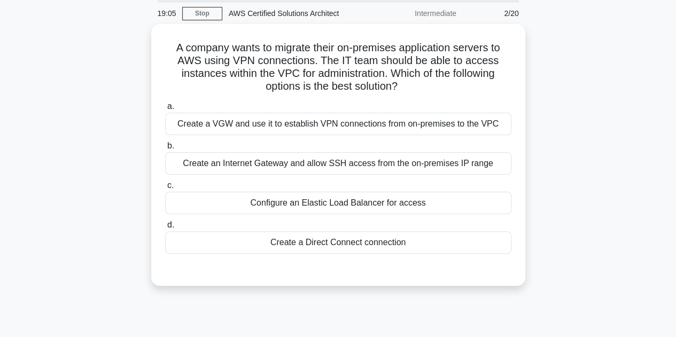
scroll to position [0, 0]
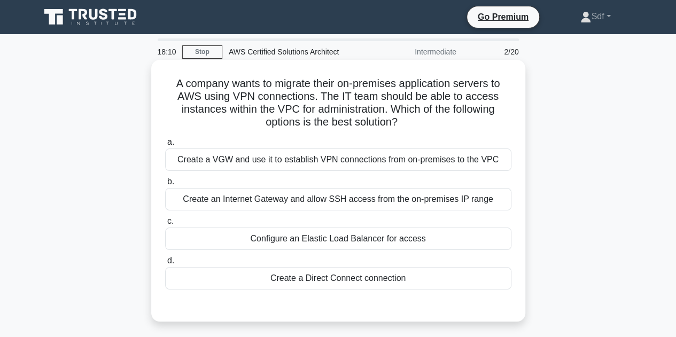
click at [391, 280] on div "Create a Direct Connect connection" at bounding box center [338, 278] width 346 height 22
click at [404, 280] on div "Create a Direct Connect connection" at bounding box center [338, 278] width 346 height 22
click at [165, 265] on input "d. Create a Direct Connect connection" at bounding box center [165, 261] width 0 height 7
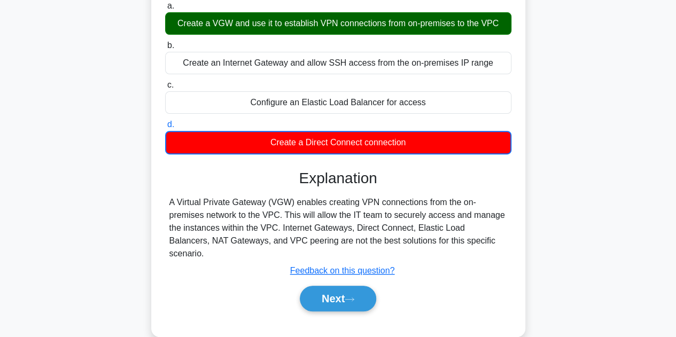
scroll to position [160, 0]
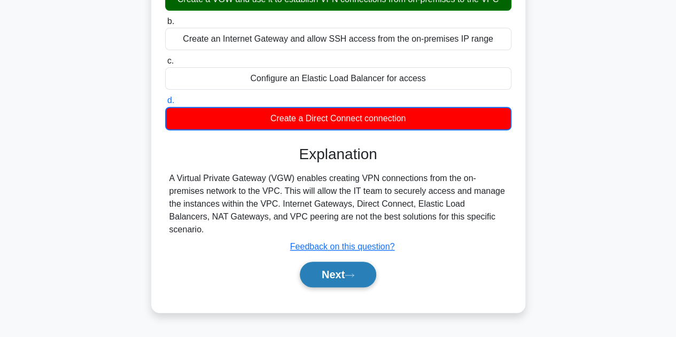
click at [346, 262] on button "Next" at bounding box center [338, 275] width 76 height 26
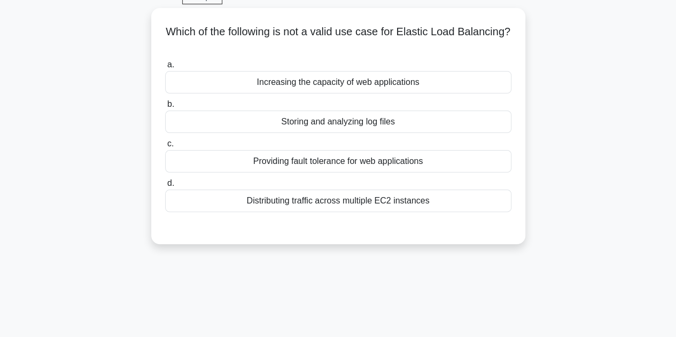
scroll to position [0, 0]
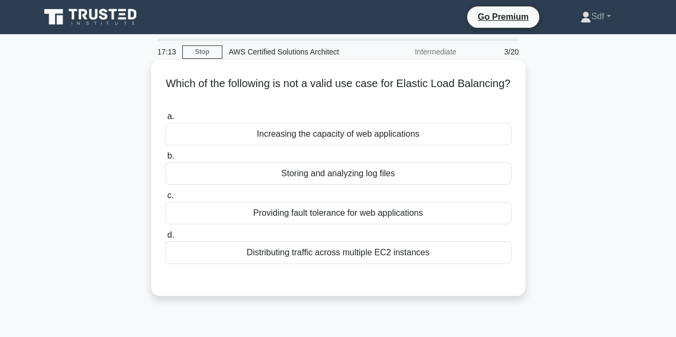
click at [371, 175] on div "Storing and analyzing log files" at bounding box center [338, 174] width 346 height 22
click at [165, 160] on input "b. Storing and analyzing log files" at bounding box center [165, 156] width 0 height 7
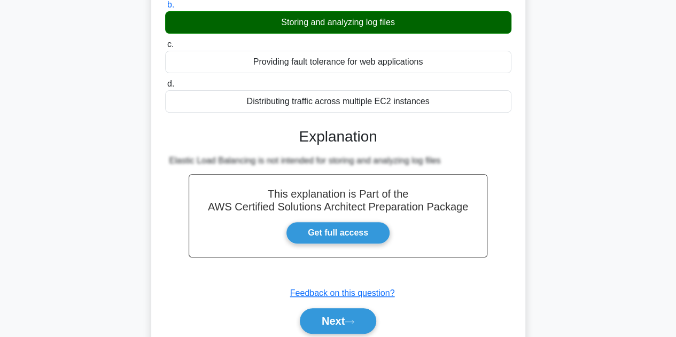
scroll to position [214, 0]
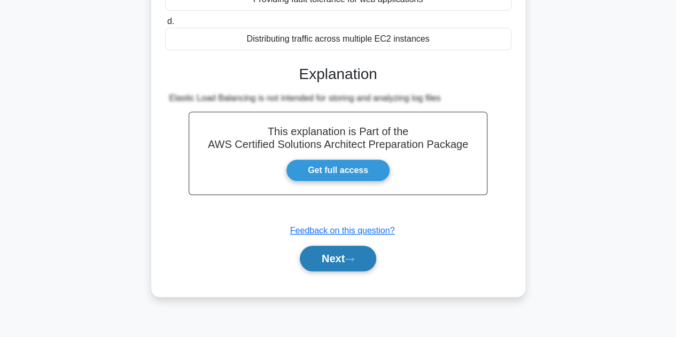
click at [344, 255] on button "Next" at bounding box center [338, 259] width 76 height 26
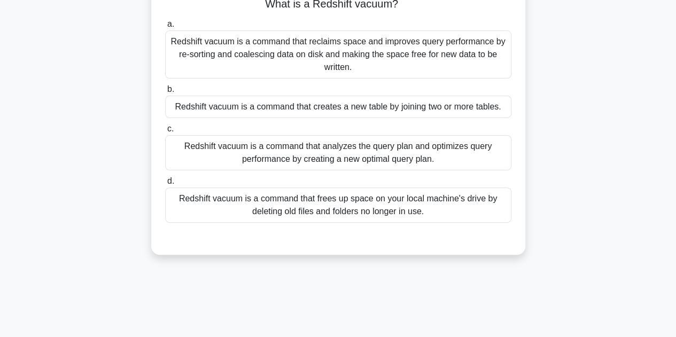
scroll to position [0, 0]
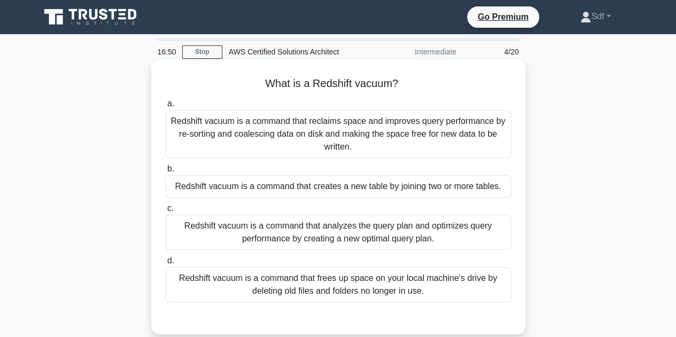
click at [394, 151] on div "Redshift vacuum is a command that reclaims space and improves query performance…" at bounding box center [338, 134] width 346 height 48
click at [165, 107] on input "a. Redshift vacuum is a command that reclaims space and improves query performa…" at bounding box center [165, 104] width 0 height 7
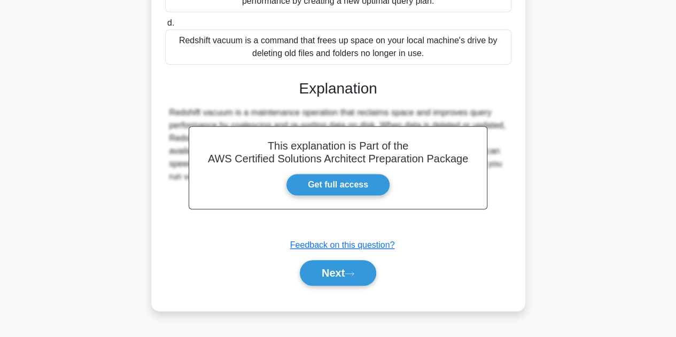
scroll to position [240, 0]
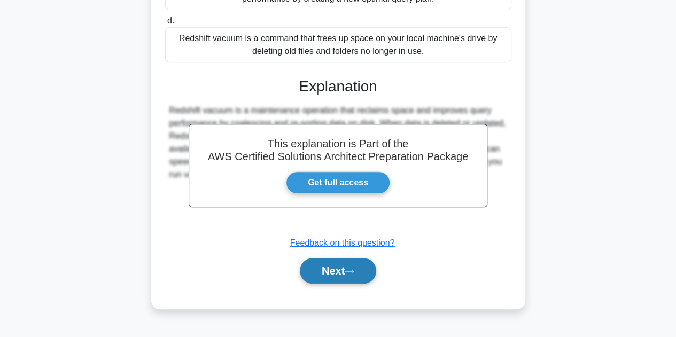
click at [339, 265] on button "Next" at bounding box center [338, 271] width 76 height 26
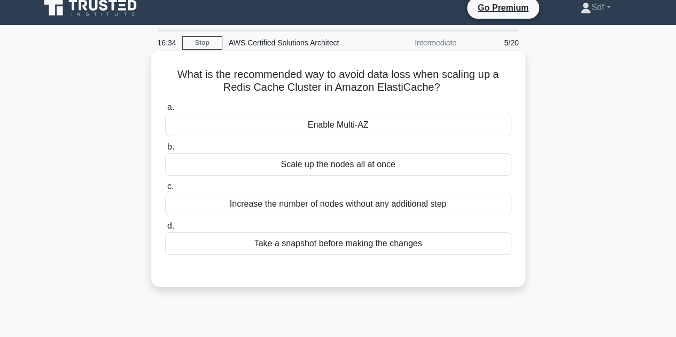
scroll to position [0, 0]
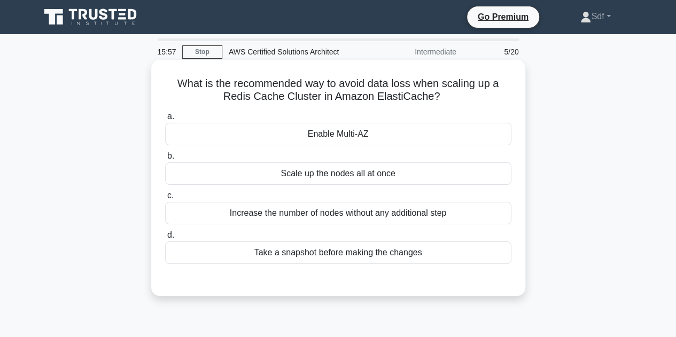
click at [338, 138] on div "Enable Multi-AZ" at bounding box center [338, 134] width 346 height 22
click at [165, 120] on input "a. Enable Multi-AZ" at bounding box center [165, 116] width 0 height 7
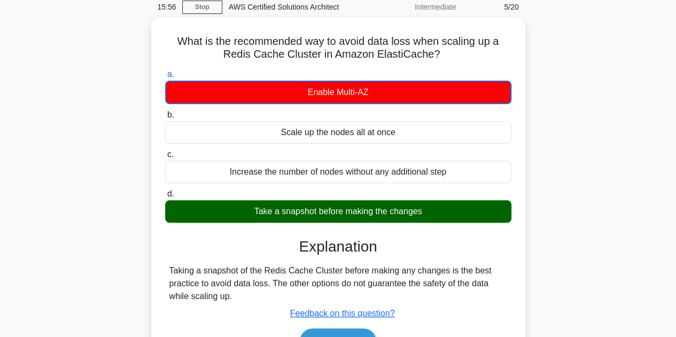
scroll to position [107, 0]
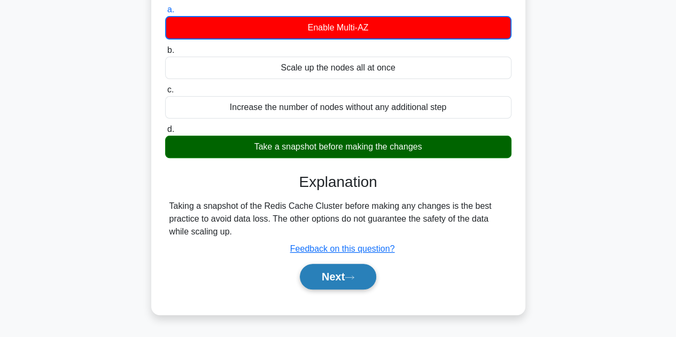
click at [344, 278] on button "Next" at bounding box center [338, 277] width 76 height 26
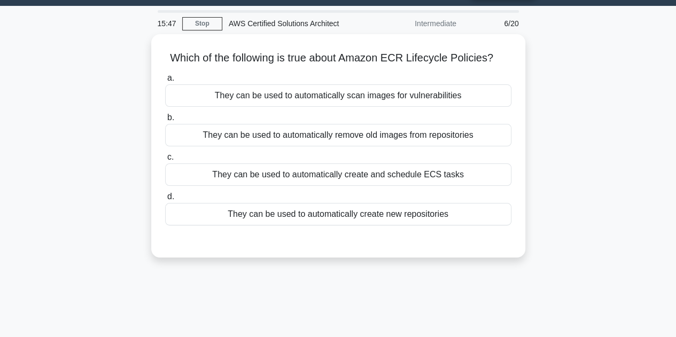
scroll to position [0, 0]
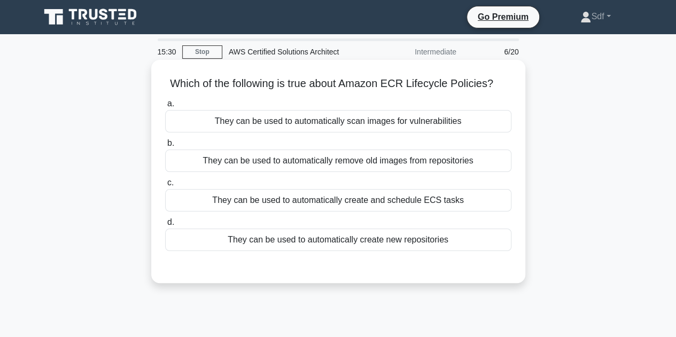
click at [412, 161] on div "They can be used to automatically remove old images from repositories" at bounding box center [338, 161] width 346 height 22
click at [165, 147] on input "b. They can be used to automatically remove old images from repositories" at bounding box center [165, 143] width 0 height 7
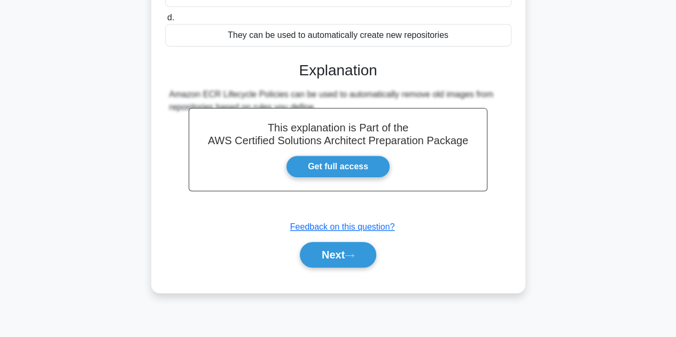
scroll to position [240, 0]
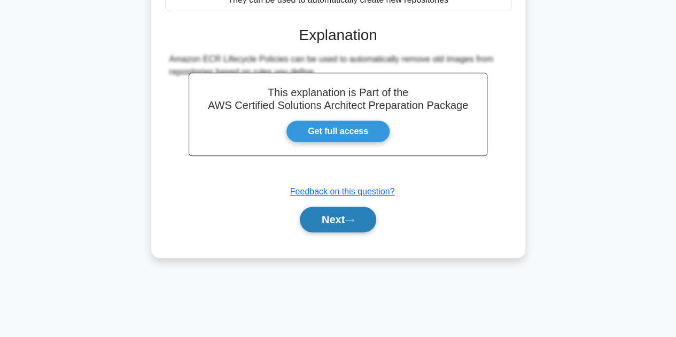
click at [330, 221] on button "Next" at bounding box center [338, 220] width 76 height 26
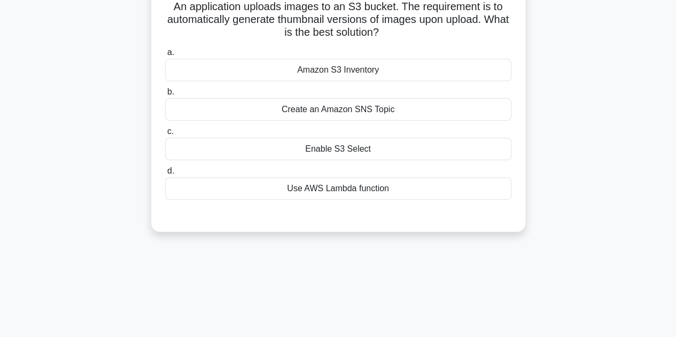
scroll to position [26, 0]
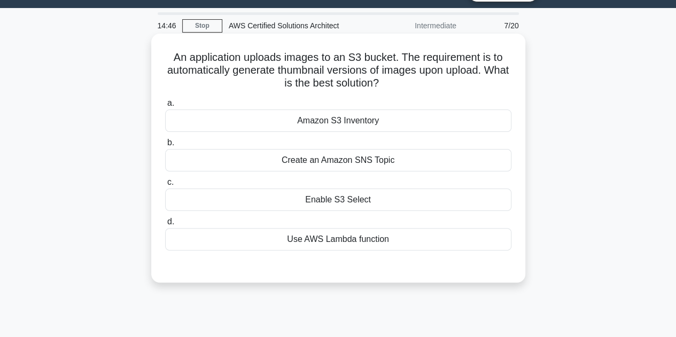
click at [363, 241] on div "Use AWS Lambda function" at bounding box center [338, 239] width 346 height 22
click at [165, 226] on input "d. Use AWS Lambda function" at bounding box center [165, 222] width 0 height 7
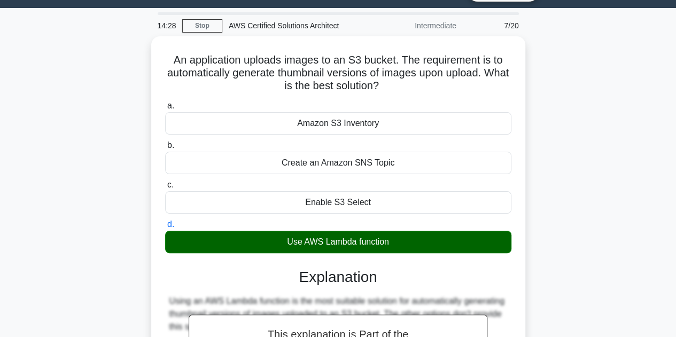
scroll to position [240, 0]
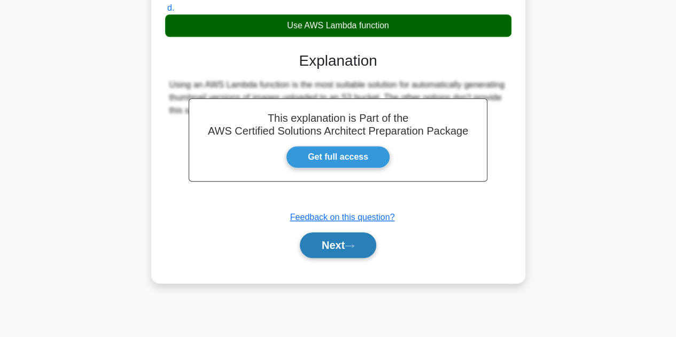
click at [334, 243] on button "Next" at bounding box center [338, 246] width 76 height 26
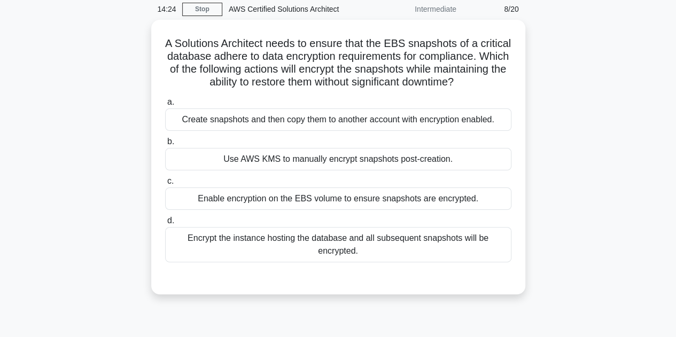
scroll to position [26, 0]
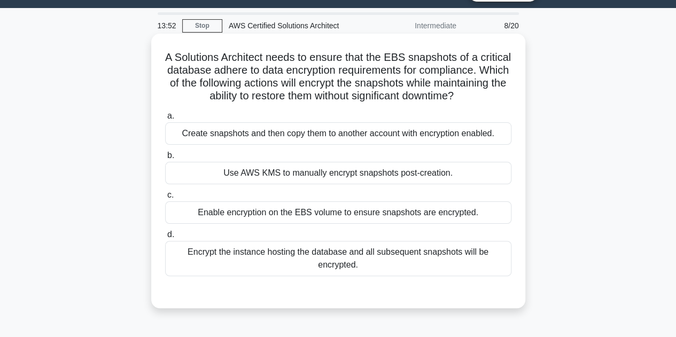
click at [323, 145] on div "Create snapshots and then copy them to another account with encryption enabled." at bounding box center [338, 133] width 346 height 22
click at [165, 120] on input "a. Create snapshots and then copy them to another account with encryption enabl…" at bounding box center [165, 116] width 0 height 7
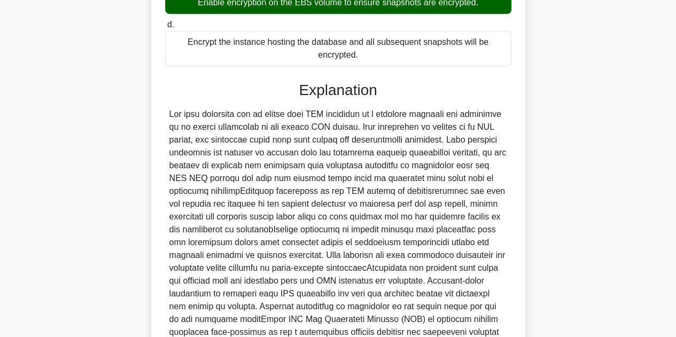
scroll to position [386, 0]
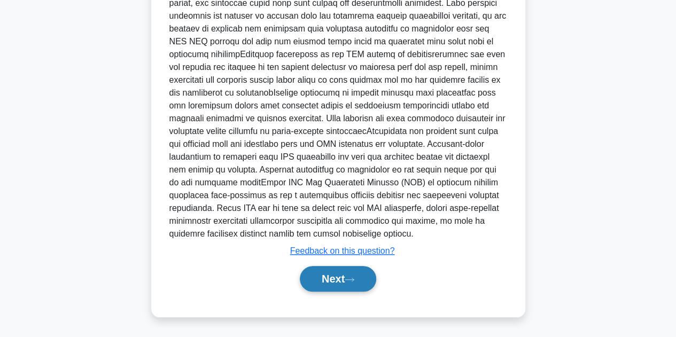
click at [329, 276] on button "Next" at bounding box center [338, 279] width 76 height 26
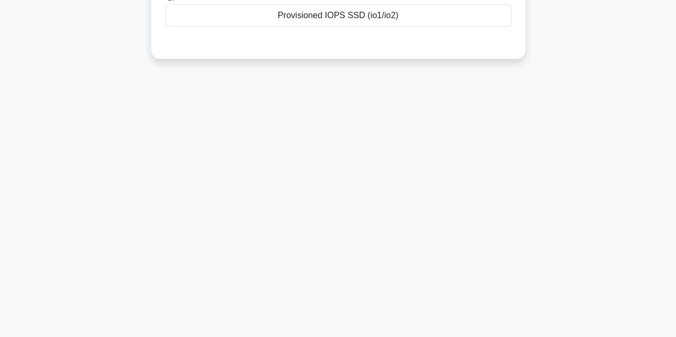
scroll to position [26, 0]
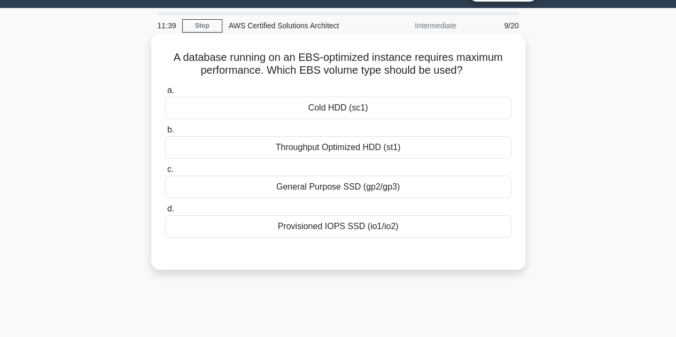
click at [408, 226] on div "Provisioned IOPS SSD (io1/io2)" at bounding box center [338, 226] width 346 height 22
click at [165, 213] on input "d. Provisioned IOPS SSD (io1/io2)" at bounding box center [165, 209] width 0 height 7
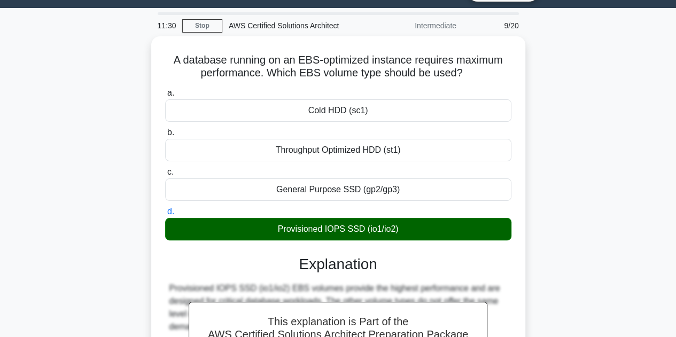
scroll to position [240, 0]
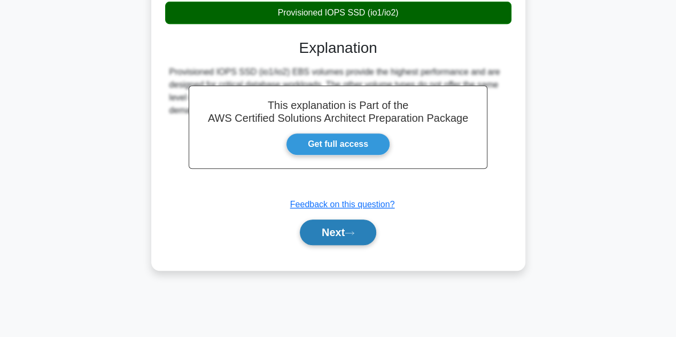
click at [340, 229] on button "Next" at bounding box center [338, 233] width 76 height 26
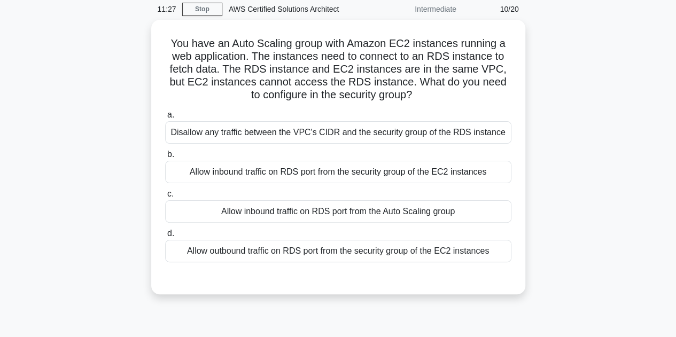
scroll to position [26, 0]
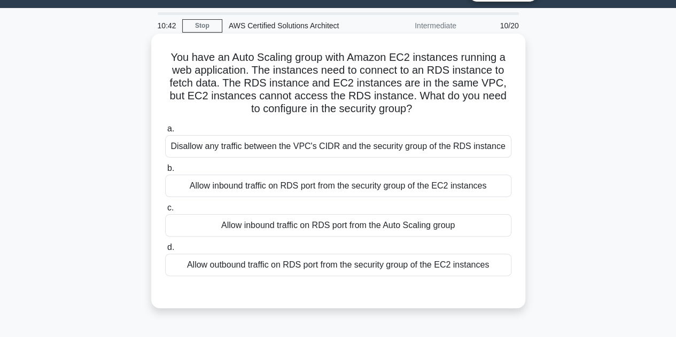
click at [394, 189] on div "Allow inbound traffic on RDS port from the security group of the EC2 instances" at bounding box center [338, 186] width 346 height 22
click at [165, 172] on input "b. Allow inbound traffic on RDS port from the security group of the EC2 instanc…" at bounding box center [165, 168] width 0 height 7
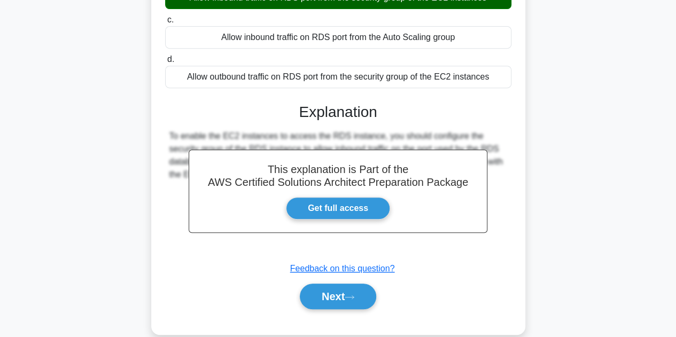
scroll to position [240, 0]
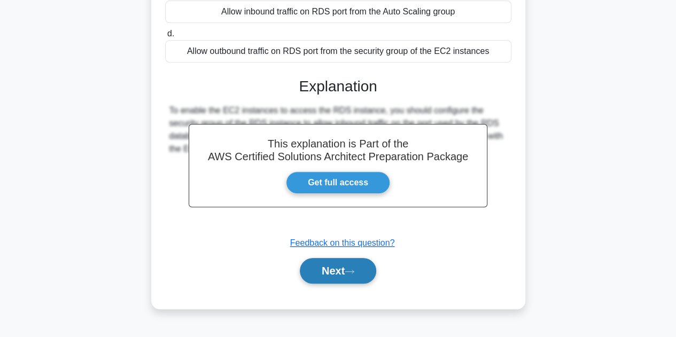
click at [336, 267] on button "Next" at bounding box center [338, 271] width 76 height 26
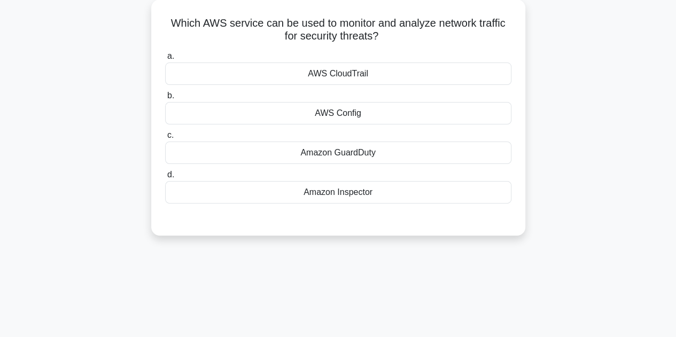
scroll to position [0, 0]
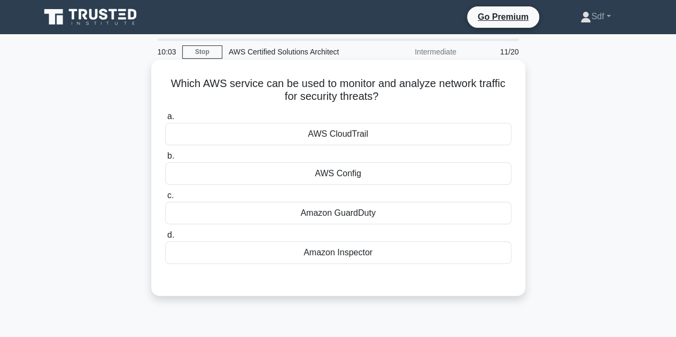
click at [387, 219] on div "Amazon GuardDuty" at bounding box center [338, 213] width 346 height 22
click at [165, 199] on input "c. Amazon GuardDuty" at bounding box center [165, 195] width 0 height 7
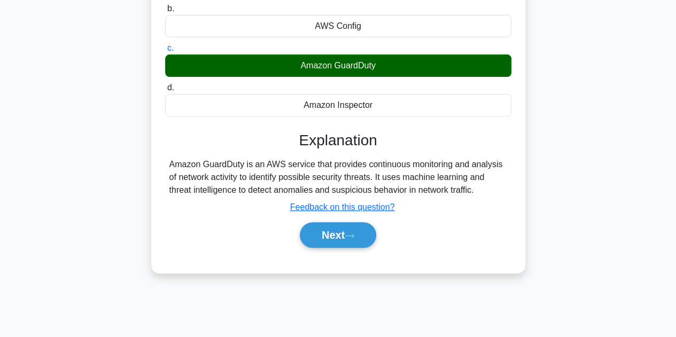
scroll to position [214, 0]
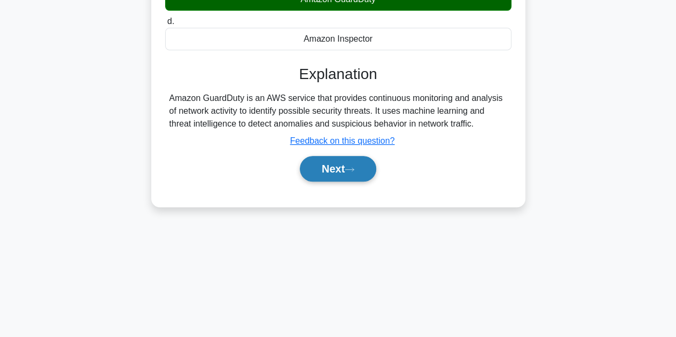
click at [326, 179] on button "Next" at bounding box center [338, 169] width 76 height 26
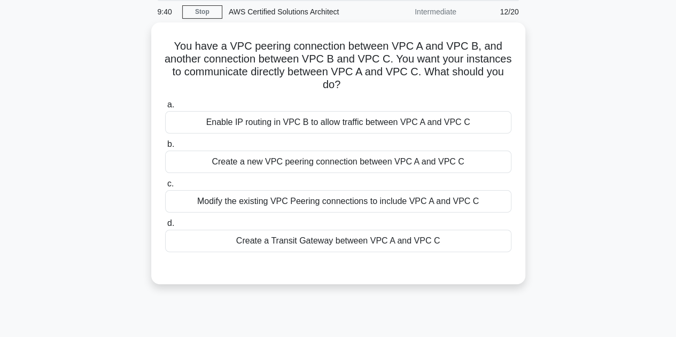
scroll to position [0, 0]
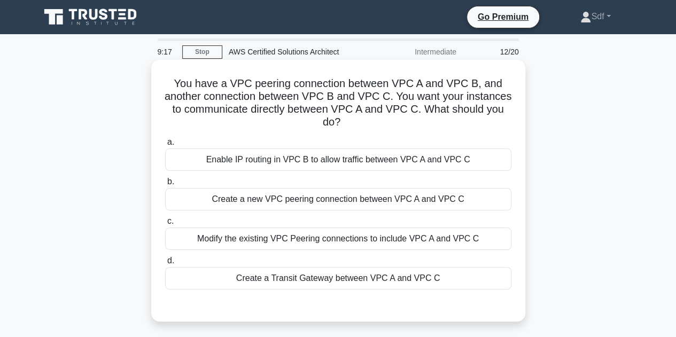
click at [351, 279] on div "Create a Transit Gateway between VPC A and VPC C" at bounding box center [338, 278] width 346 height 22
click at [165, 265] on input "d. Create a Transit Gateway between VPC A and VPC C" at bounding box center [165, 261] width 0 height 7
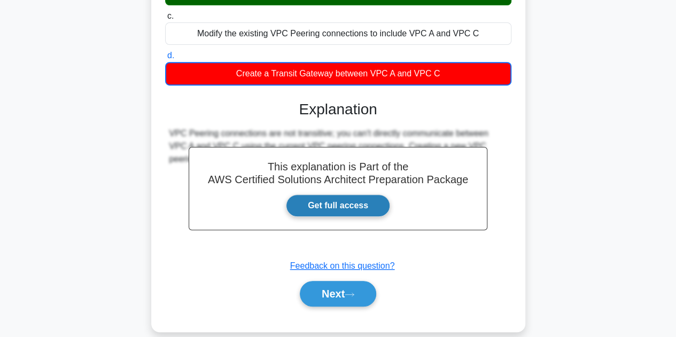
scroll to position [240, 0]
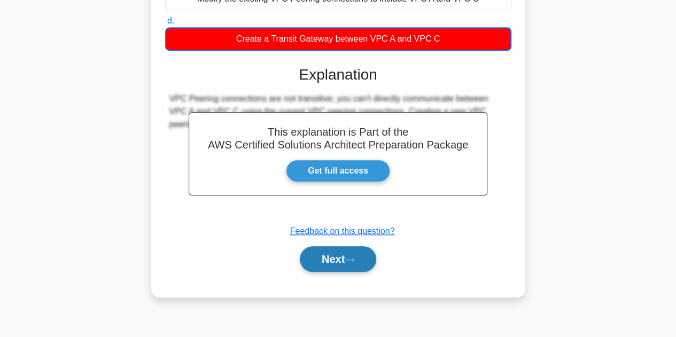
click at [328, 260] on button "Next" at bounding box center [338, 259] width 76 height 26
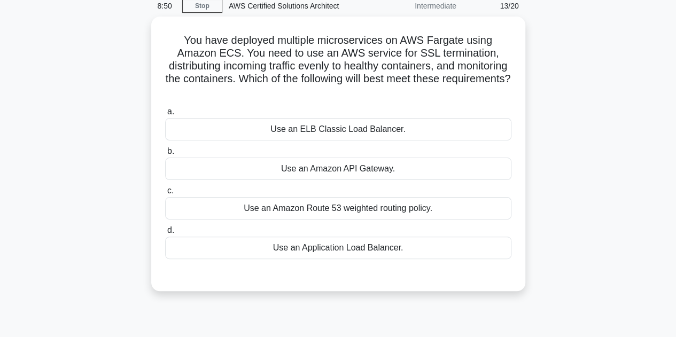
scroll to position [26, 0]
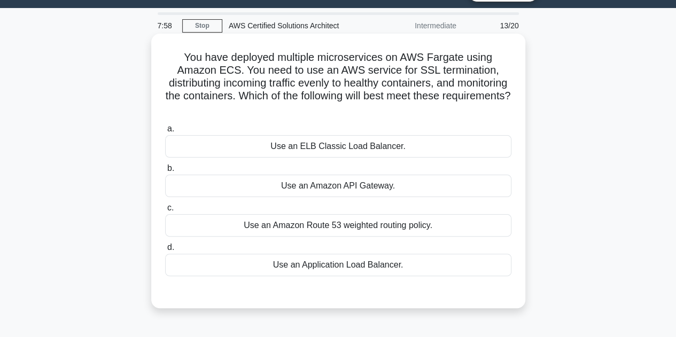
click at [385, 264] on div "Use an Application Load Balancer." at bounding box center [338, 265] width 346 height 22
click at [165, 251] on input "d. Use an Application Load Balancer." at bounding box center [165, 247] width 0 height 7
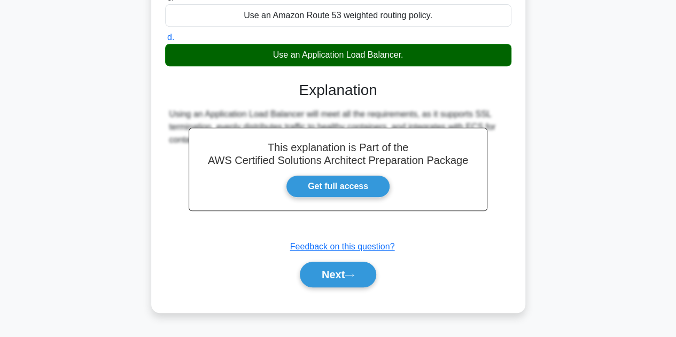
scroll to position [240, 0]
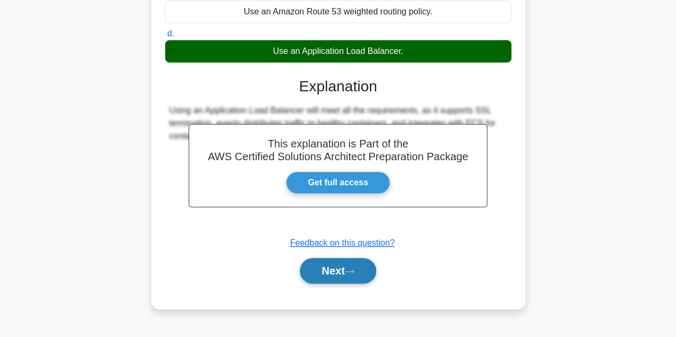
click at [335, 271] on button "Next" at bounding box center [338, 271] width 76 height 26
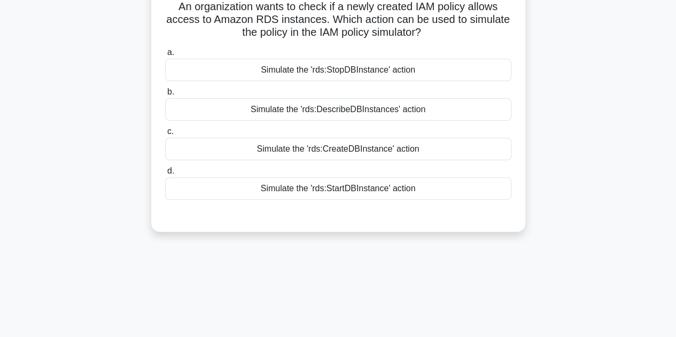
scroll to position [26, 0]
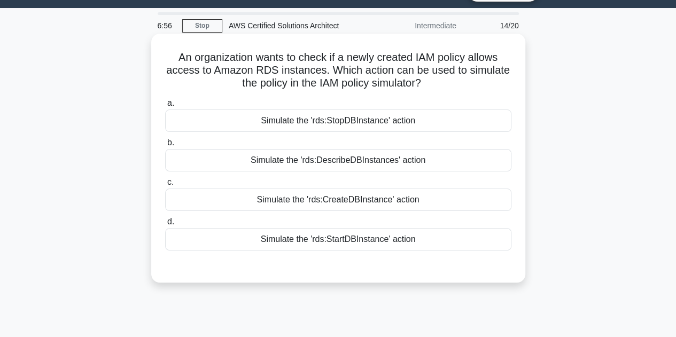
click at [397, 164] on div "Simulate the 'rds:DescribeDBInstances' action" at bounding box center [338, 160] width 346 height 22
click at [165, 147] on input "b. Simulate the 'rds:DescribeDBInstances' action" at bounding box center [165, 143] width 0 height 7
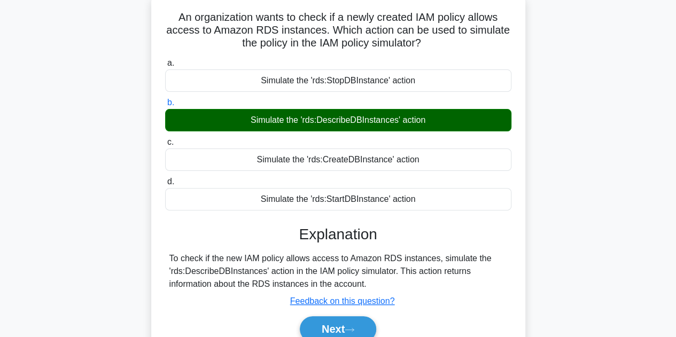
scroll to position [133, 0]
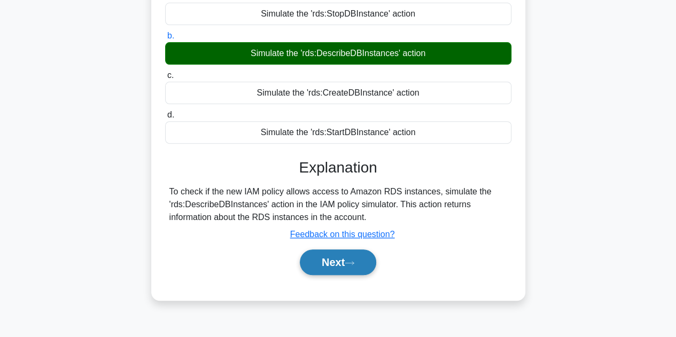
click at [319, 264] on button "Next" at bounding box center [338, 263] width 76 height 26
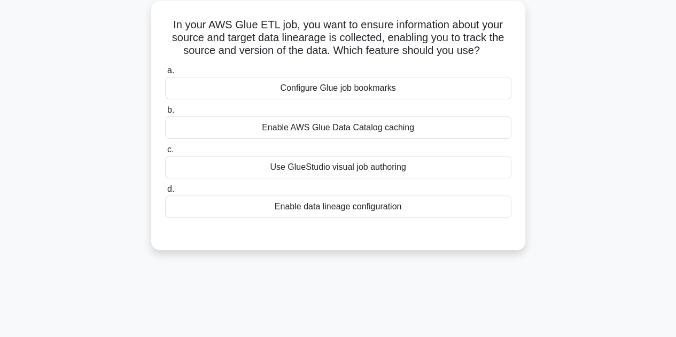
scroll to position [26, 0]
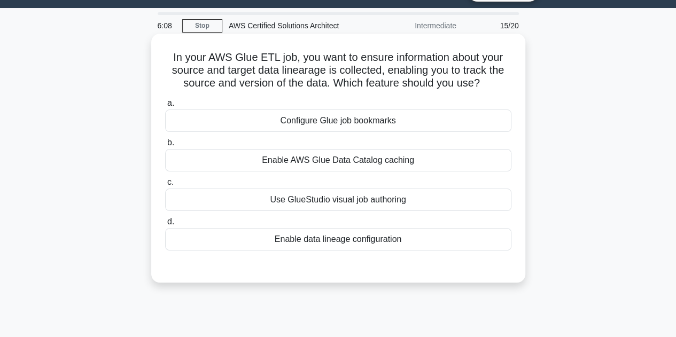
click at [423, 161] on div "Enable AWS Glue Data Catalog caching" at bounding box center [338, 160] width 346 height 22
click at [165, 147] on input "b. Enable AWS Glue Data Catalog caching" at bounding box center [165, 143] width 0 height 7
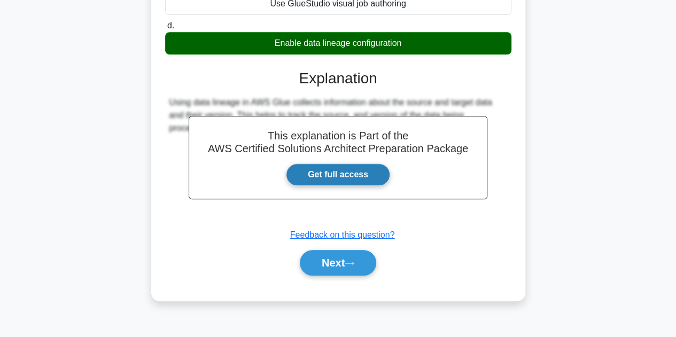
scroll to position [240, 0]
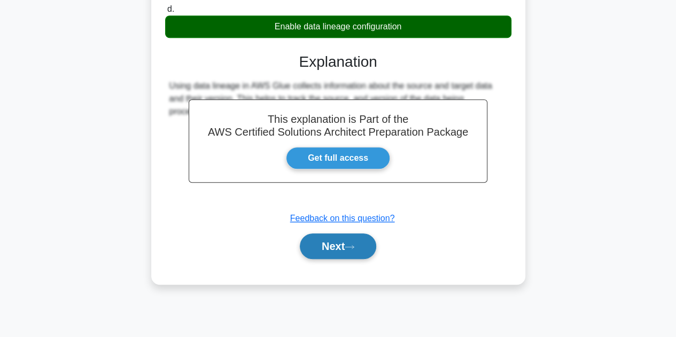
click at [327, 242] on button "Next" at bounding box center [338, 247] width 76 height 26
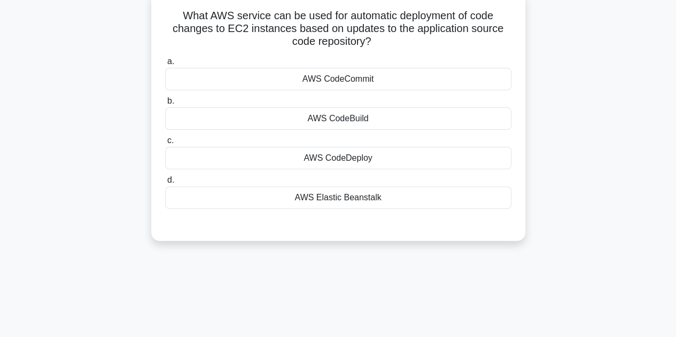
scroll to position [26, 0]
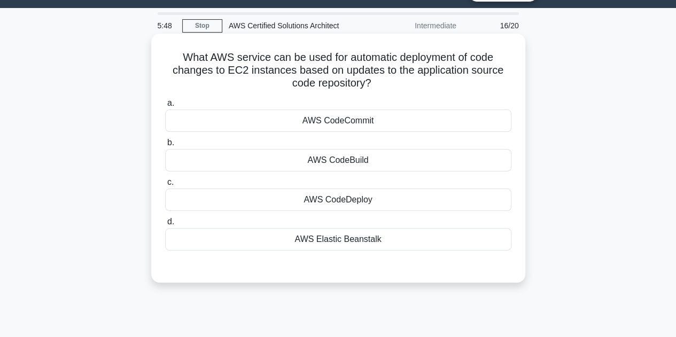
click at [380, 202] on div "AWS CodeDeploy" at bounding box center [338, 200] width 346 height 22
click at [165, 186] on input "c. AWS CodeDeploy" at bounding box center [165, 182] width 0 height 7
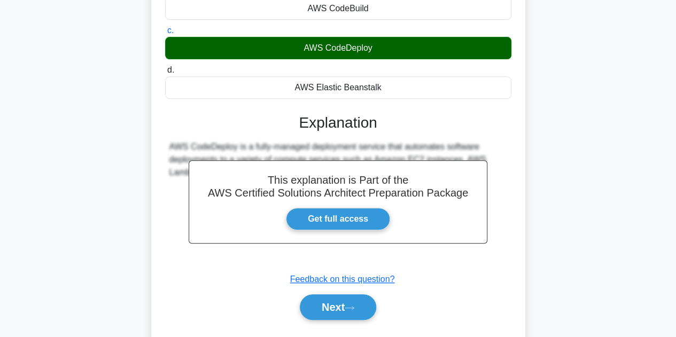
scroll to position [187, 0]
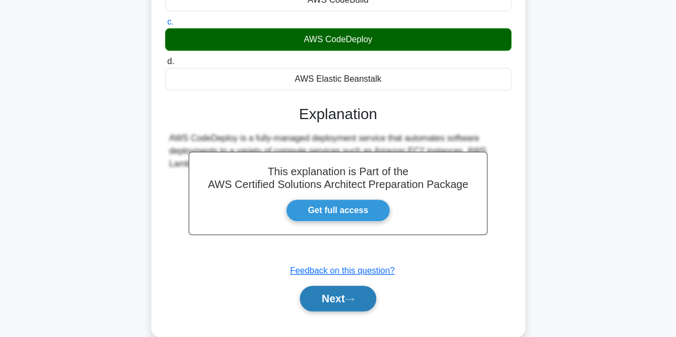
click at [317, 300] on button "Next" at bounding box center [338, 299] width 76 height 26
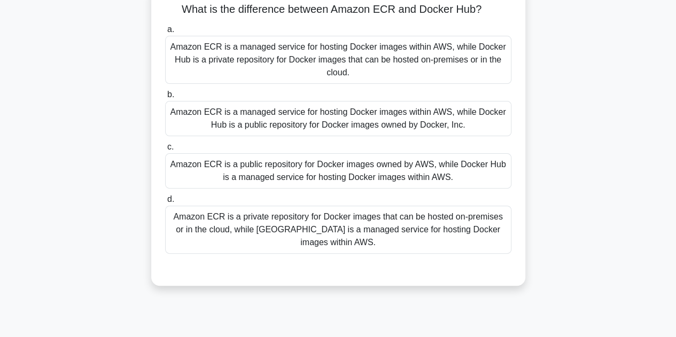
scroll to position [26, 0]
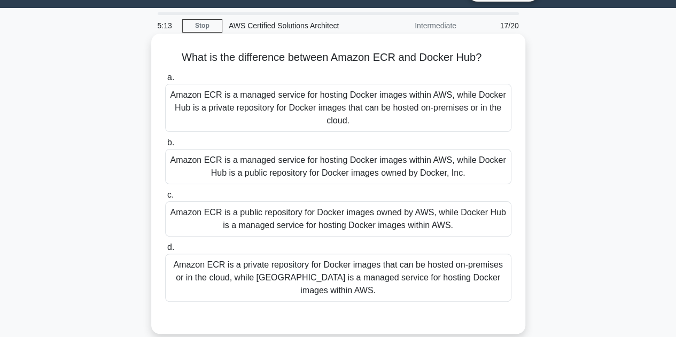
click at [420, 169] on div "Amazon ECR is a managed service for hosting Docker images within AWS, while Doc…" at bounding box center [338, 166] width 346 height 35
click at [449, 166] on div "Amazon ECR is a managed service for hosting Docker images within AWS, while Doc…" at bounding box center [338, 166] width 346 height 35
click at [165, 147] on input "b. Amazon ECR is a managed service for hosting Docker images within AWS, while …" at bounding box center [165, 143] width 0 height 7
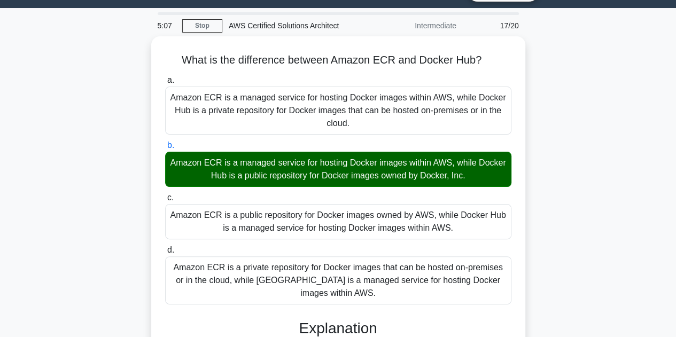
scroll to position [240, 0]
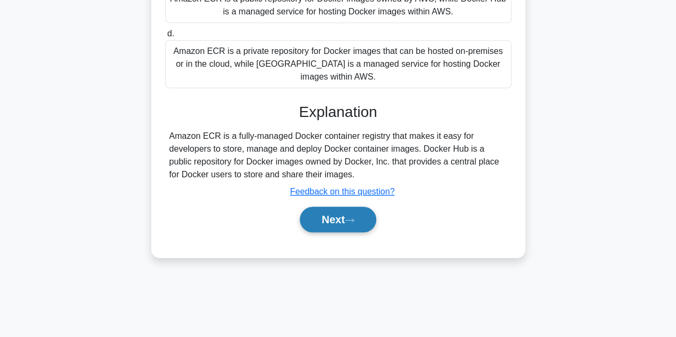
click at [345, 220] on button "Next" at bounding box center [338, 220] width 76 height 26
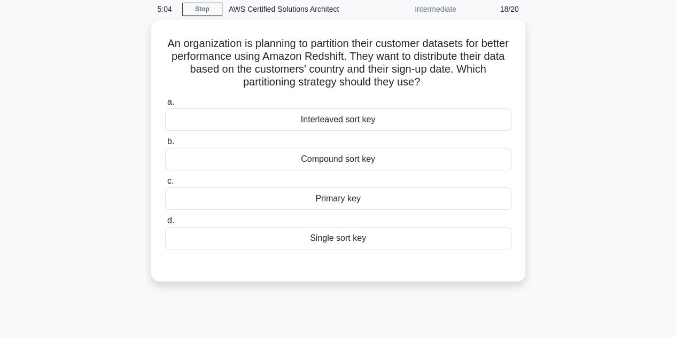
scroll to position [26, 0]
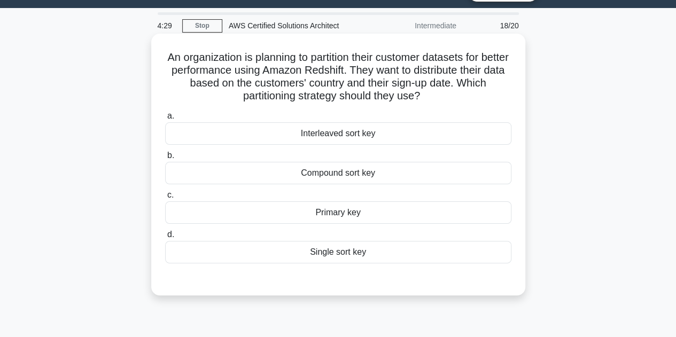
click at [373, 177] on div "Compound sort key" at bounding box center [338, 173] width 346 height 22
click at [165, 159] on input "b. Compound sort key" at bounding box center [165, 155] width 0 height 7
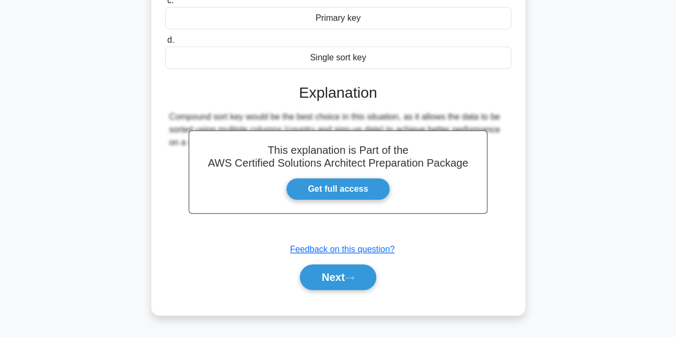
scroll to position [240, 0]
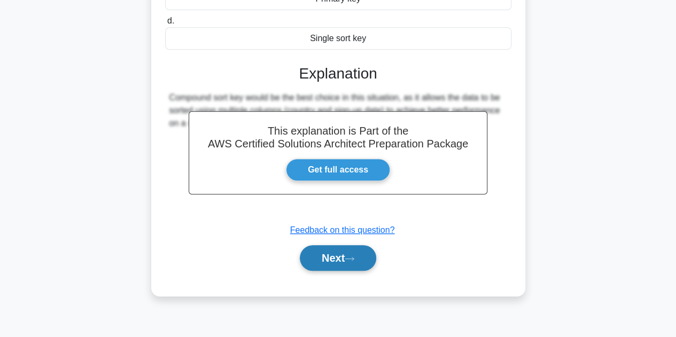
click at [342, 257] on button "Next" at bounding box center [338, 258] width 76 height 26
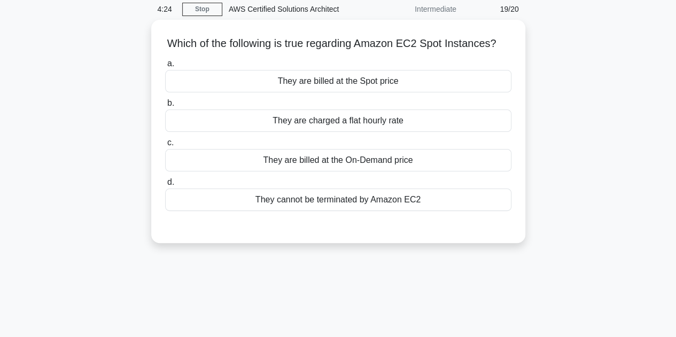
scroll to position [26, 0]
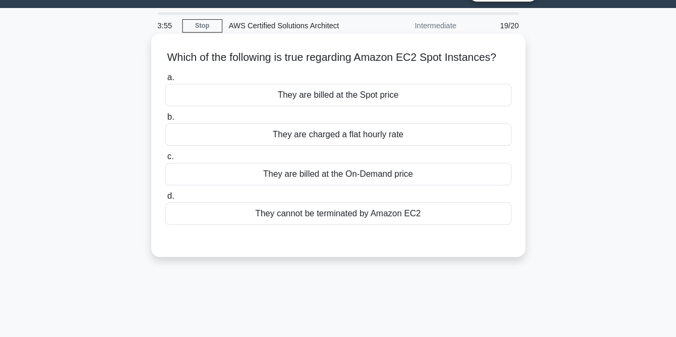
click at [397, 146] on div "They are charged a flat hourly rate" at bounding box center [338, 135] width 346 height 22
click at [165, 121] on input "b. They are charged a flat hourly rate" at bounding box center [165, 117] width 0 height 7
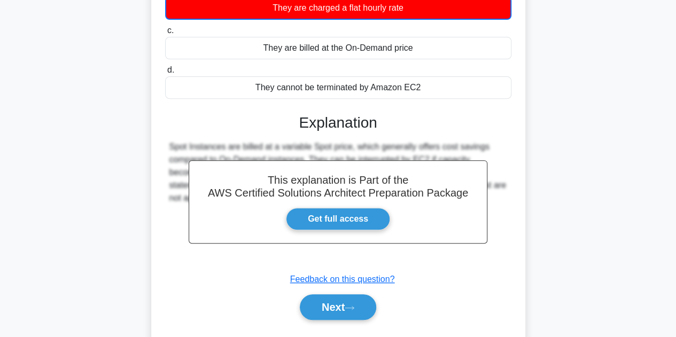
scroll to position [240, 0]
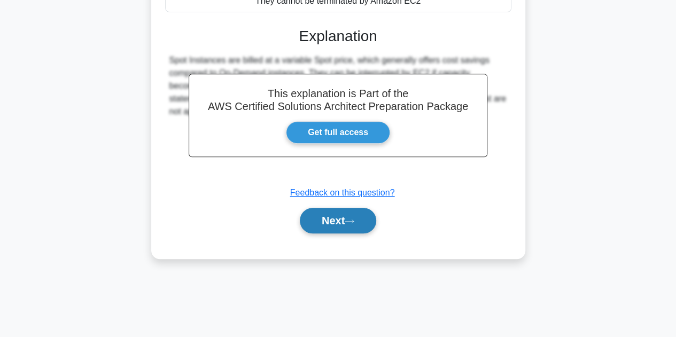
click at [326, 227] on button "Next" at bounding box center [338, 221] width 76 height 26
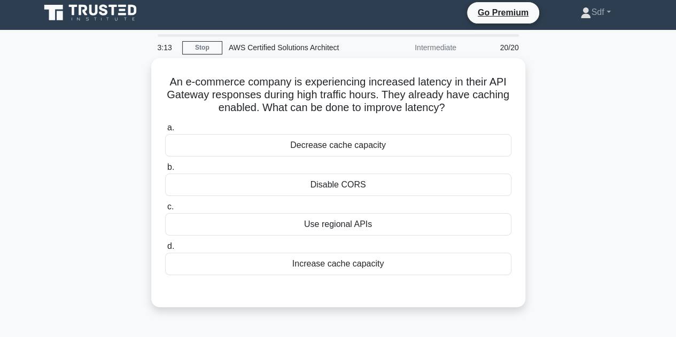
scroll to position [0, 0]
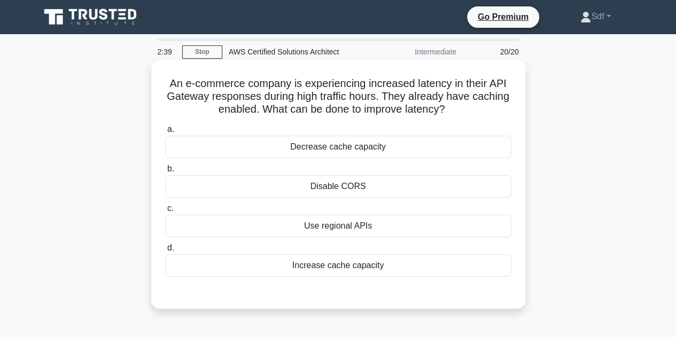
click at [354, 223] on div "Use regional APIs" at bounding box center [338, 226] width 346 height 22
click at [165, 212] on input "c. Use regional APIs" at bounding box center [165, 208] width 0 height 7
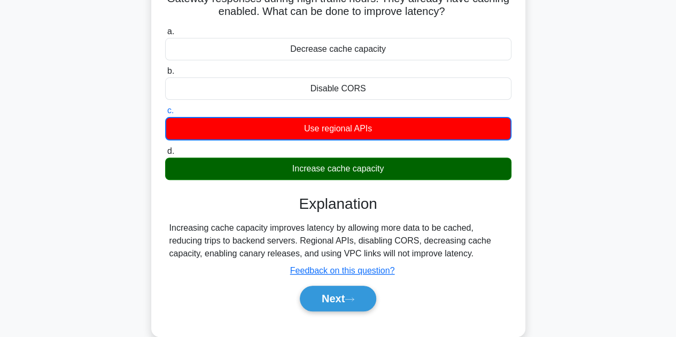
scroll to position [107, 0]
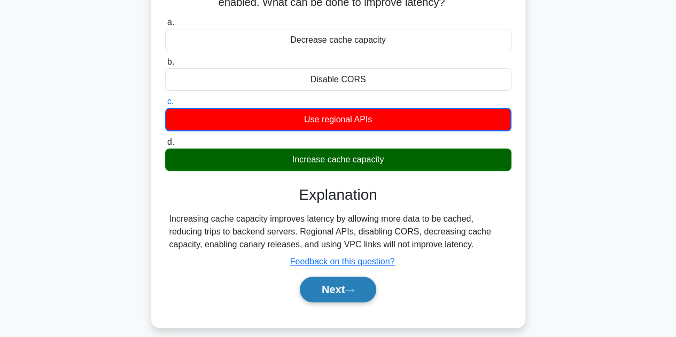
click at [332, 289] on button "Next" at bounding box center [338, 290] width 76 height 26
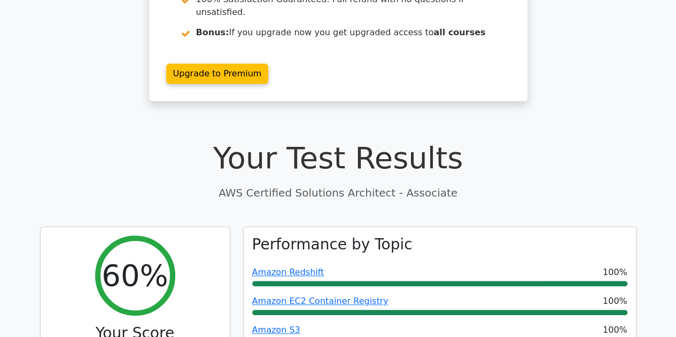
scroll to position [160, 0]
